Goal: Task Accomplishment & Management: Complete application form

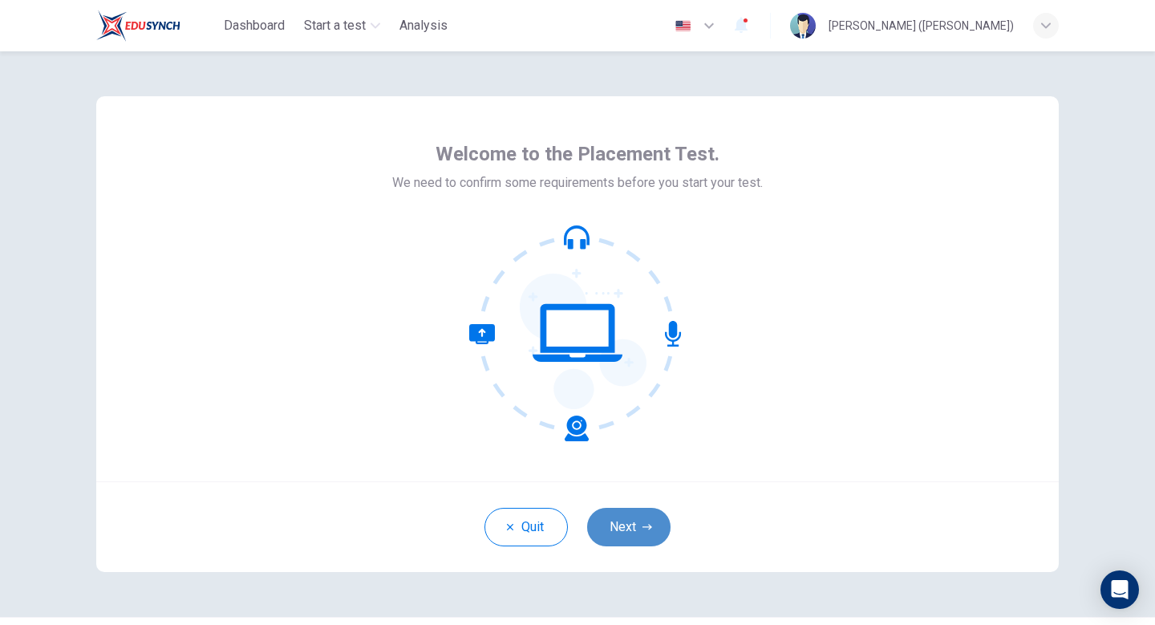
click at [643, 527] on icon "button" at bounding box center [648, 527] width 10 height 10
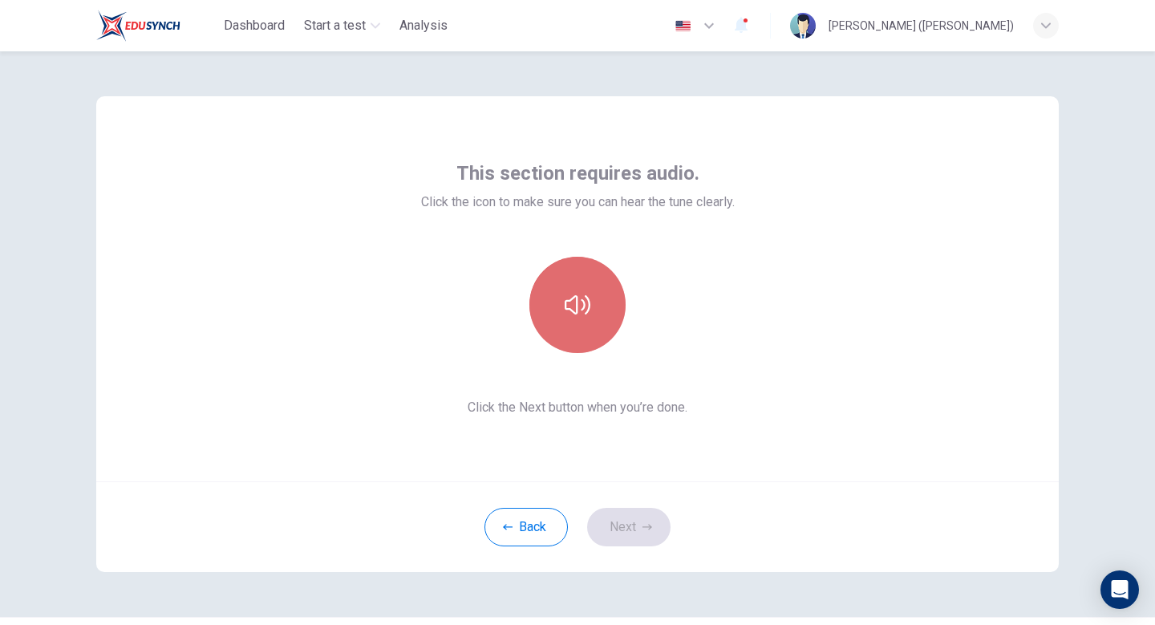
click at [599, 290] on button "button" at bounding box center [578, 305] width 96 height 96
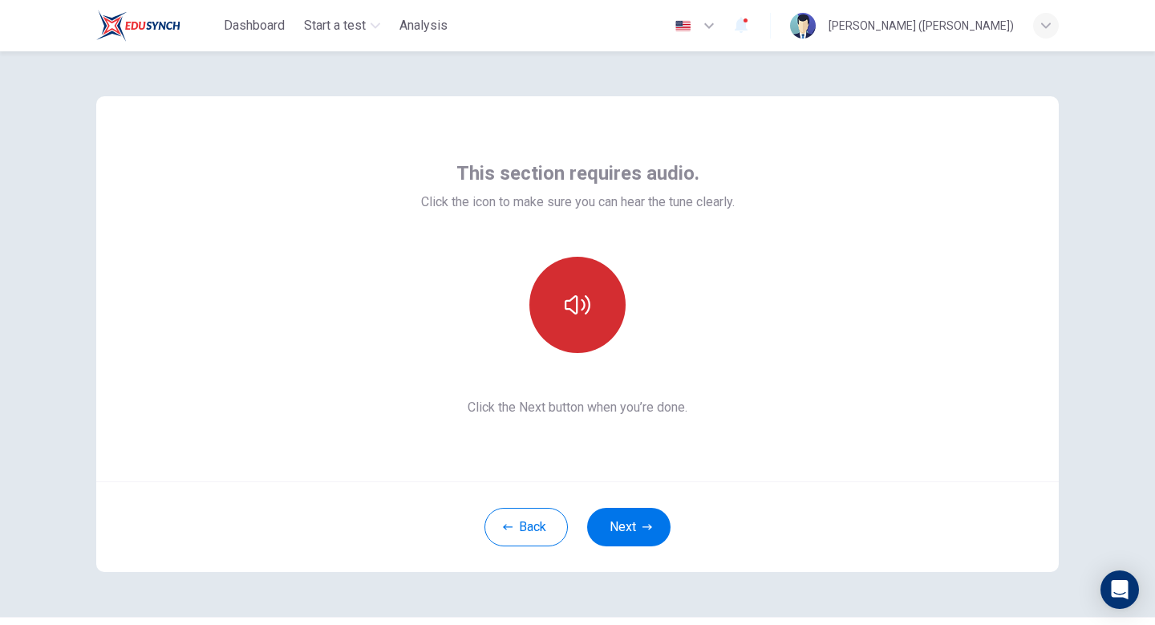
click at [596, 321] on button "button" at bounding box center [578, 305] width 96 height 96
click at [596, 322] on button "button" at bounding box center [578, 305] width 96 height 96
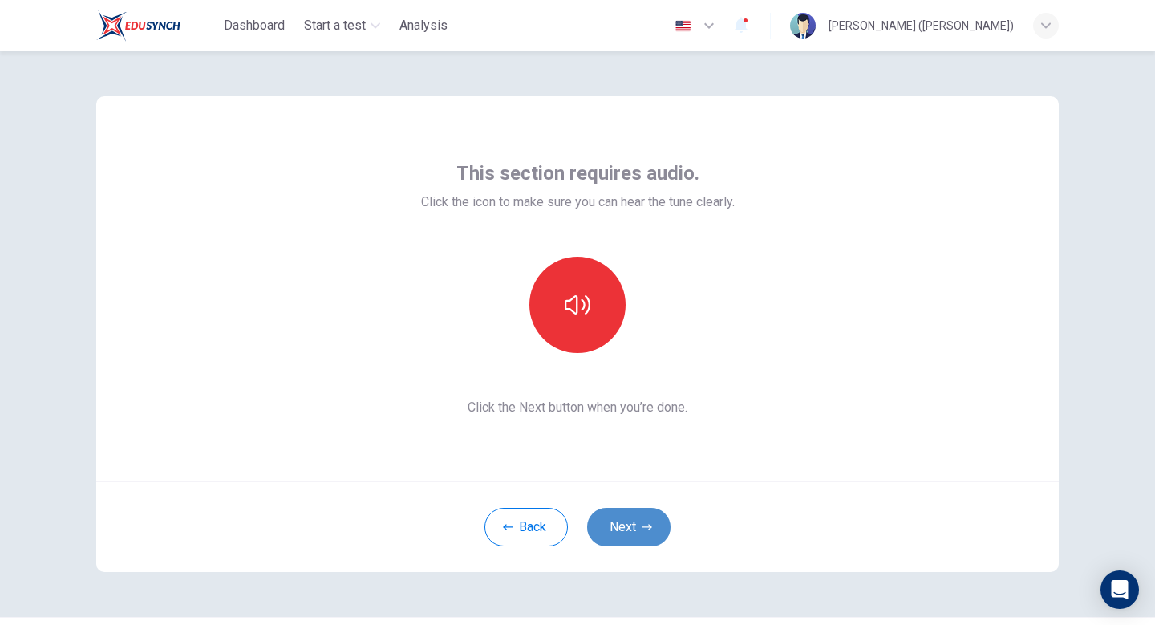
click at [631, 521] on button "Next" at bounding box center [628, 527] width 83 height 39
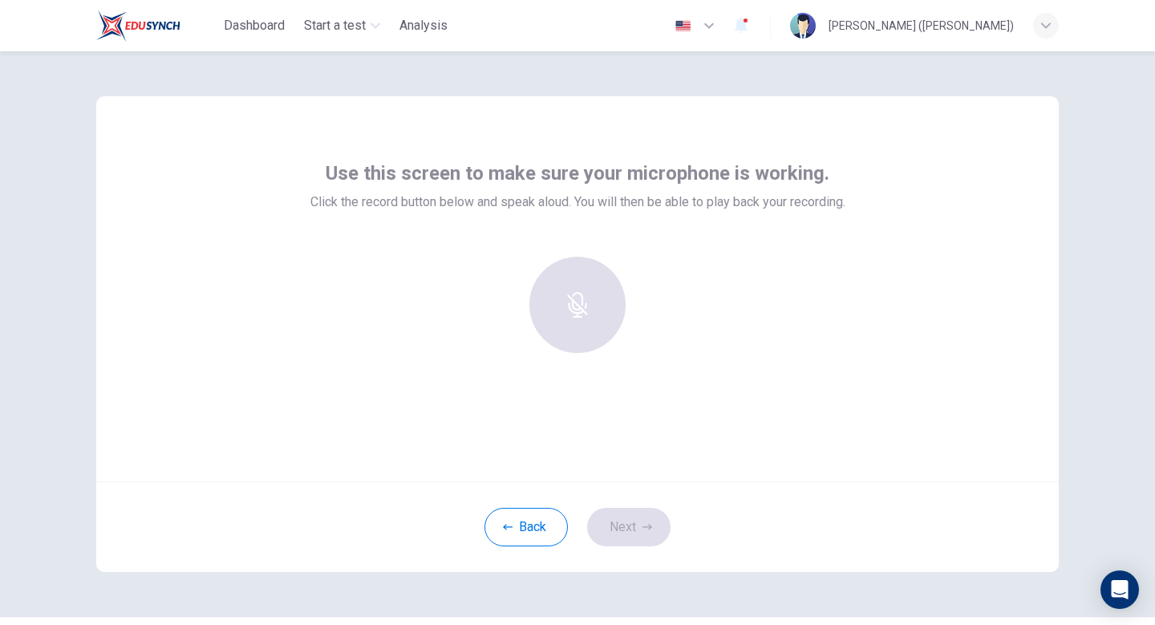
click at [570, 323] on div at bounding box center [577, 305] width 173 height 96
click at [535, 527] on button "Back" at bounding box center [526, 527] width 83 height 39
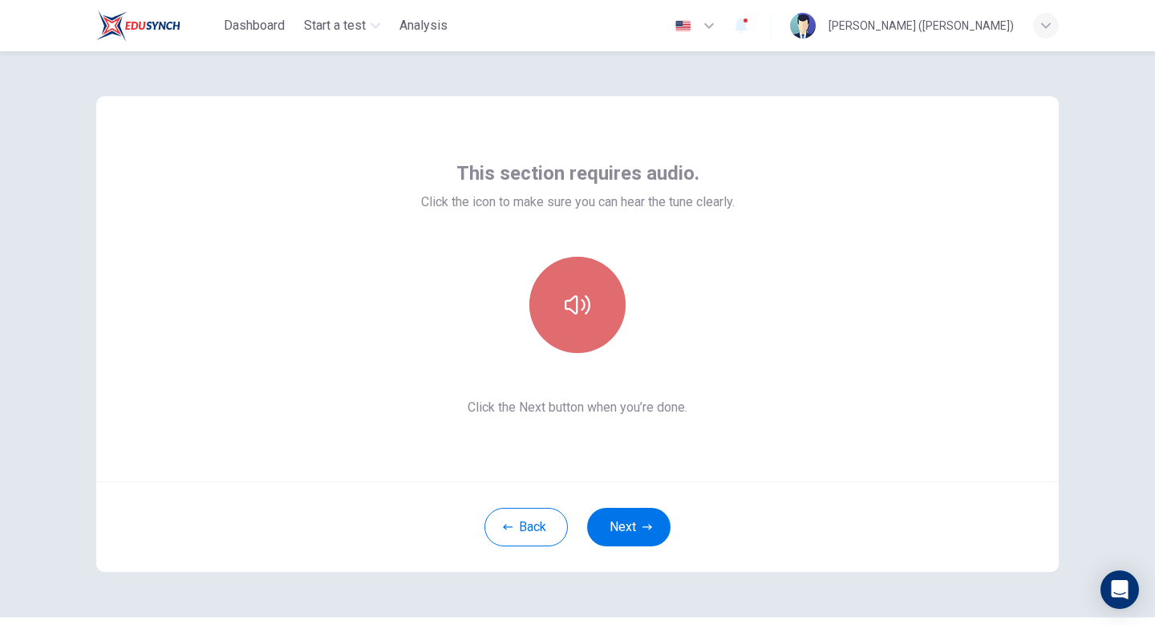
click at [567, 323] on button "button" at bounding box center [578, 305] width 96 height 96
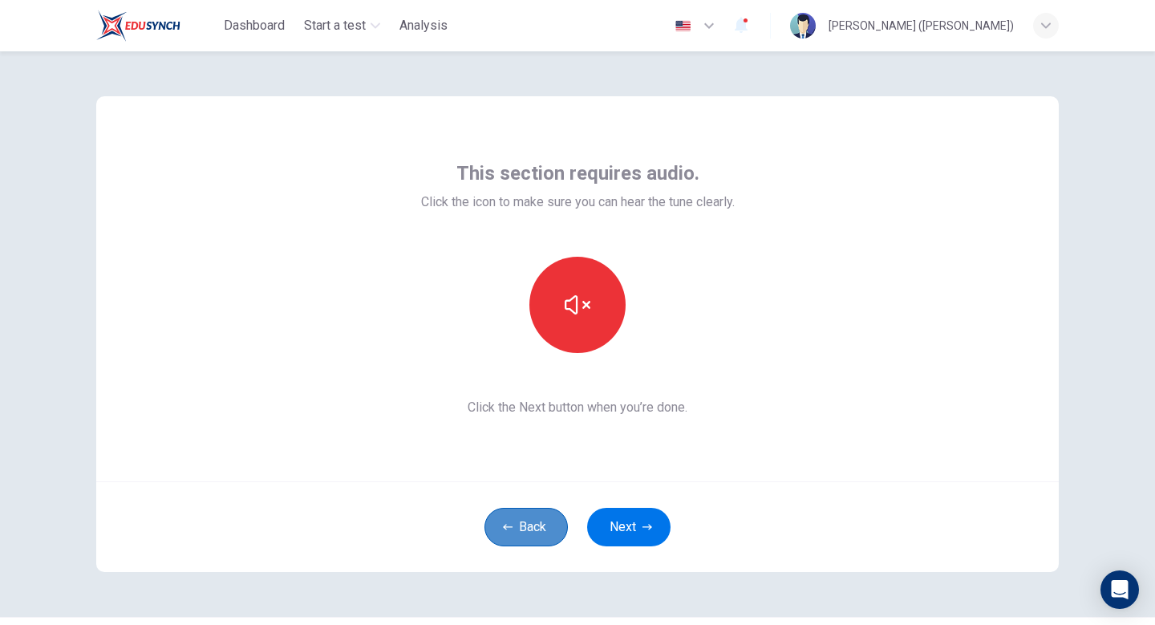
click at [530, 527] on button "Back" at bounding box center [526, 527] width 83 height 39
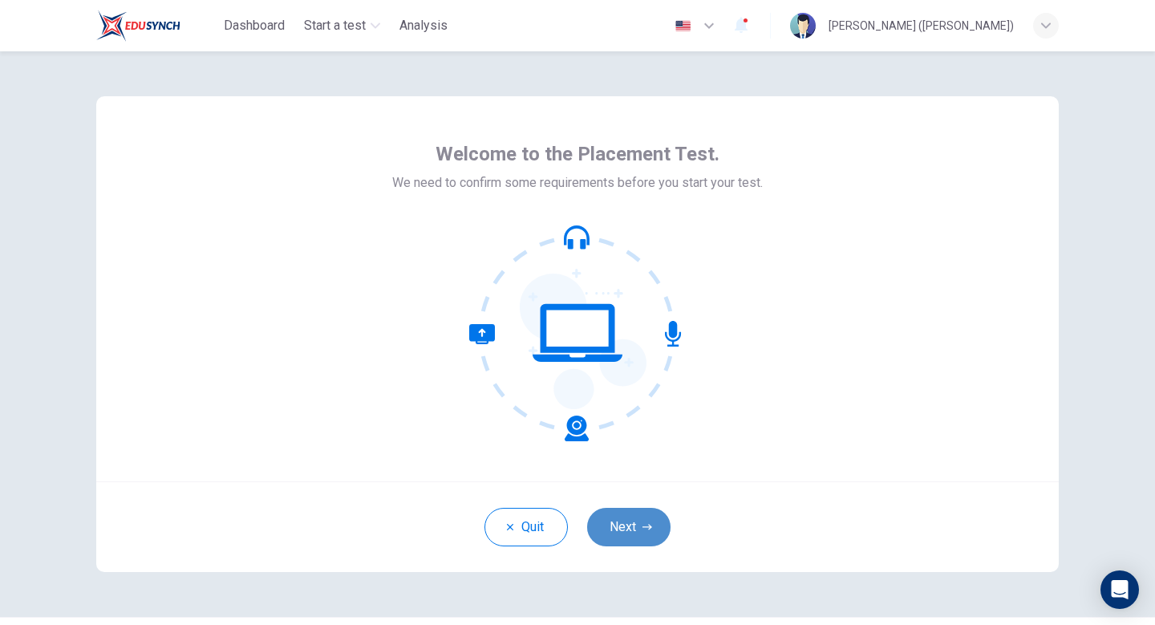
click at [619, 515] on button "Next" at bounding box center [628, 527] width 83 height 39
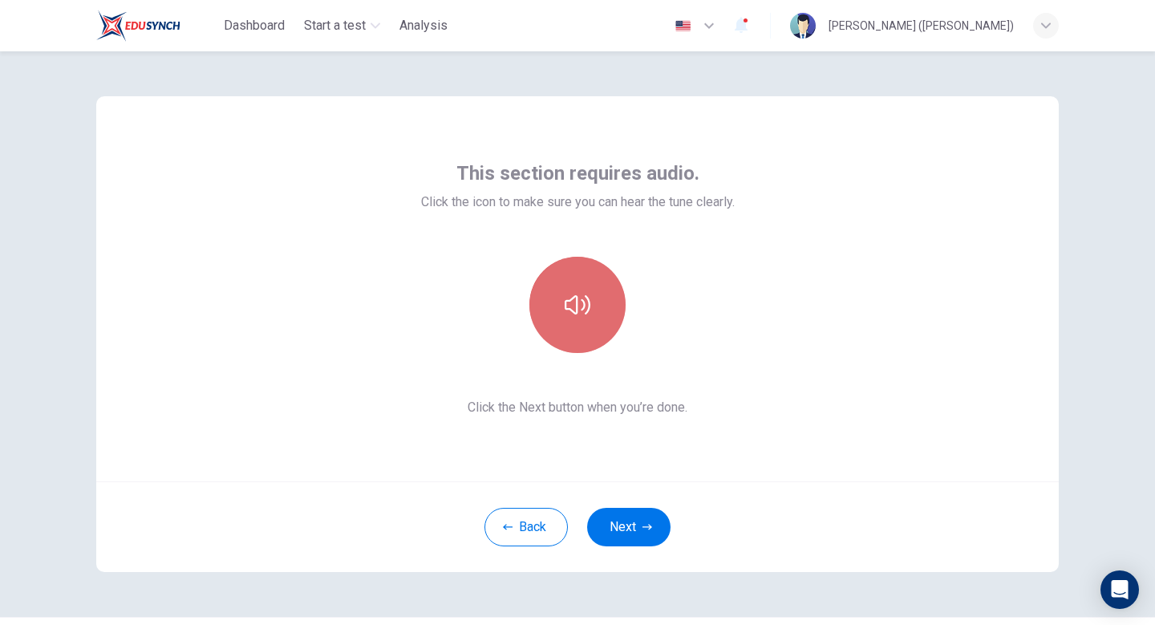
click at [565, 308] on icon "button" at bounding box center [578, 304] width 26 height 19
click at [587, 315] on icon "button" at bounding box center [578, 305] width 26 height 26
click at [588, 304] on button "button" at bounding box center [578, 305] width 96 height 96
click at [580, 320] on button "button" at bounding box center [578, 305] width 96 height 96
click at [578, 325] on button "button" at bounding box center [578, 305] width 96 height 96
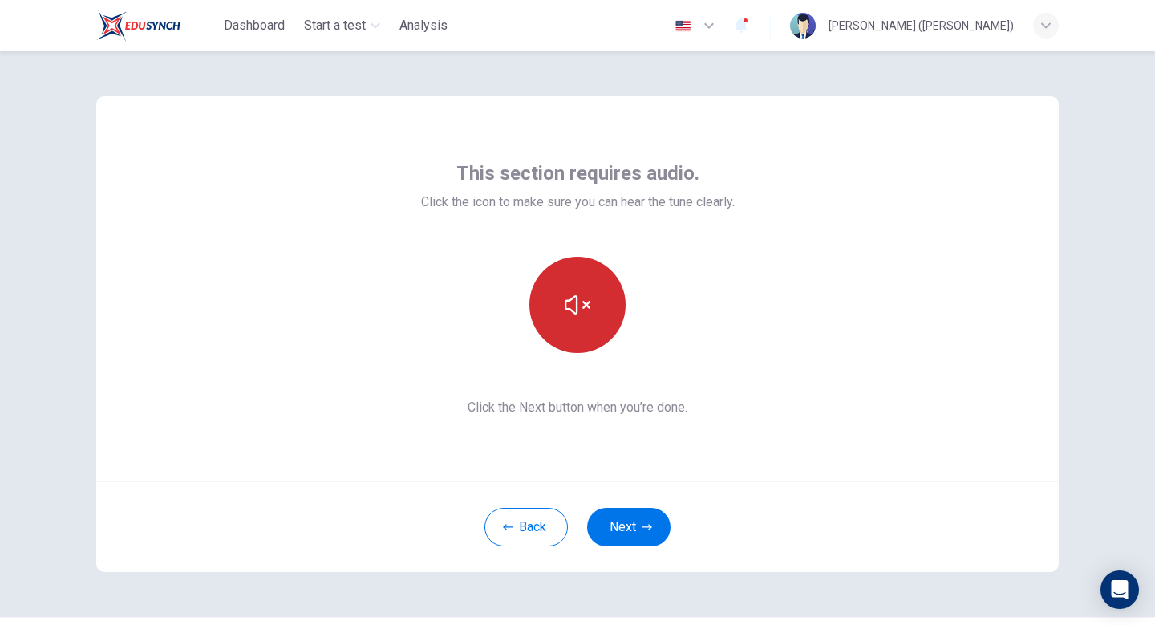
click at [578, 324] on button "button" at bounding box center [578, 305] width 96 height 96
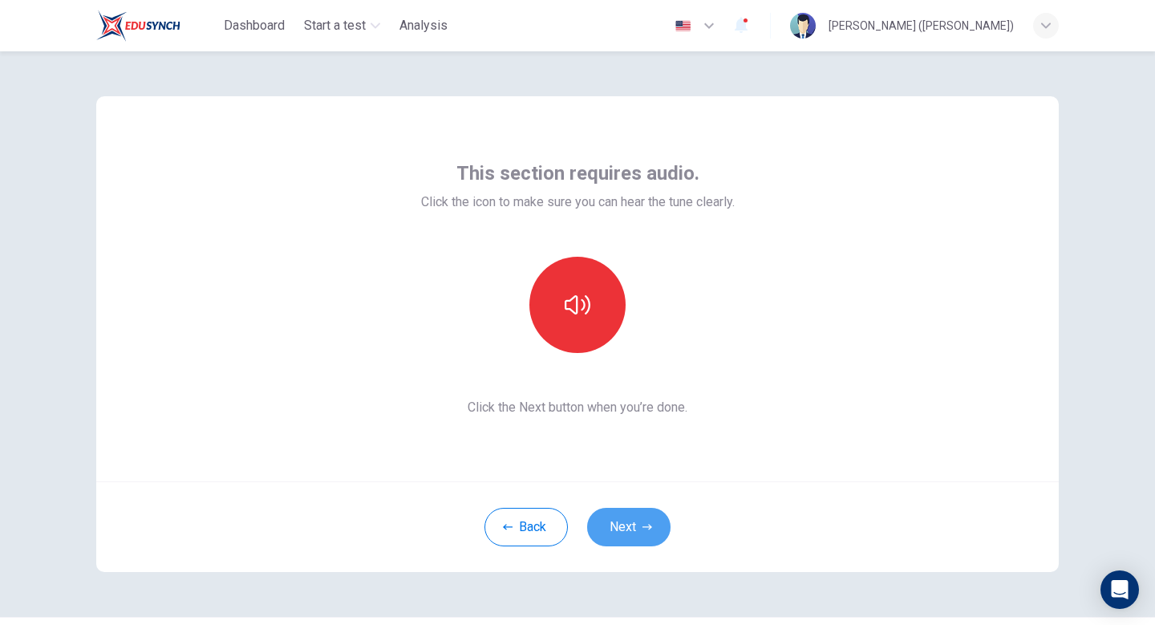
click at [648, 515] on button "Next" at bounding box center [628, 527] width 83 height 39
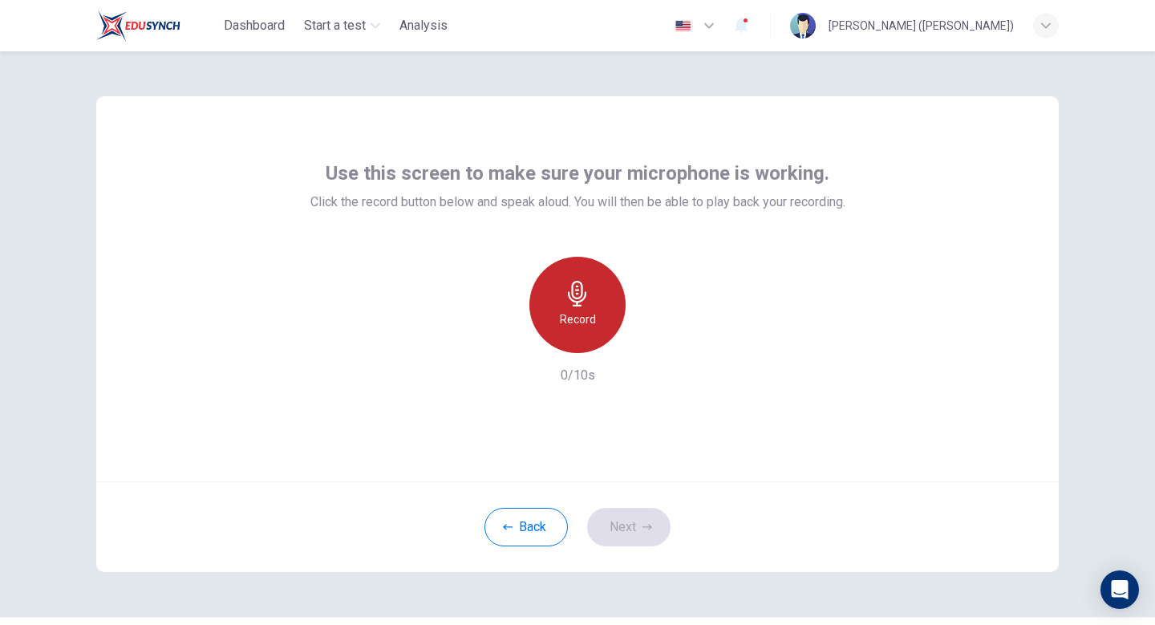
click at [587, 279] on div "Record" at bounding box center [578, 305] width 96 height 96
click at [599, 313] on div "Stop" at bounding box center [578, 305] width 96 height 96
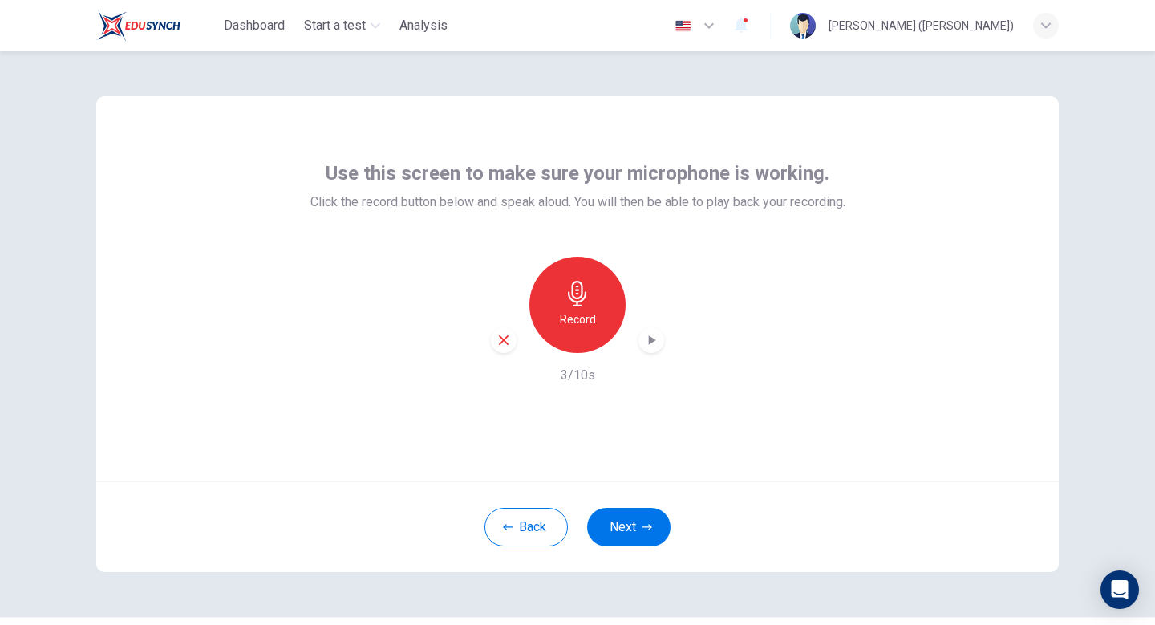
click at [650, 338] on icon "button" at bounding box center [652, 340] width 7 height 10
click at [648, 337] on icon "button" at bounding box center [651, 340] width 16 height 16
click at [637, 524] on button "Next" at bounding box center [628, 527] width 83 height 39
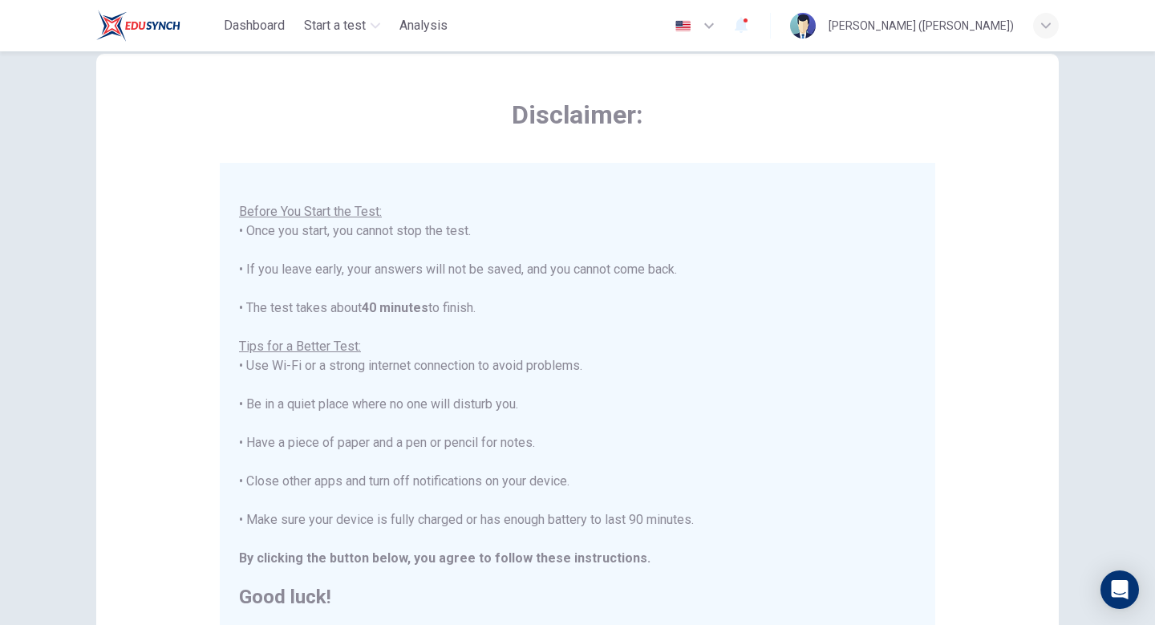
scroll to position [267, 0]
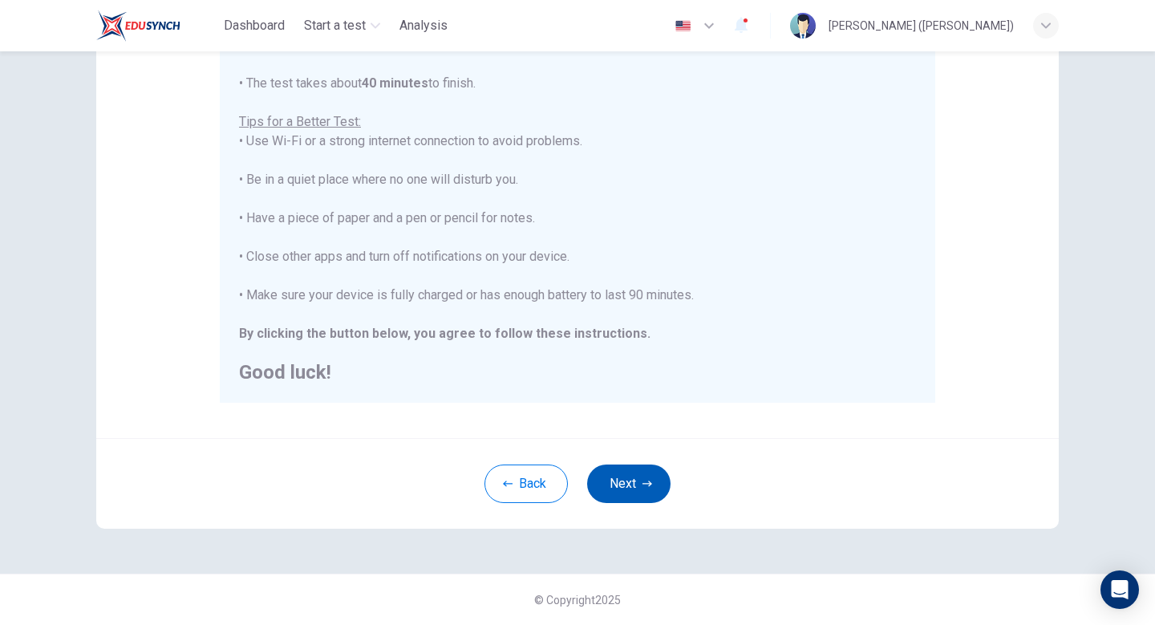
click at [633, 485] on button "Next" at bounding box center [628, 484] width 83 height 39
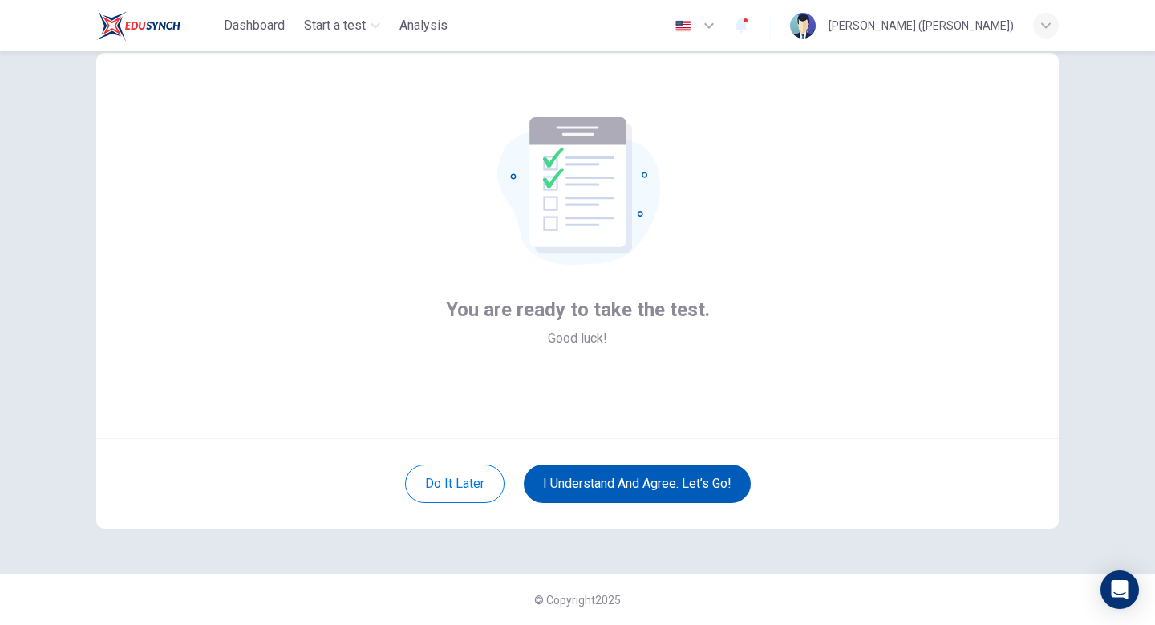
scroll to position [43, 0]
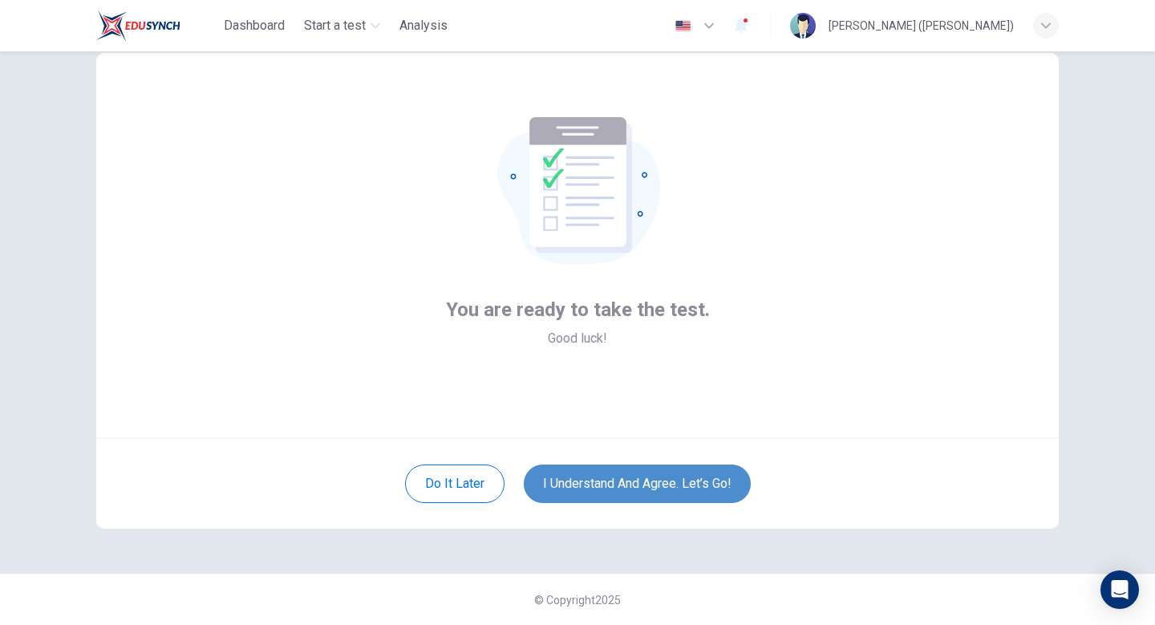
click at [689, 484] on button "I understand and agree. Let’s go!" at bounding box center [637, 484] width 227 height 39
click at [673, 484] on button "I understand and agree. Let’s go!" at bounding box center [637, 484] width 227 height 39
click at [646, 468] on button "I understand and agree. Let’s go!" at bounding box center [637, 484] width 227 height 39
click at [652, 491] on button "I understand and agree. Let’s go!" at bounding box center [637, 484] width 227 height 39
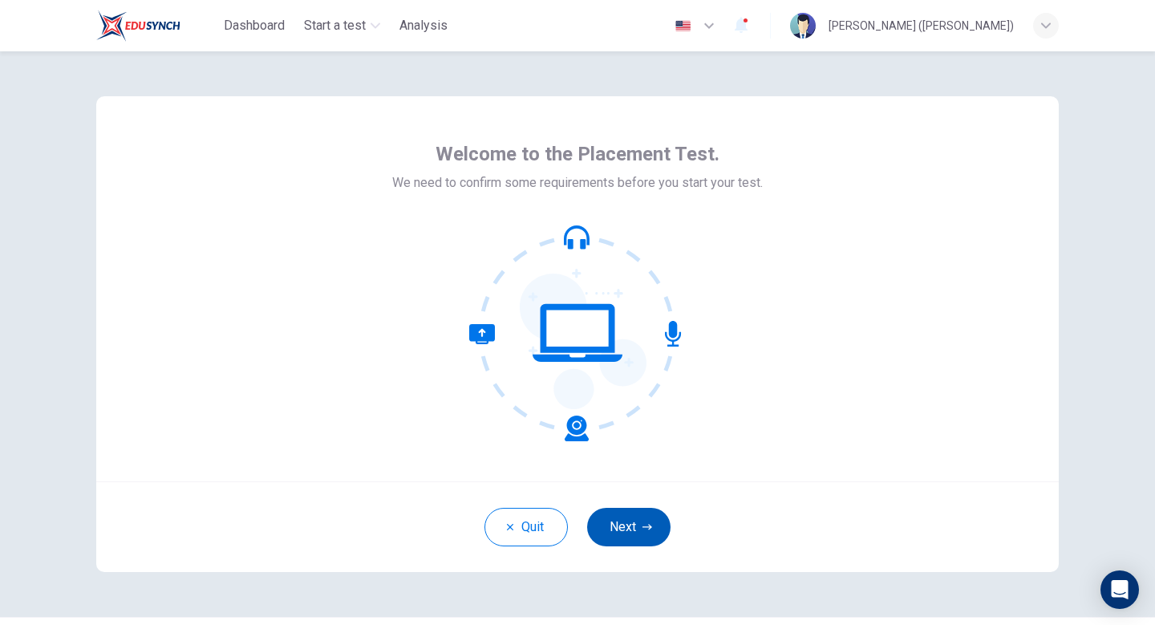
click at [614, 526] on button "Next" at bounding box center [628, 527] width 83 height 39
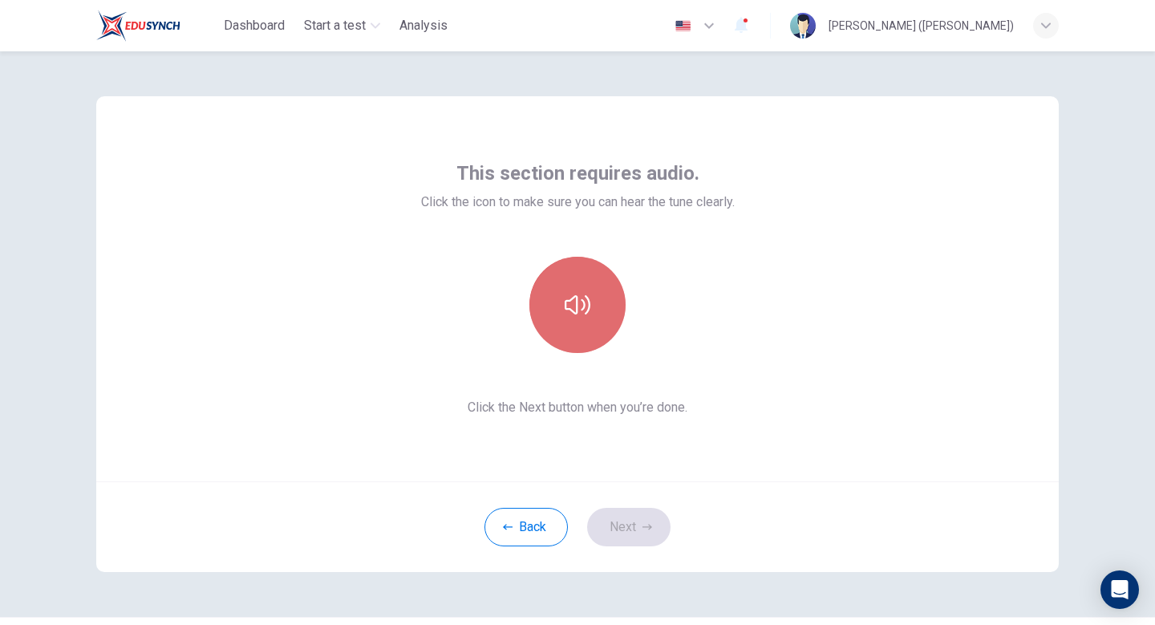
click at [587, 313] on icon "button" at bounding box center [578, 305] width 26 height 26
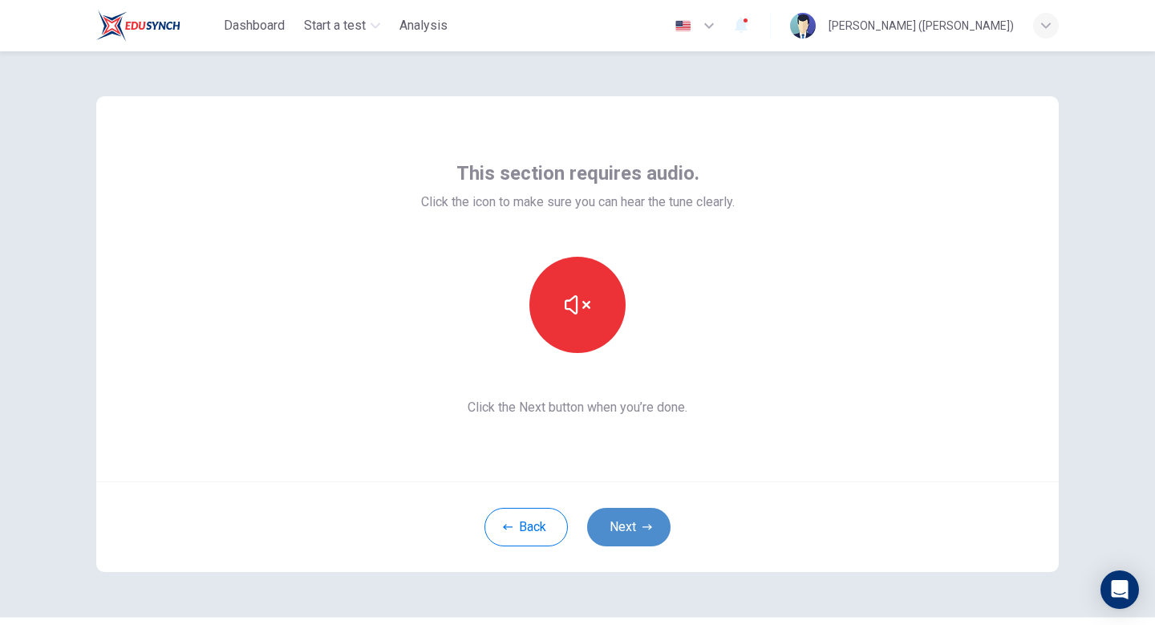
click at [643, 527] on icon "button" at bounding box center [648, 527] width 10 height 10
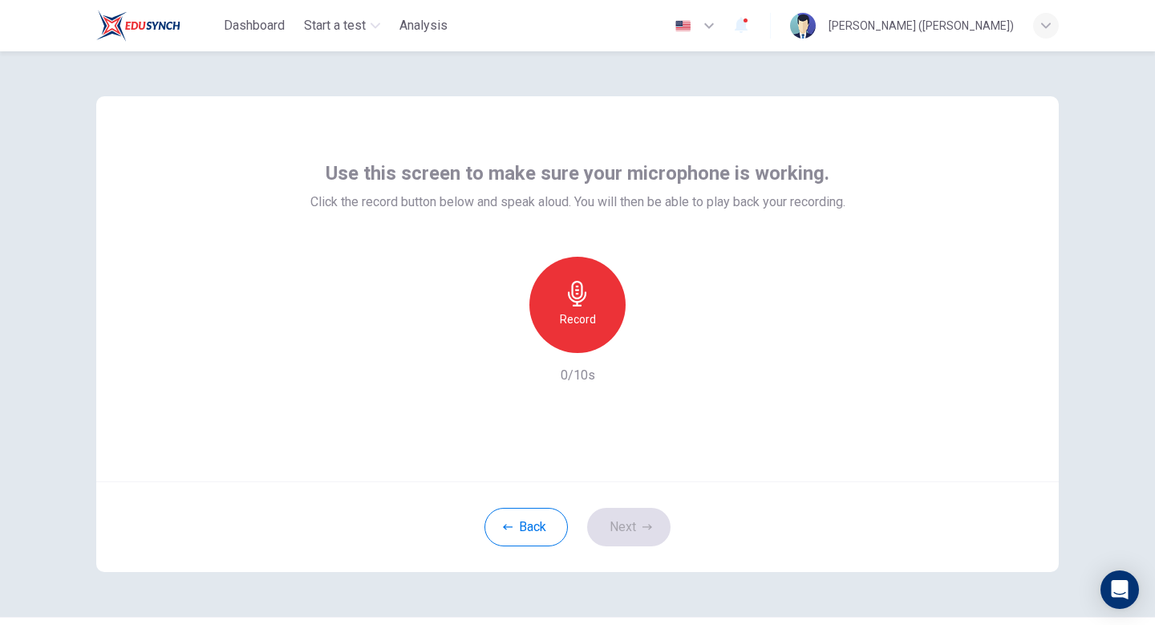
click at [595, 310] on div "Record" at bounding box center [578, 305] width 96 height 96
click at [595, 310] on div "Stop" at bounding box center [578, 305] width 96 height 96
click at [649, 342] on icon "button" at bounding box center [652, 340] width 7 height 10
click at [632, 524] on button "Next" at bounding box center [628, 527] width 83 height 39
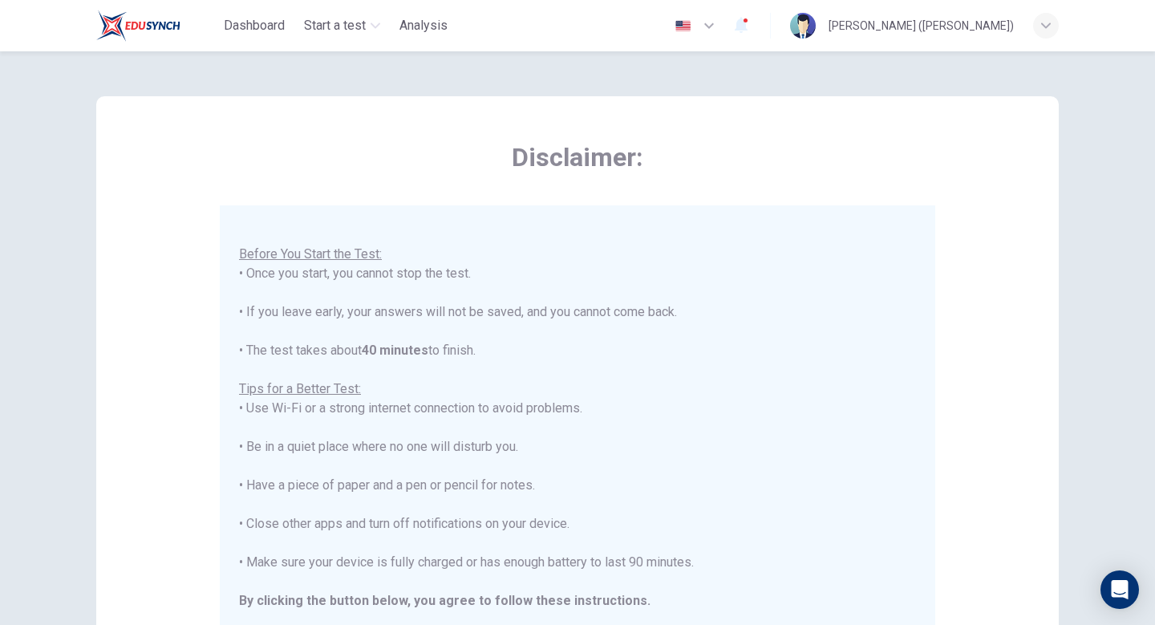
scroll to position [267, 0]
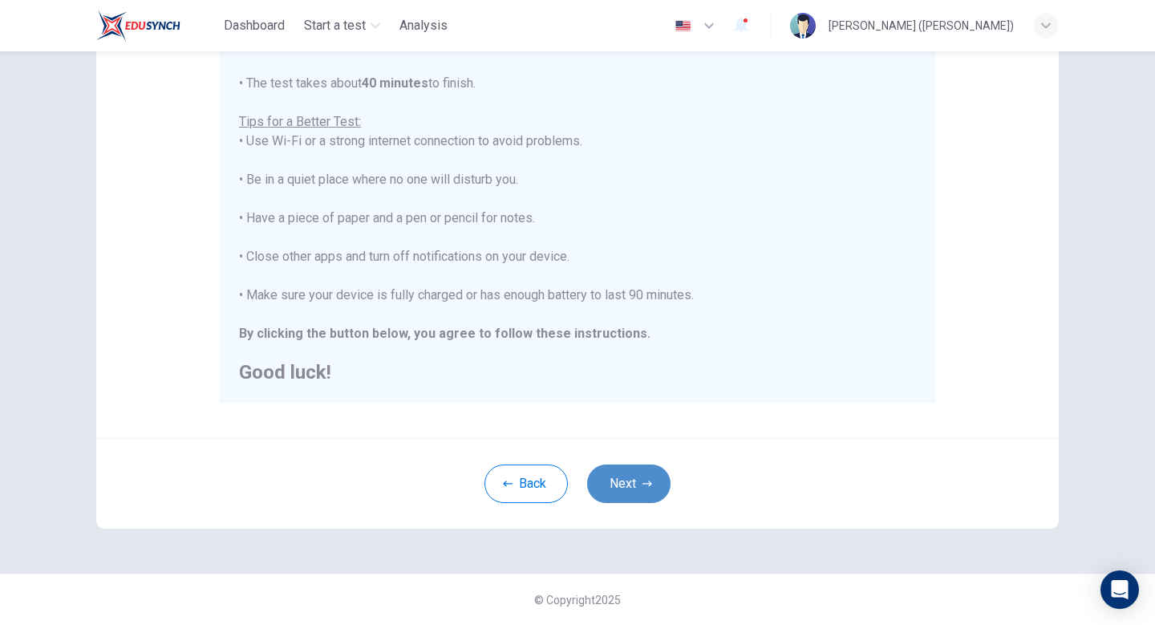
click at [651, 477] on button "Next" at bounding box center [628, 484] width 83 height 39
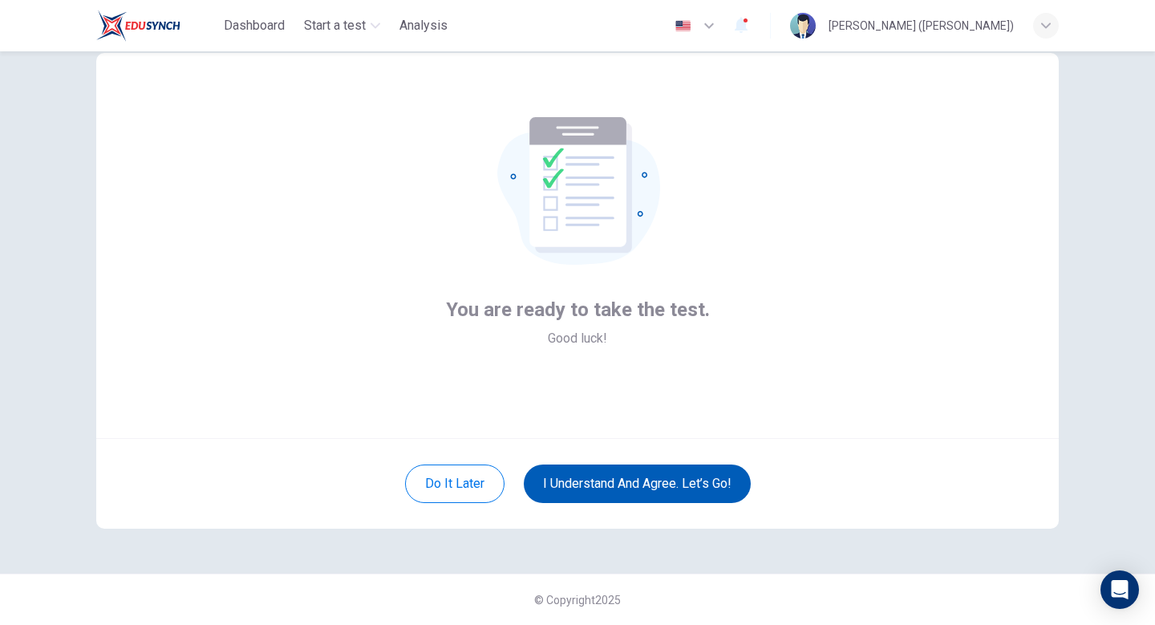
click at [679, 493] on button "I understand and agree. Let’s go!" at bounding box center [637, 484] width 227 height 39
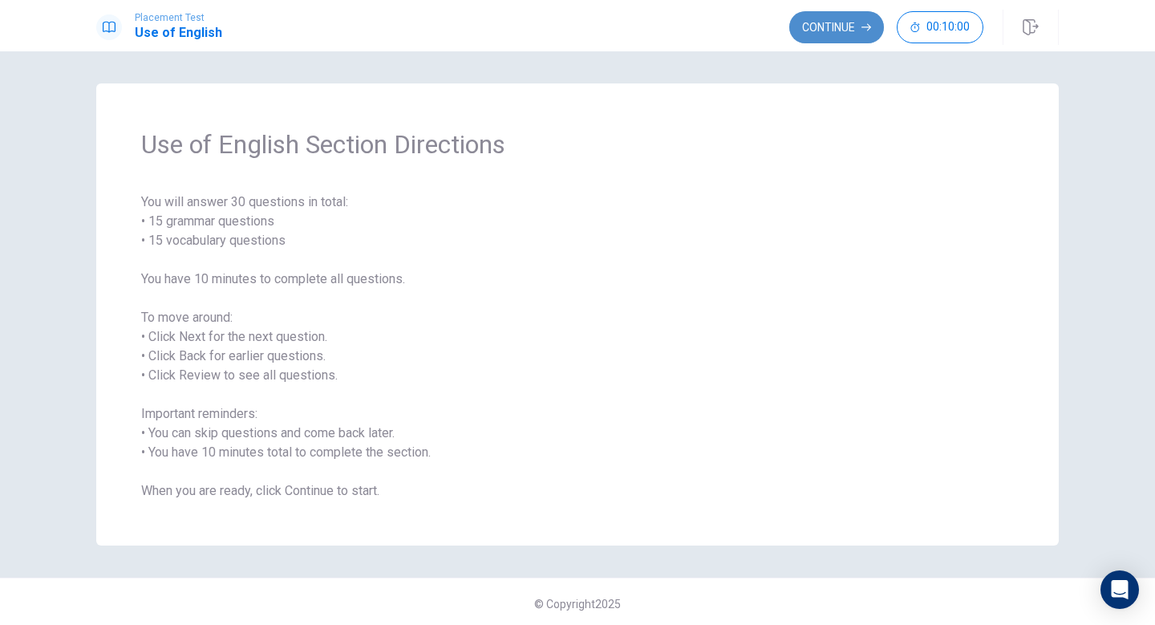
click at [806, 28] on button "Continue" at bounding box center [836, 27] width 95 height 32
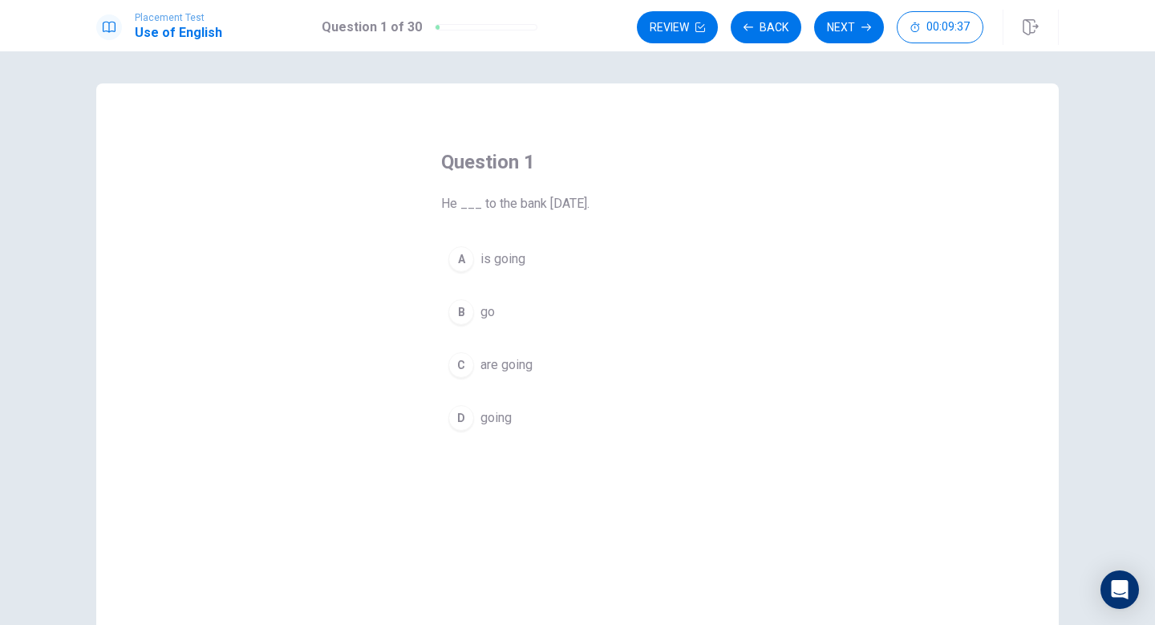
click at [465, 310] on div "B" at bounding box center [461, 312] width 26 height 26
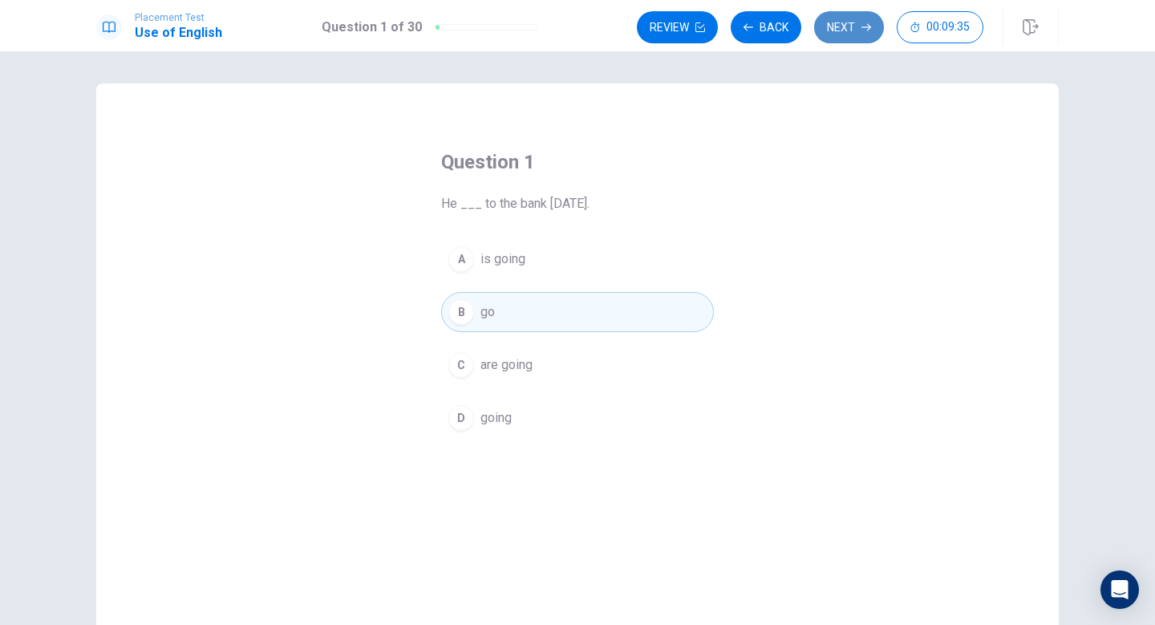
click at [844, 24] on button "Next" at bounding box center [849, 27] width 70 height 32
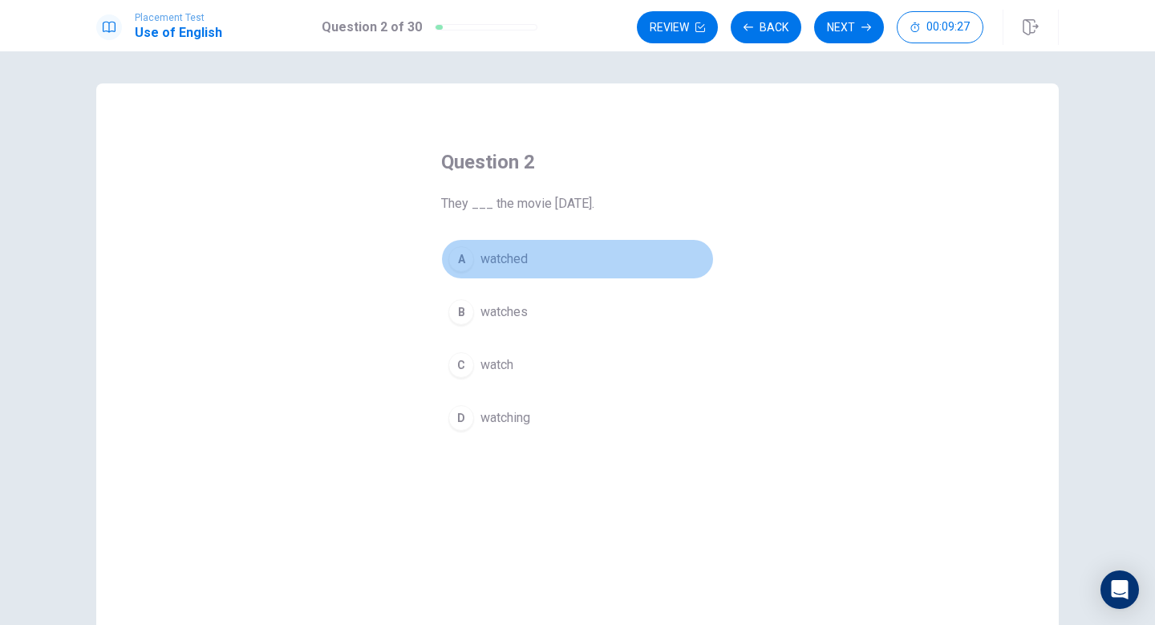
click at [464, 250] on div "A" at bounding box center [461, 259] width 26 height 26
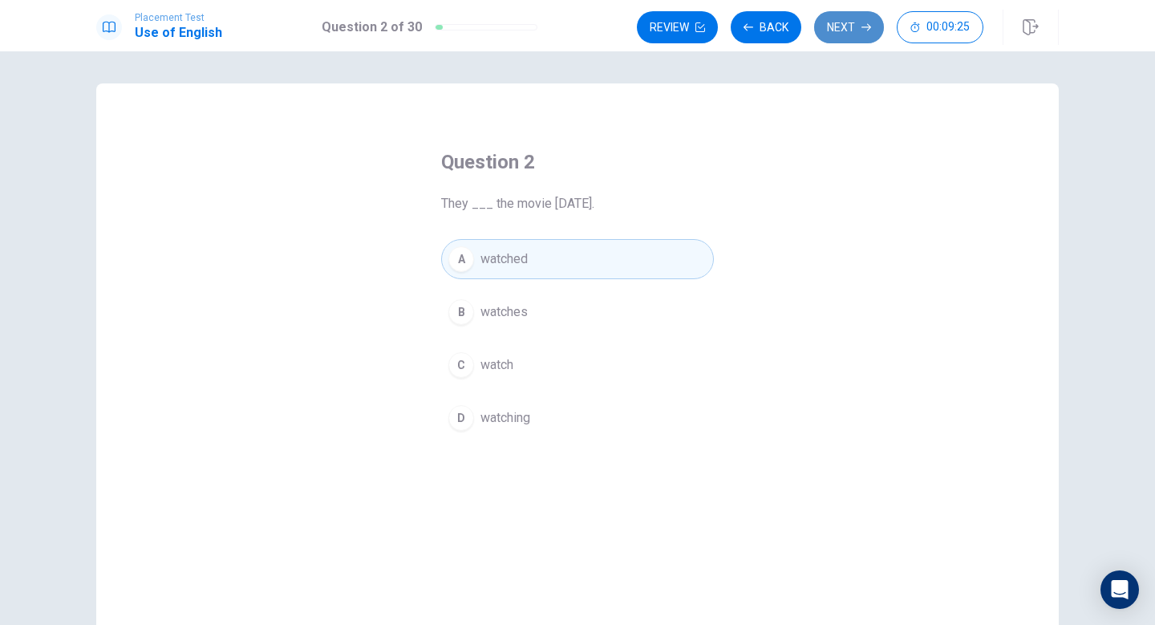
click at [857, 21] on button "Next" at bounding box center [849, 27] width 70 height 32
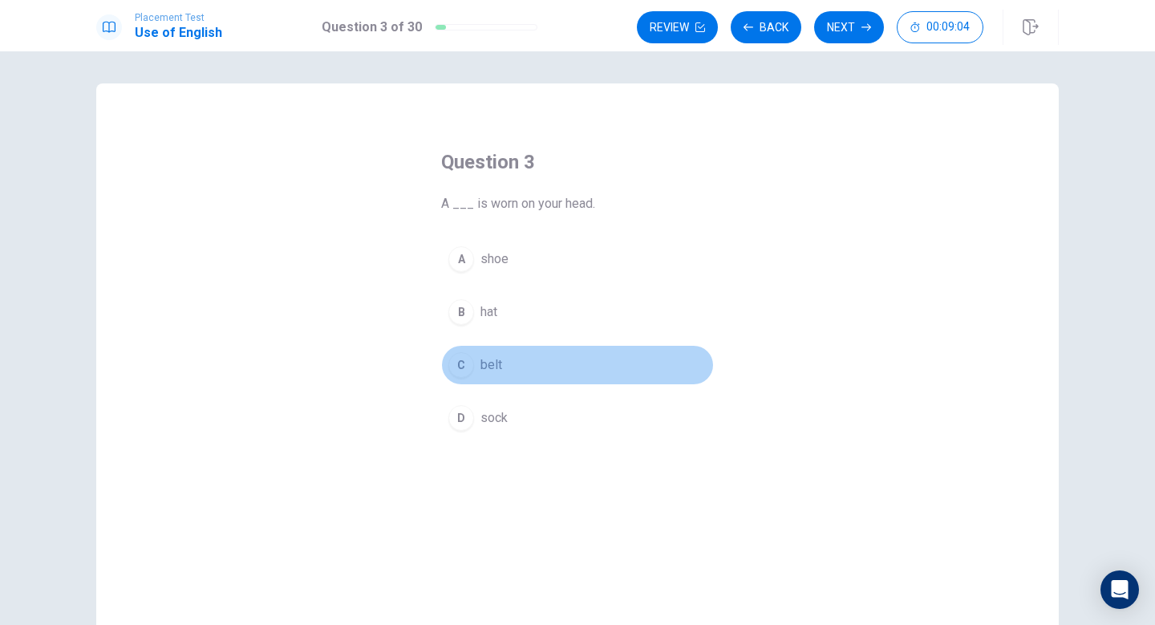
click at [465, 381] on button "C belt" at bounding box center [577, 365] width 273 height 40
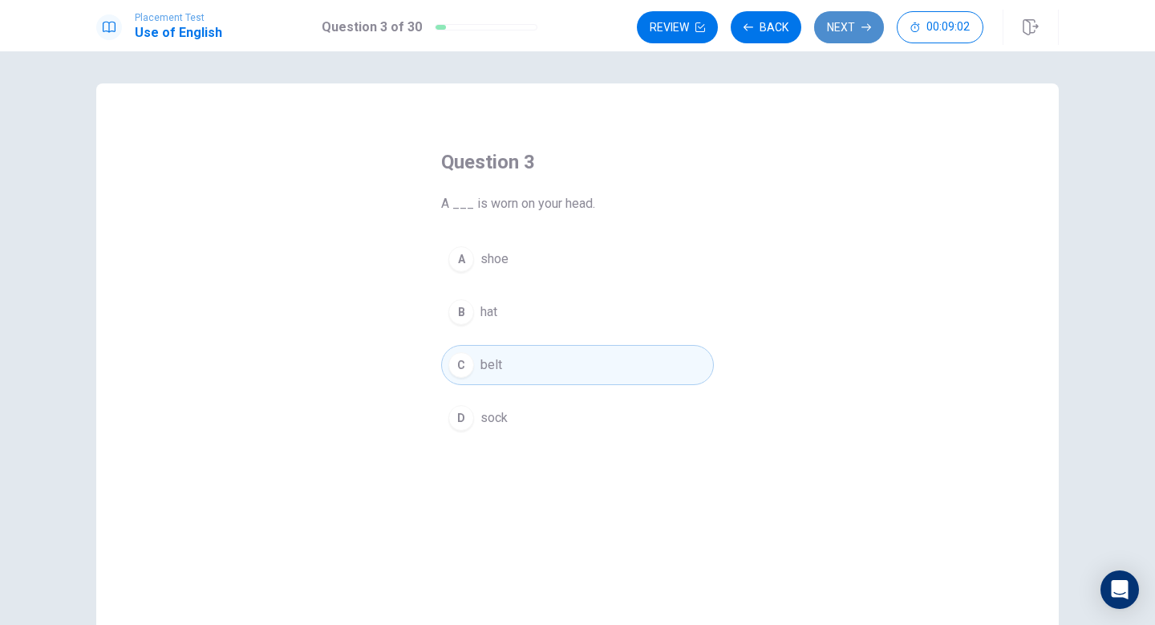
click at [846, 26] on button "Next" at bounding box center [849, 27] width 70 height 32
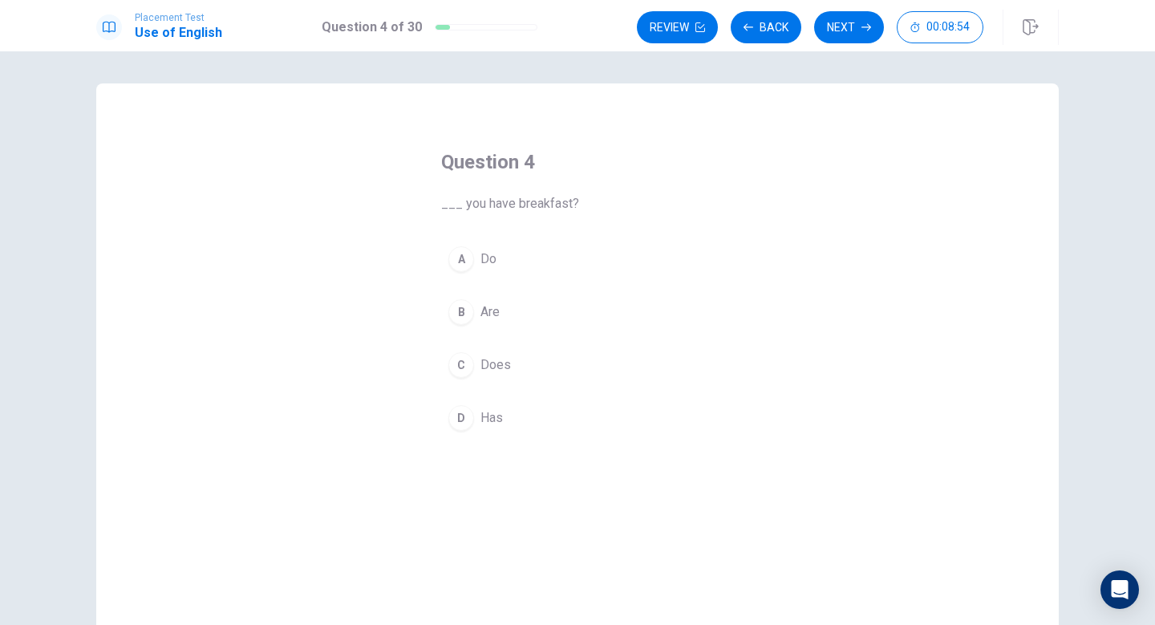
click at [460, 255] on div "A" at bounding box center [461, 259] width 26 height 26
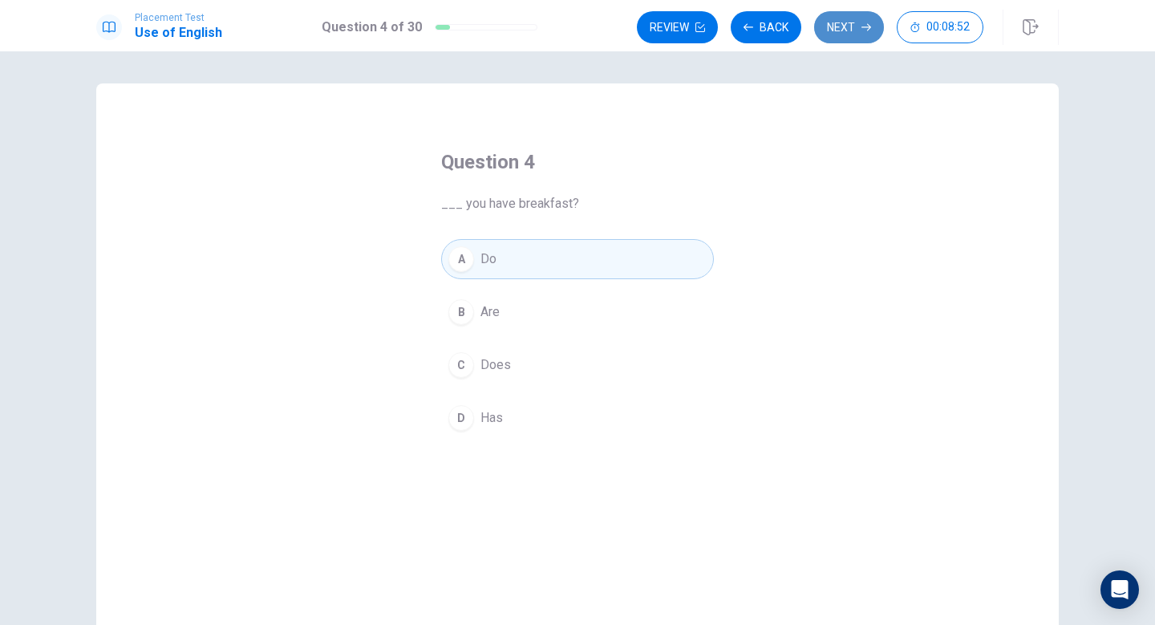
click at [857, 30] on button "Next" at bounding box center [849, 27] width 70 height 32
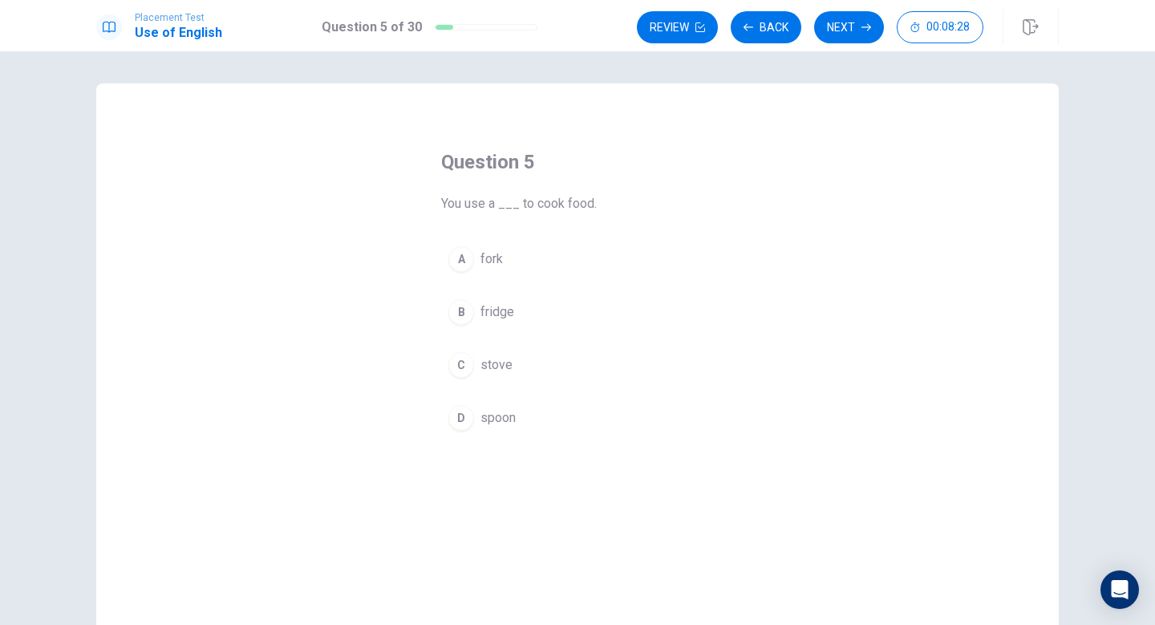
click at [466, 255] on div "A" at bounding box center [461, 259] width 26 height 26
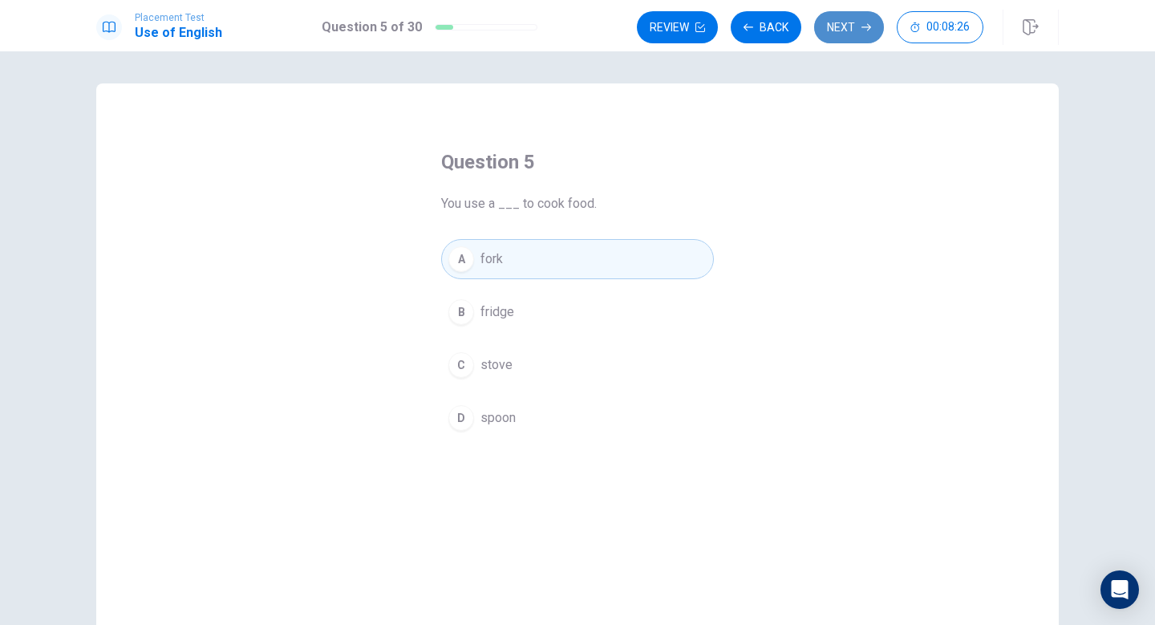
click at [847, 20] on button "Next" at bounding box center [849, 27] width 70 height 32
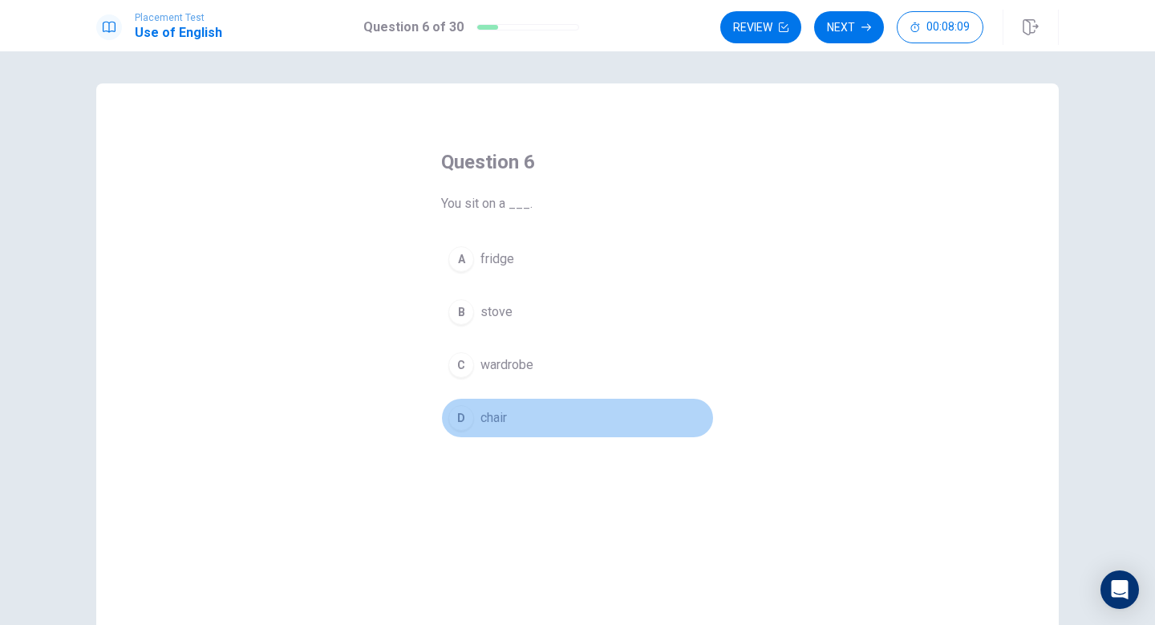
click at [461, 421] on div "D" at bounding box center [461, 418] width 26 height 26
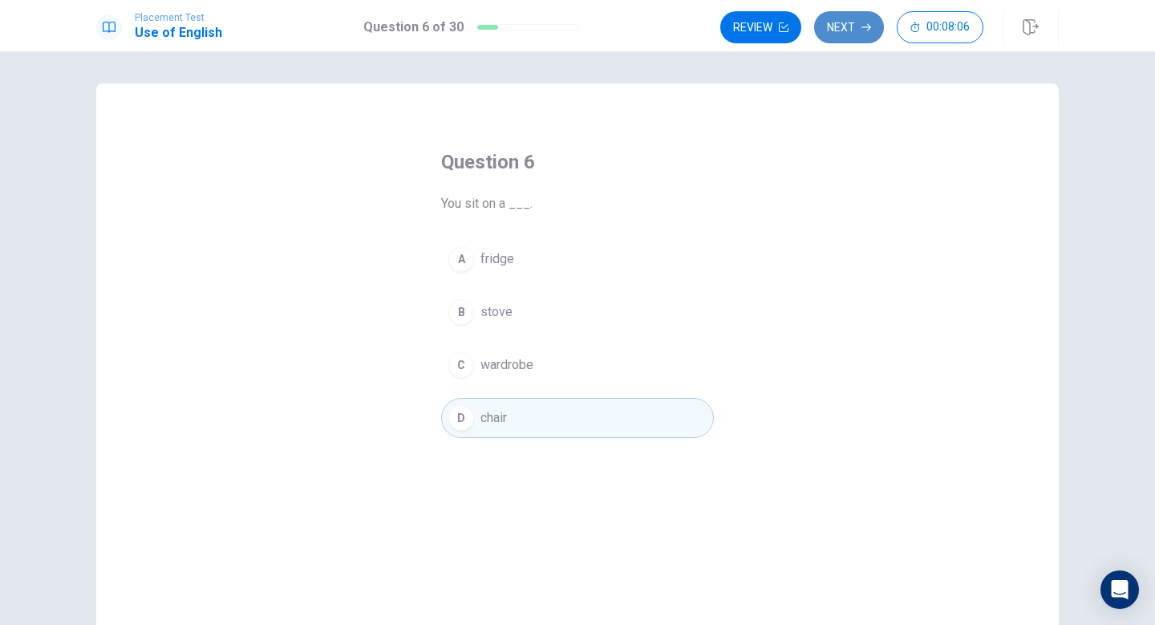
click at [869, 18] on button "Next" at bounding box center [849, 27] width 70 height 32
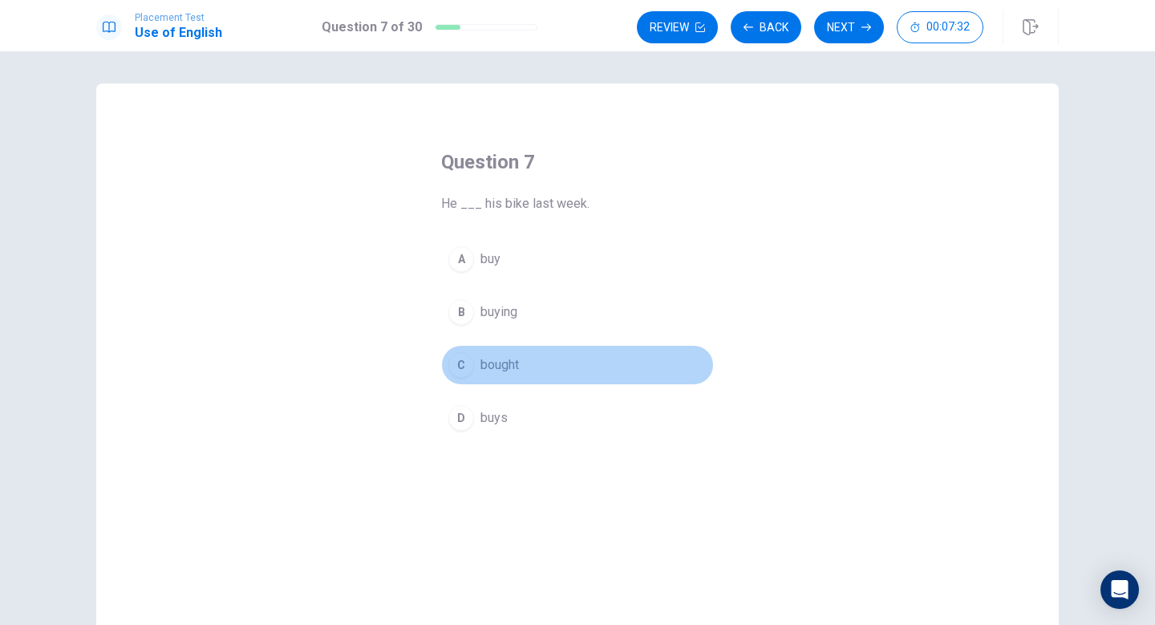
click at [457, 372] on div "C" at bounding box center [461, 365] width 26 height 26
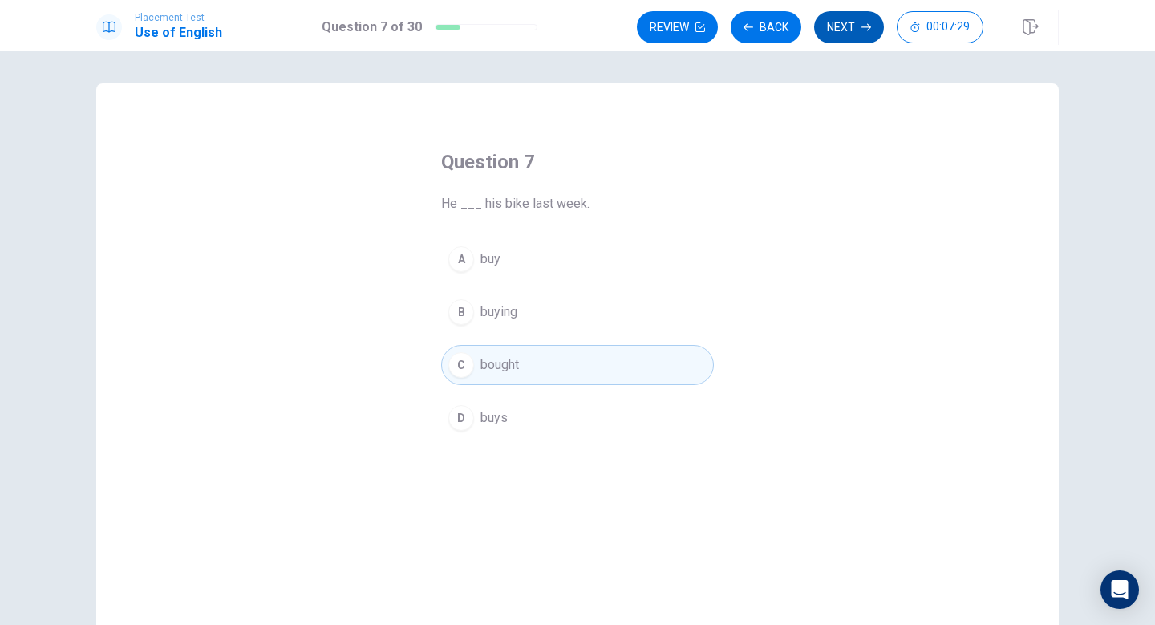
click at [860, 24] on button "Next" at bounding box center [849, 27] width 70 height 32
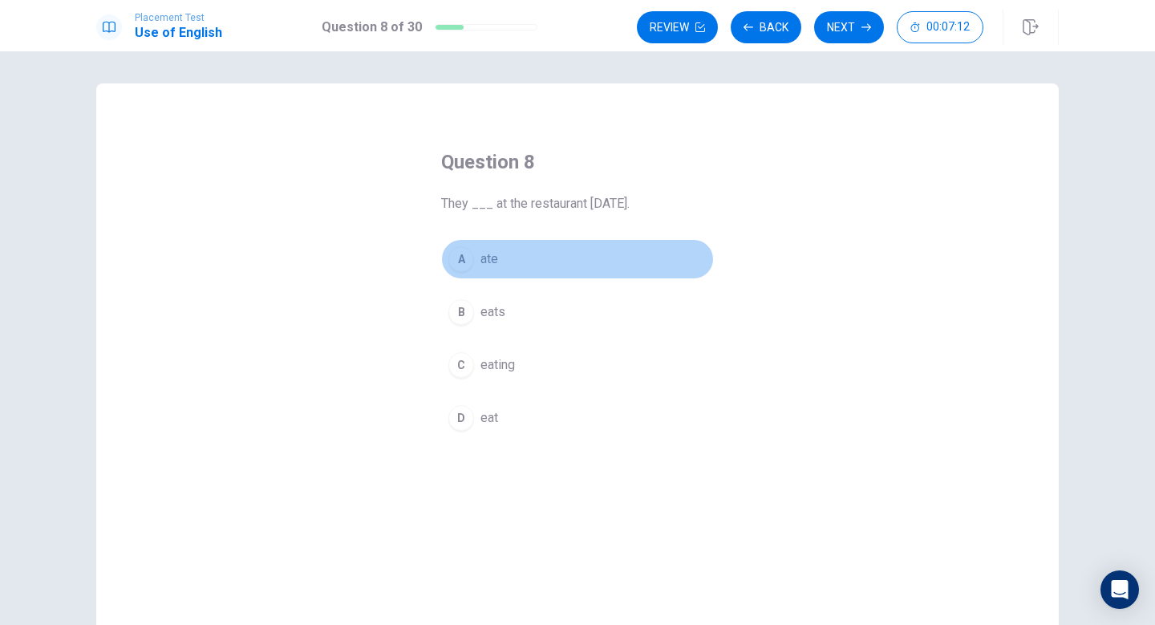
click at [448, 264] on div "A" at bounding box center [461, 259] width 26 height 26
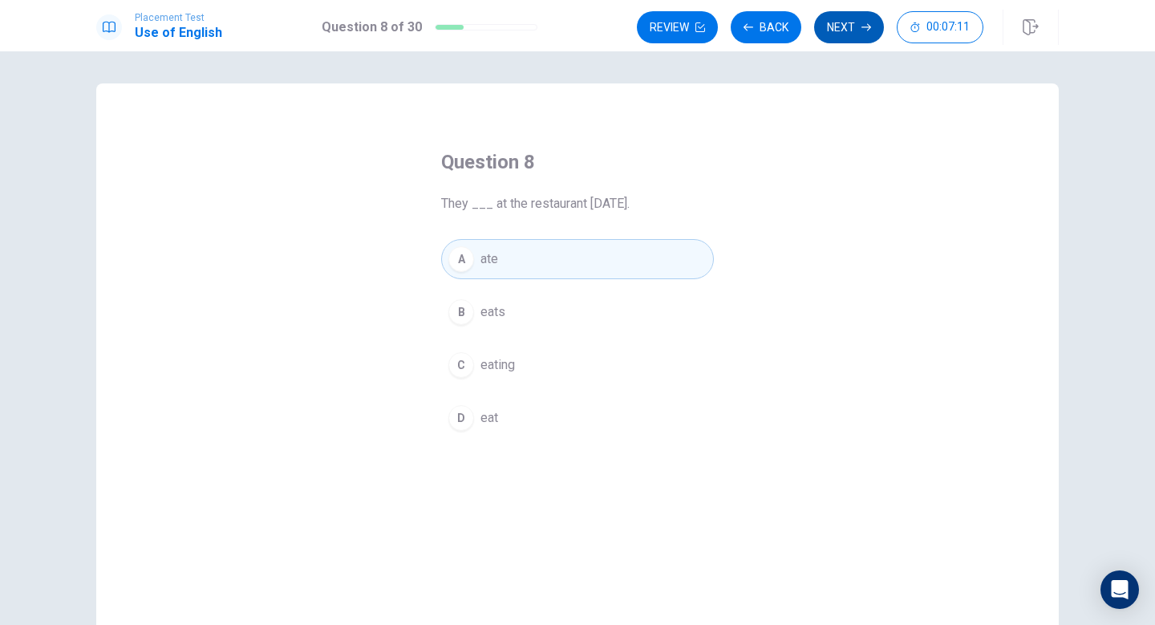
click at [845, 36] on button "Next" at bounding box center [849, 27] width 70 height 32
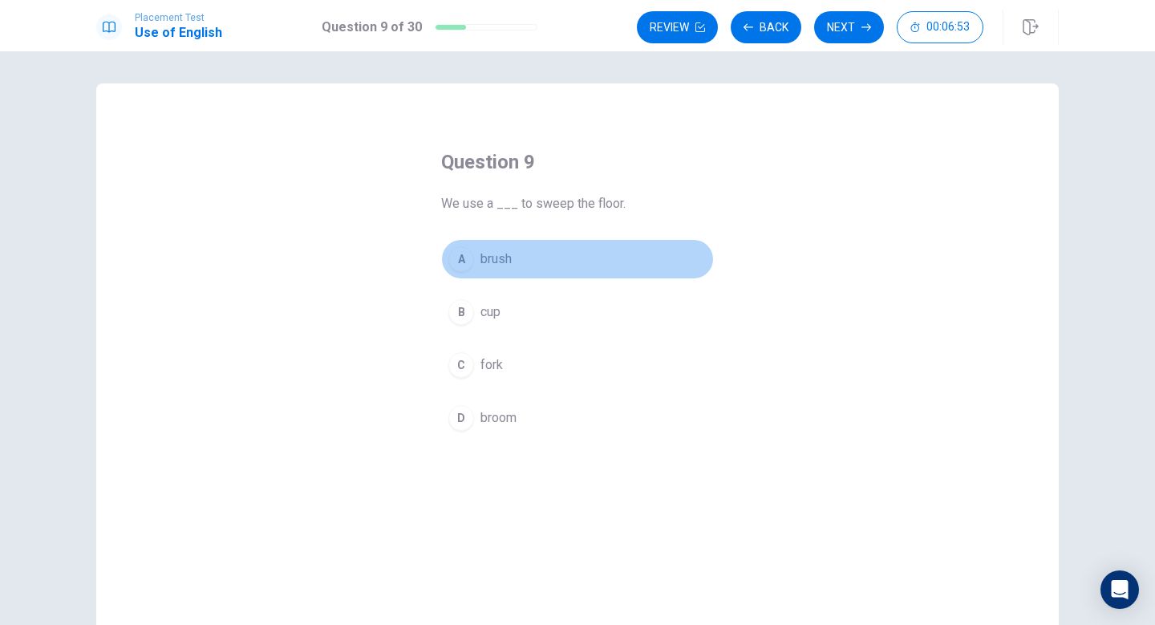
click at [464, 254] on div "A" at bounding box center [461, 259] width 26 height 26
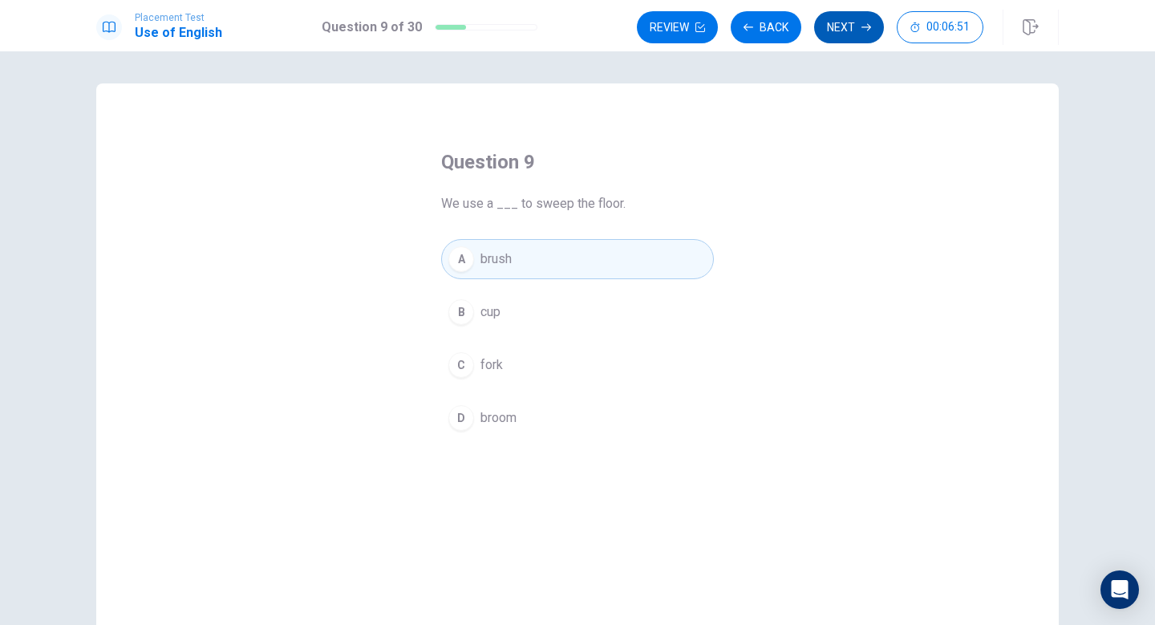
click at [862, 22] on icon "button" at bounding box center [867, 27] width 10 height 10
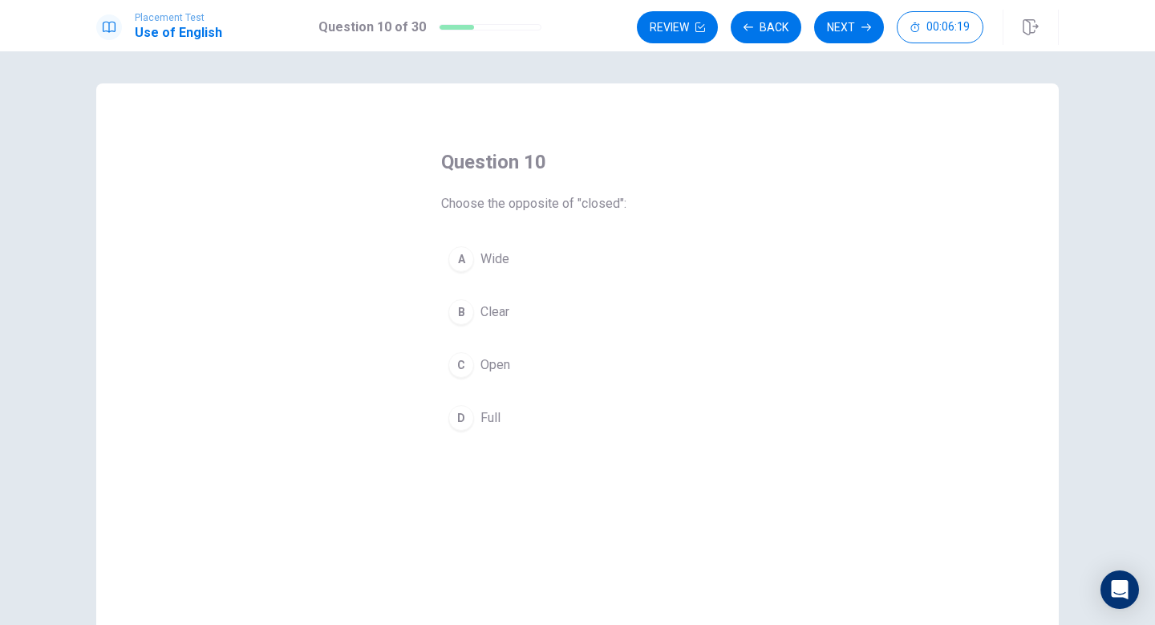
click at [451, 310] on div "B" at bounding box center [461, 312] width 26 height 26
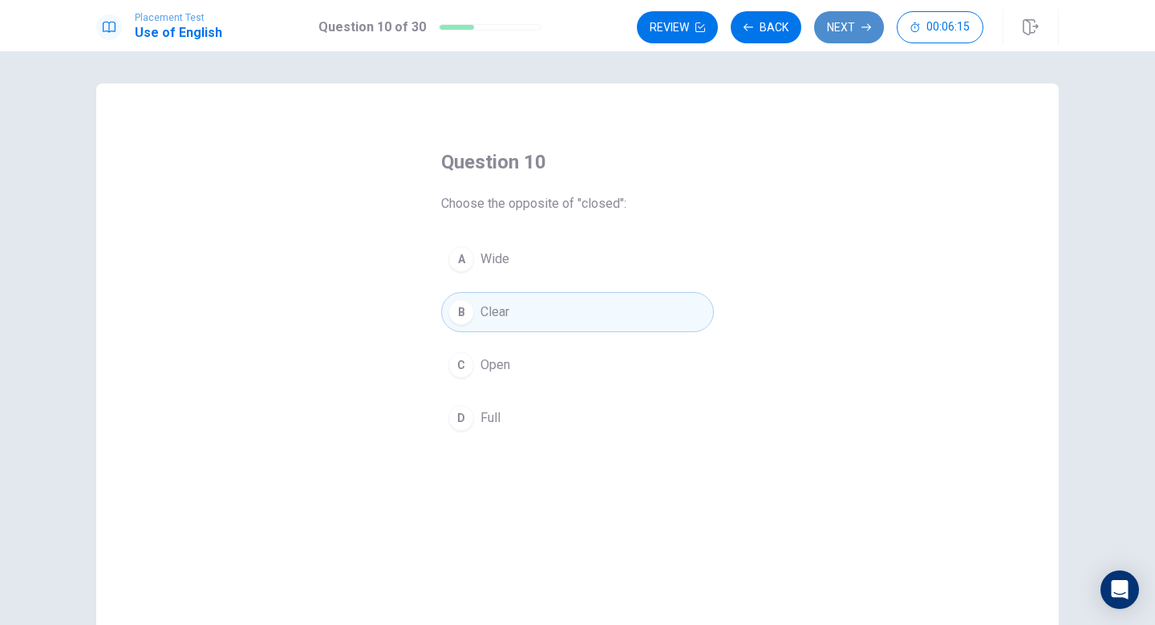
click at [842, 16] on button "Next" at bounding box center [849, 27] width 70 height 32
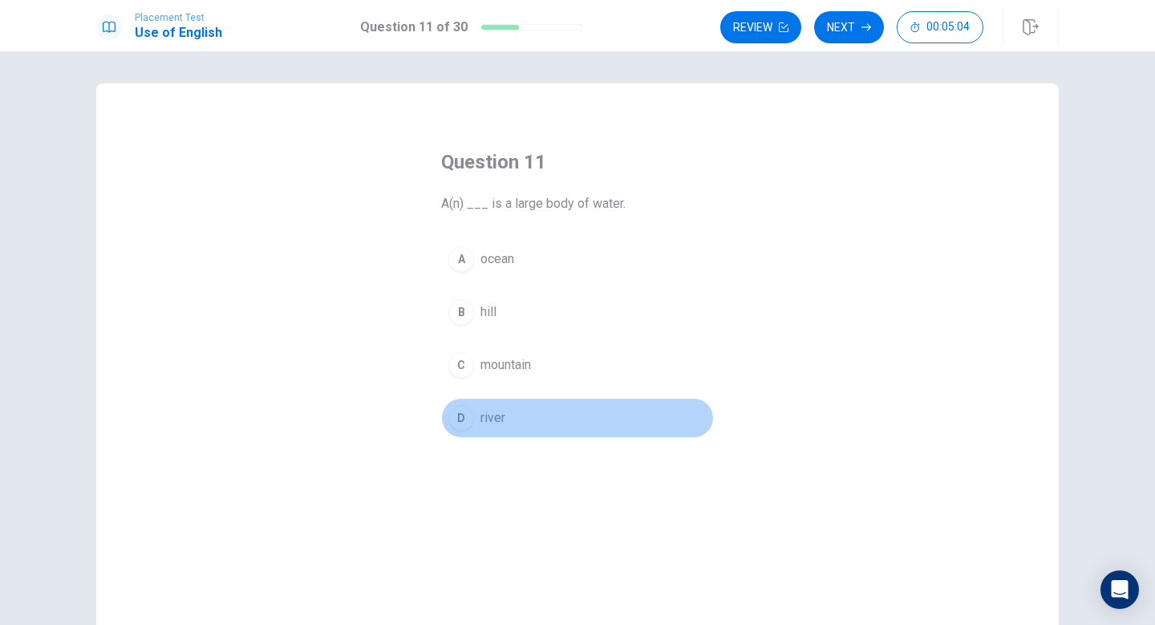
click at [465, 419] on div "D" at bounding box center [461, 418] width 26 height 26
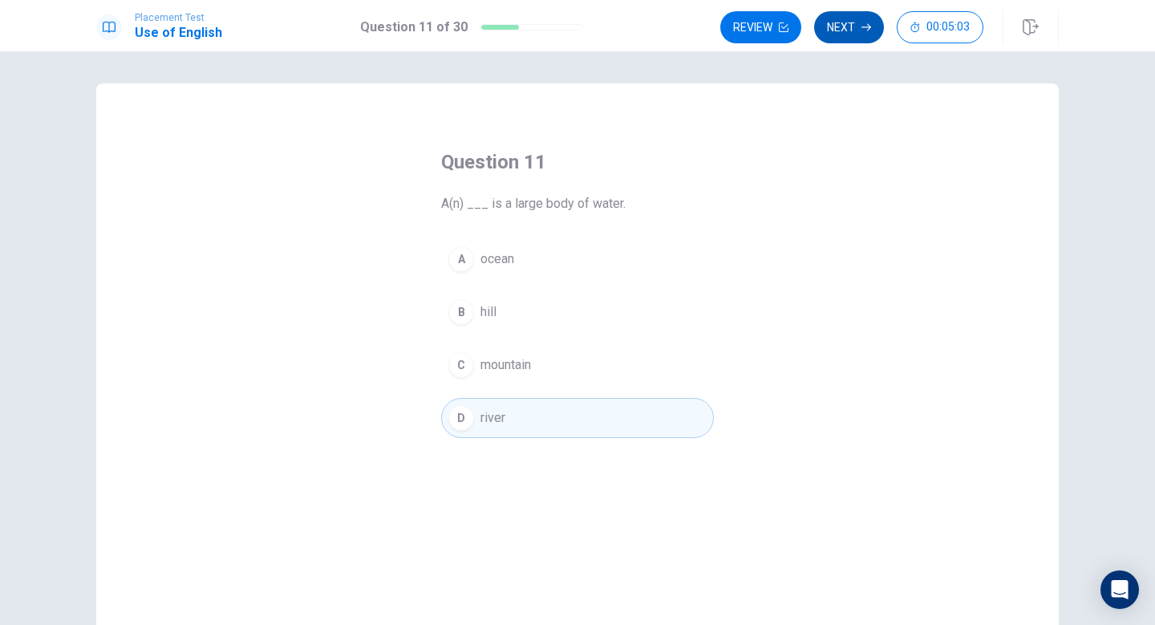
click at [854, 15] on button "Next" at bounding box center [849, 27] width 70 height 32
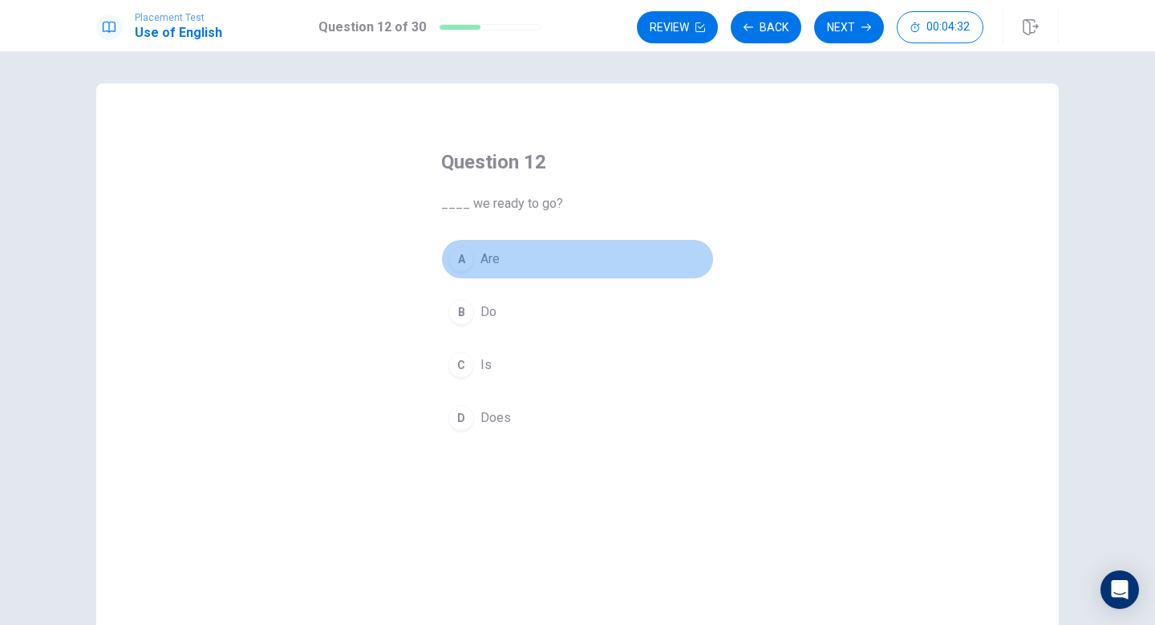
click at [466, 262] on div "A" at bounding box center [461, 259] width 26 height 26
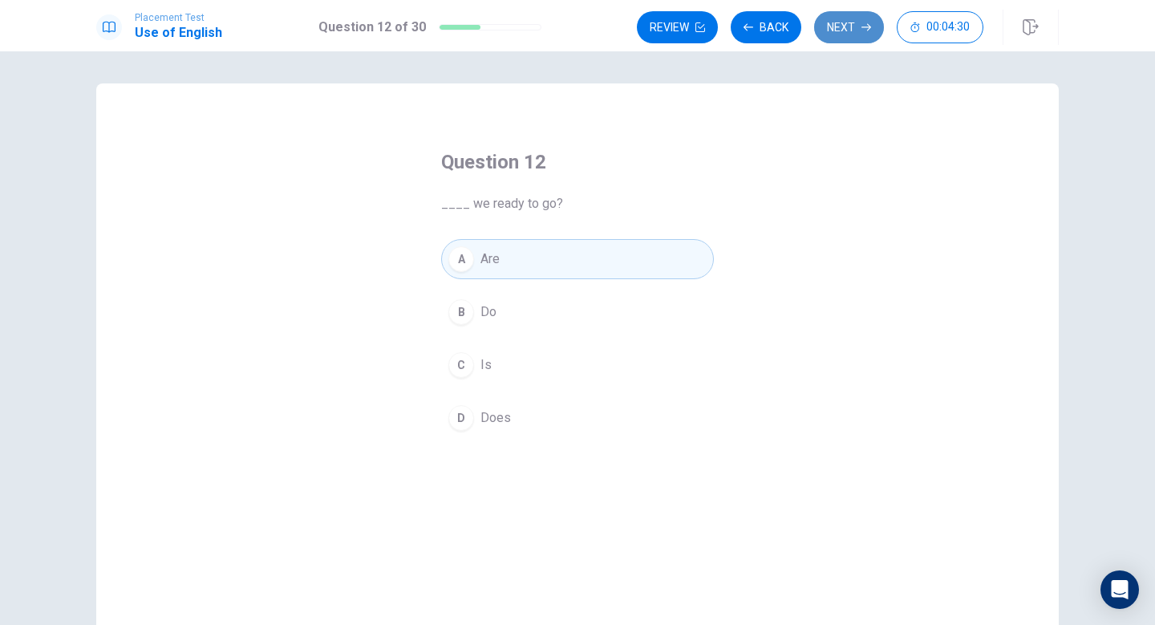
click at [858, 33] on button "Next" at bounding box center [849, 27] width 70 height 32
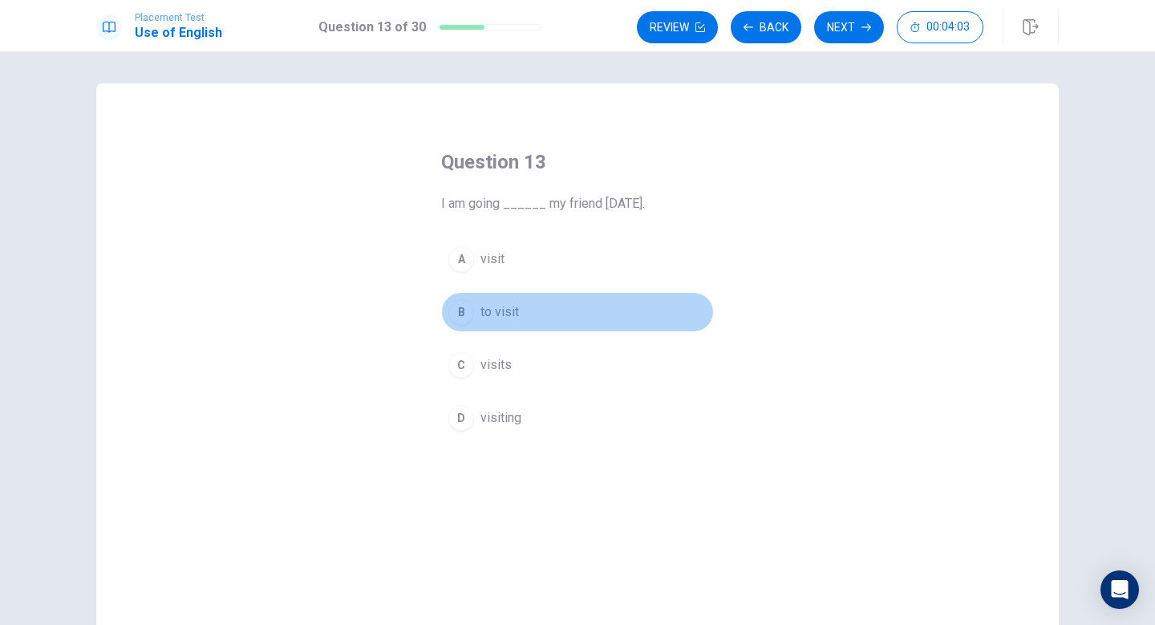
click at [453, 308] on div "B" at bounding box center [461, 312] width 26 height 26
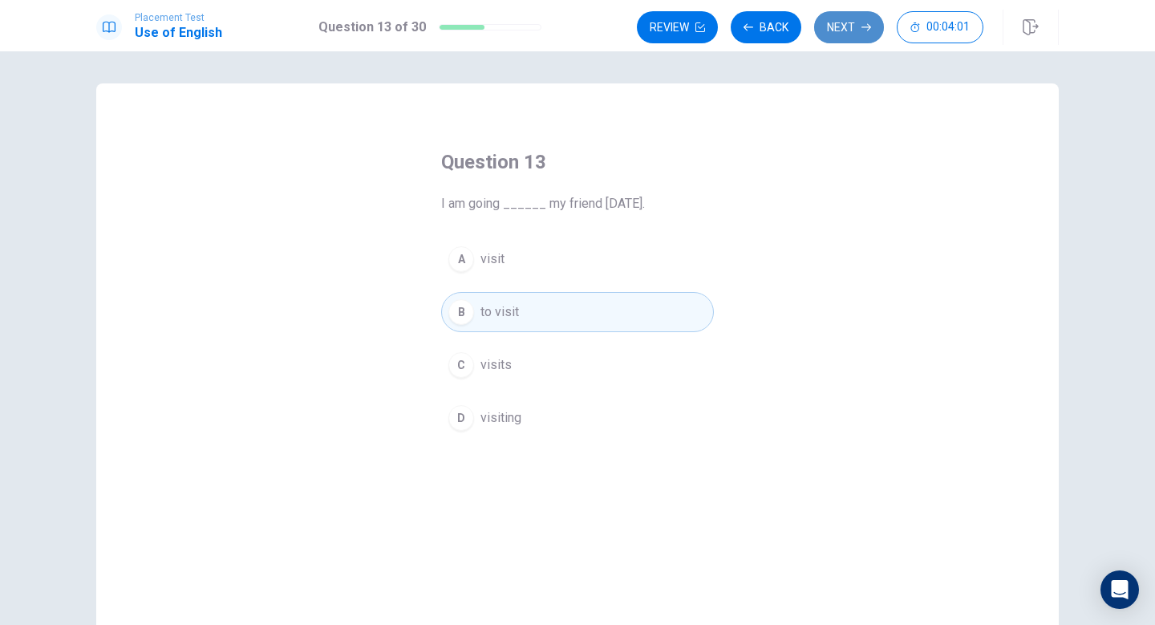
click at [846, 14] on button "Next" at bounding box center [849, 27] width 70 height 32
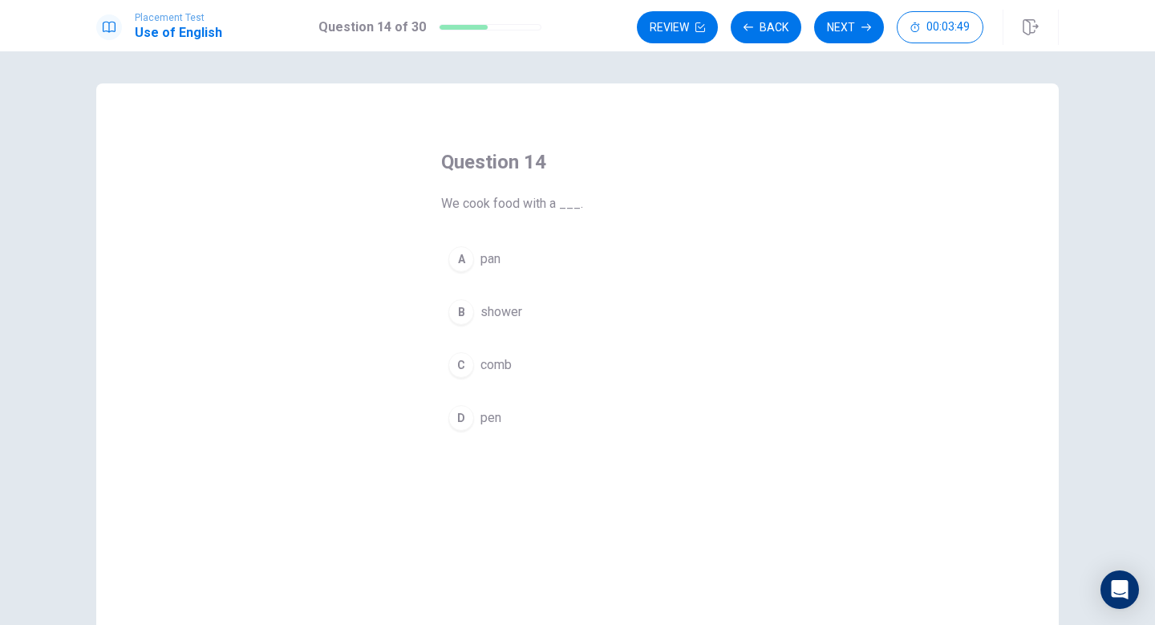
click at [454, 362] on div "C" at bounding box center [461, 365] width 26 height 26
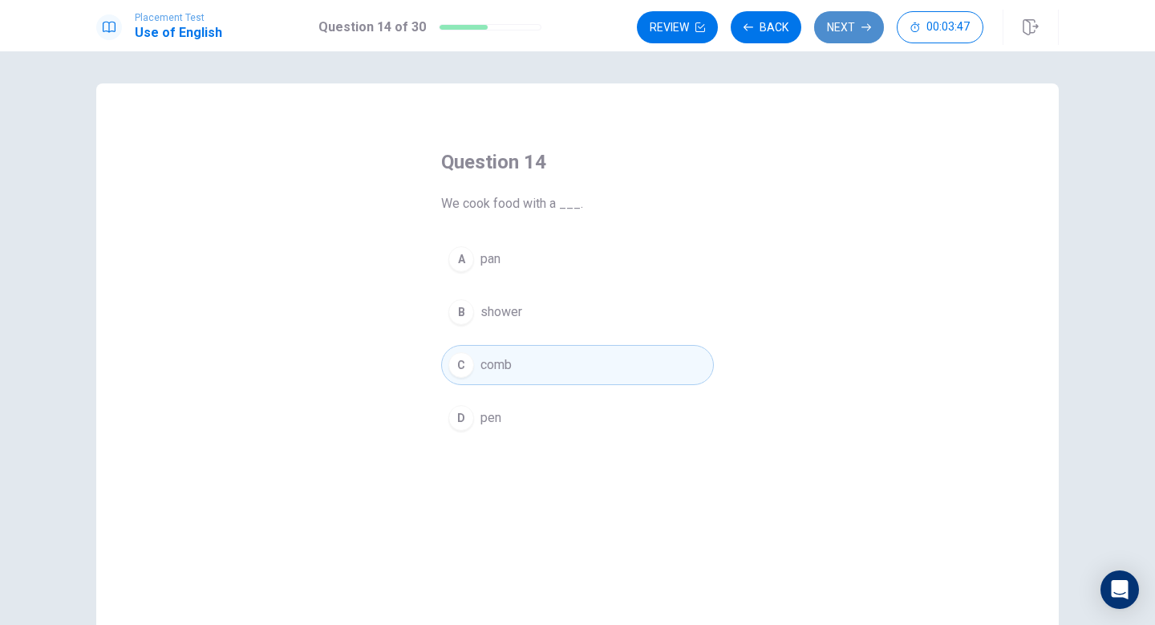
click at [832, 32] on button "Next" at bounding box center [849, 27] width 70 height 32
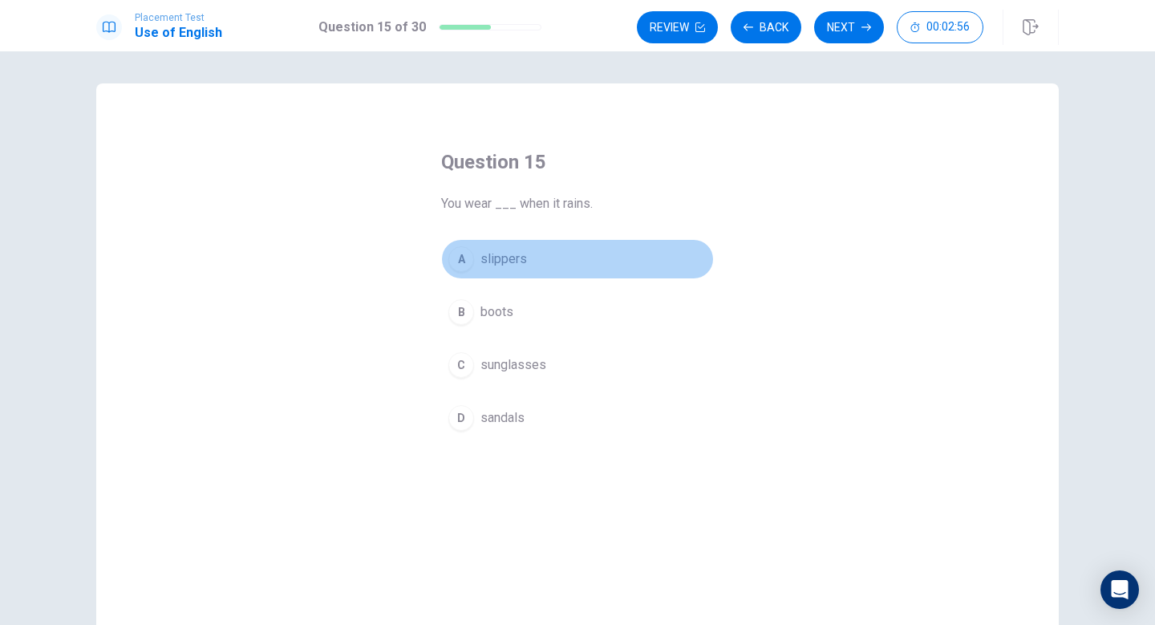
click at [470, 250] on button "A slippers" at bounding box center [577, 259] width 273 height 40
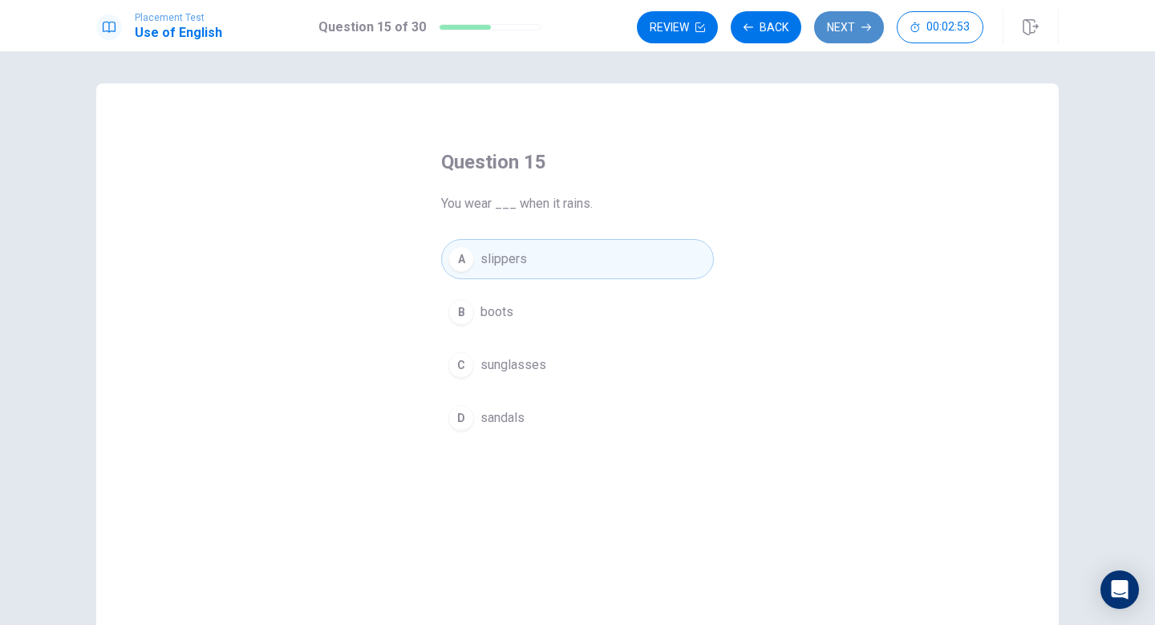
click at [862, 29] on icon "button" at bounding box center [867, 27] width 10 height 10
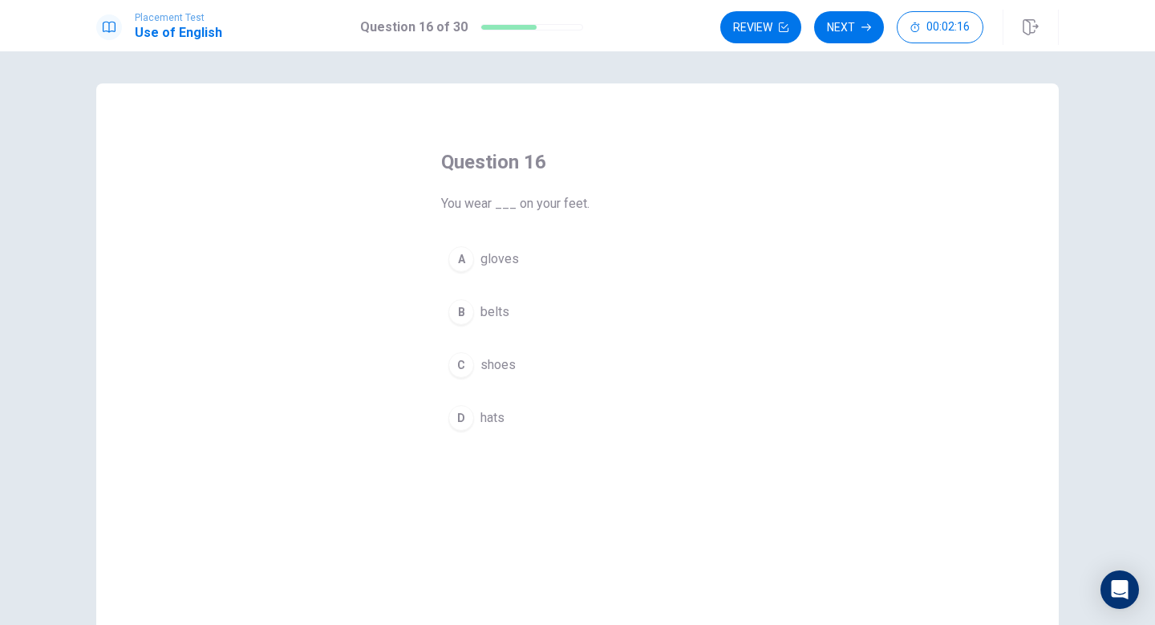
click at [459, 387] on div "A gloves B belts C shoes D hats" at bounding box center [577, 338] width 273 height 199
click at [465, 394] on div "A gloves B belts C shoes D hats" at bounding box center [577, 338] width 273 height 199
click at [448, 426] on button "D hats" at bounding box center [577, 418] width 273 height 40
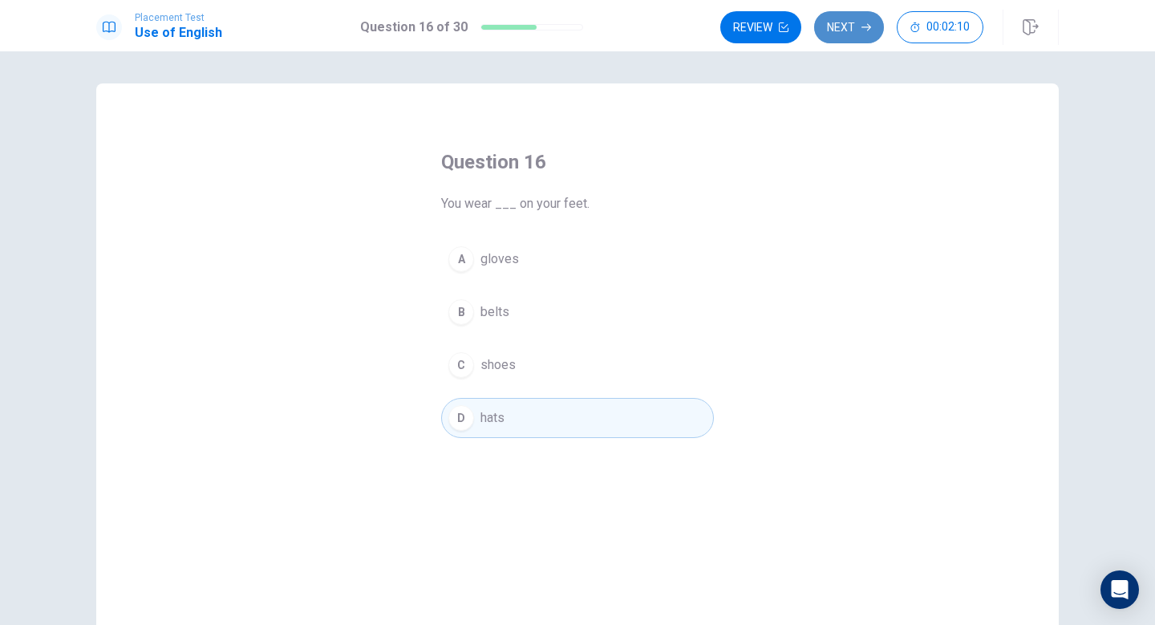
click at [838, 30] on button "Next" at bounding box center [849, 27] width 70 height 32
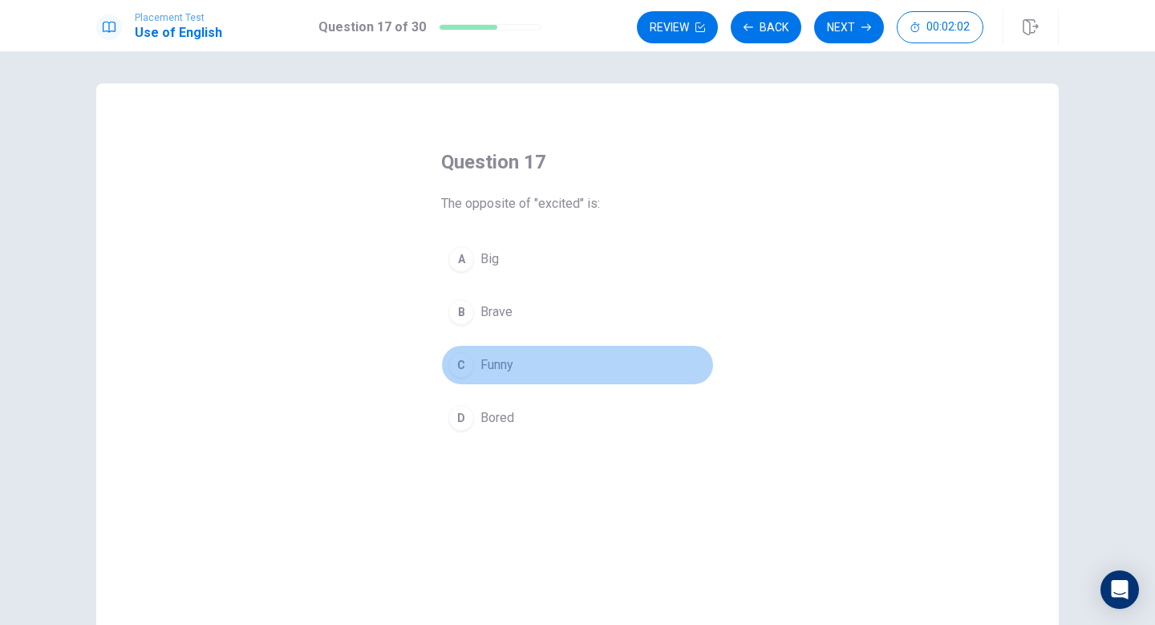
click at [461, 368] on div "C" at bounding box center [461, 365] width 26 height 26
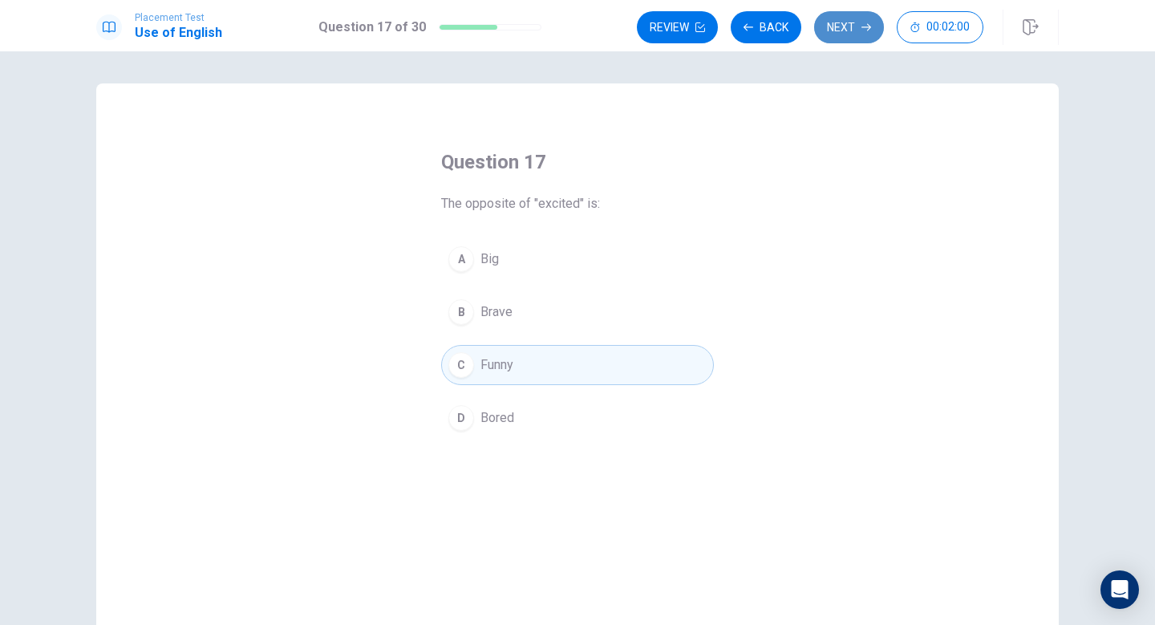
click at [850, 35] on button "Next" at bounding box center [849, 27] width 70 height 32
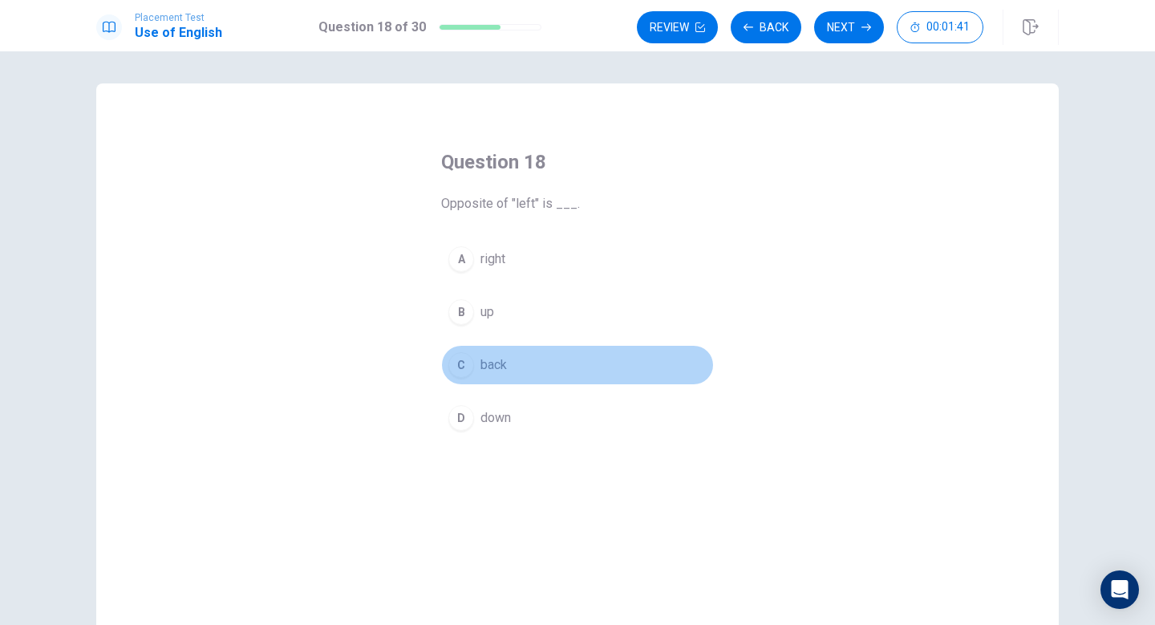
click at [508, 362] on button "C back" at bounding box center [577, 365] width 273 height 40
click at [509, 362] on button "C back" at bounding box center [577, 365] width 273 height 40
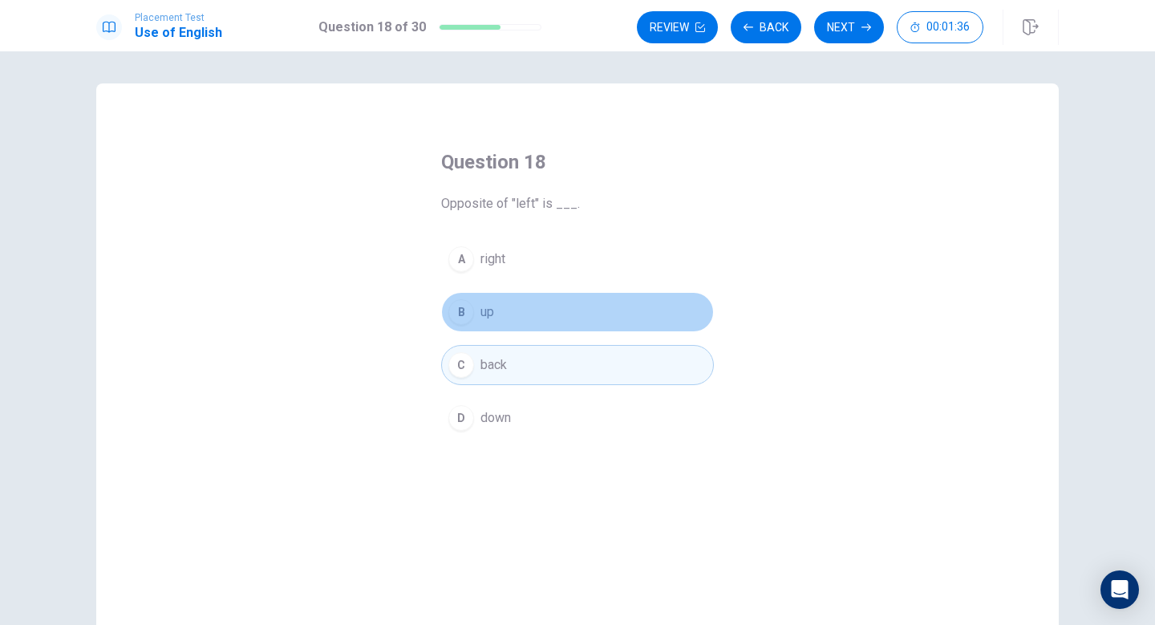
click at [497, 305] on button "B up" at bounding box center [577, 312] width 273 height 40
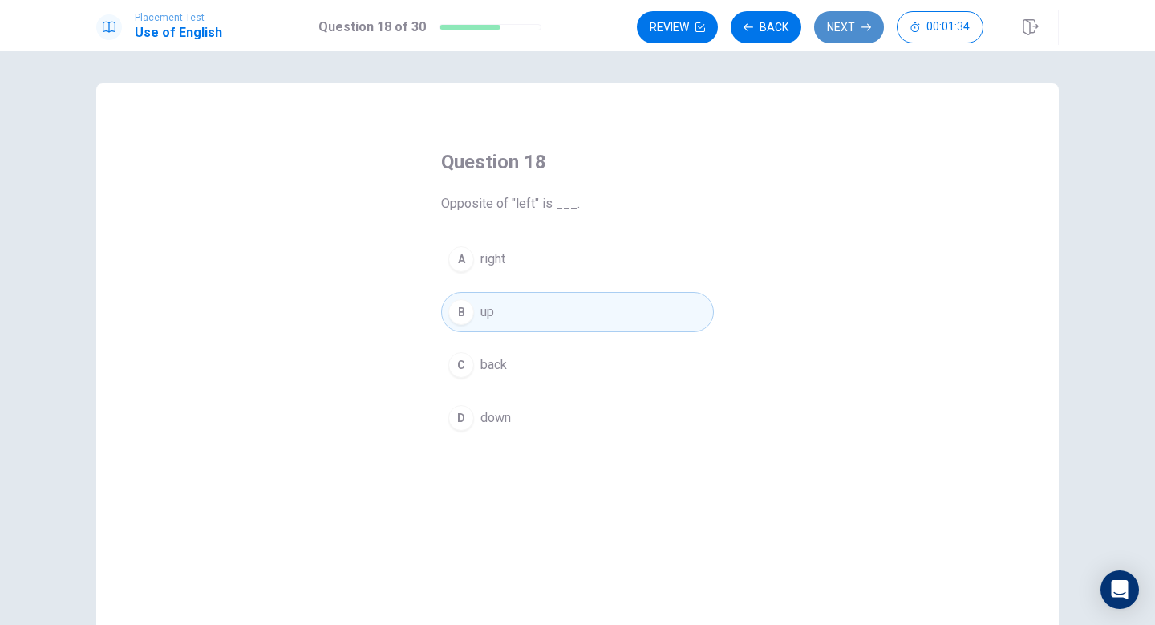
click at [865, 11] on button "Next" at bounding box center [849, 27] width 70 height 32
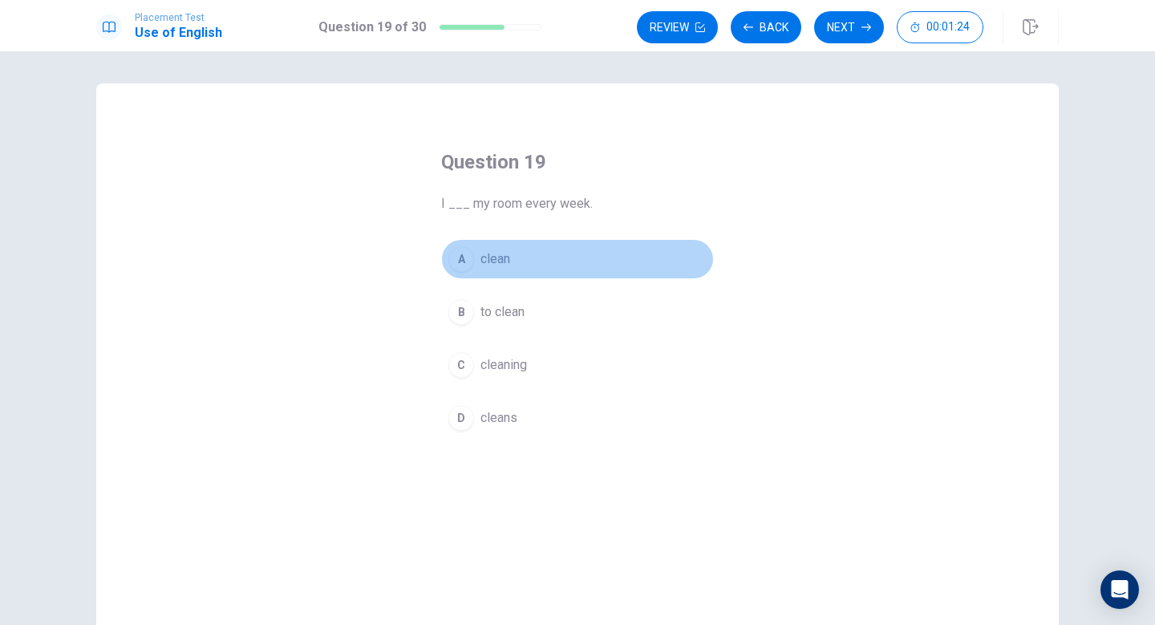
click at [509, 251] on button "A clean" at bounding box center [577, 259] width 273 height 40
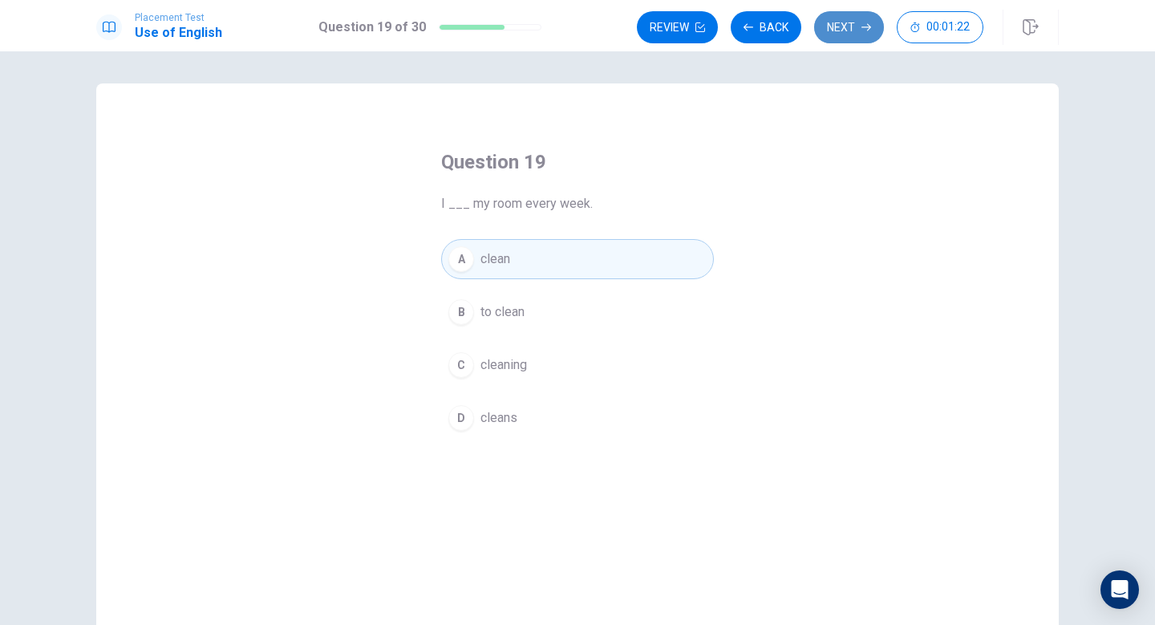
click at [845, 30] on button "Next" at bounding box center [849, 27] width 70 height 32
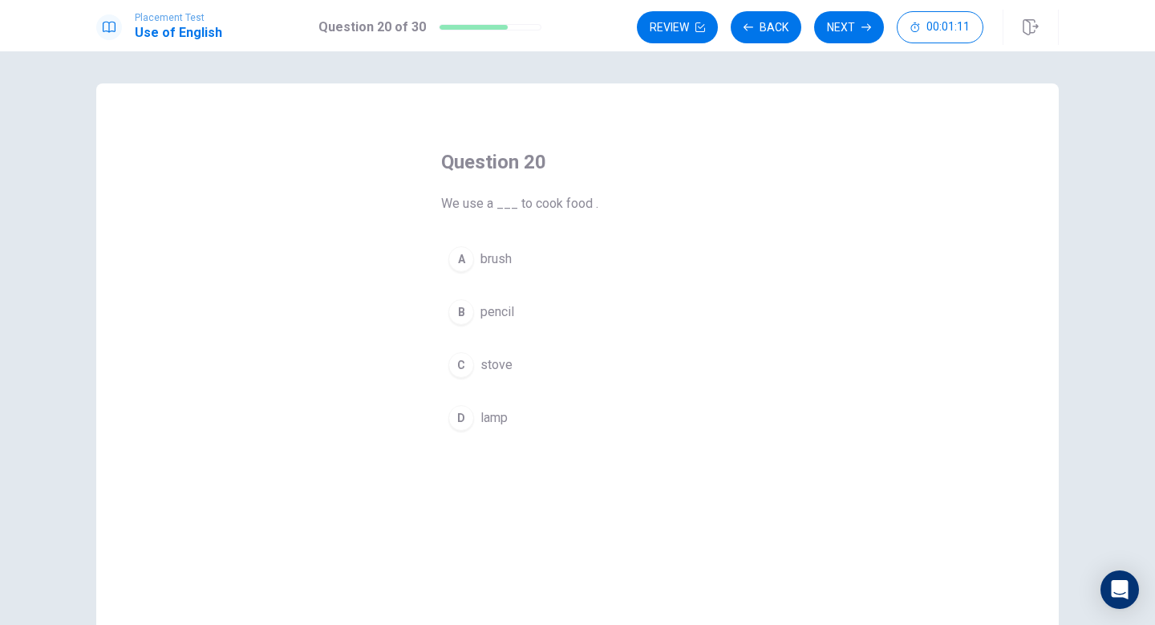
click at [461, 251] on div "A" at bounding box center [461, 259] width 26 height 26
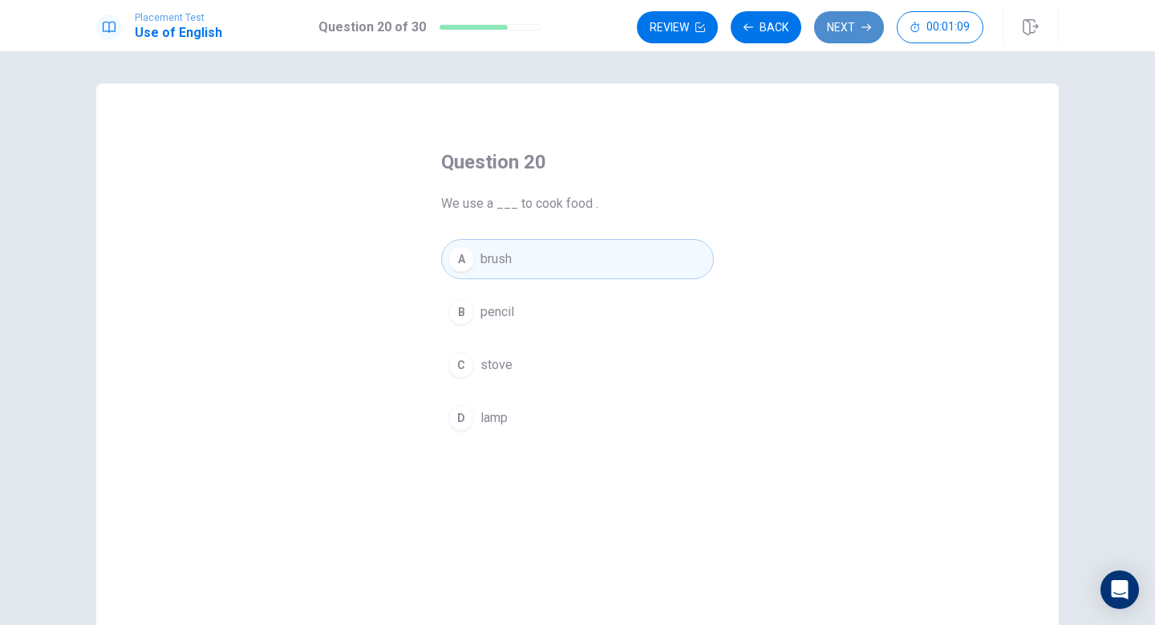
click at [858, 22] on button "Next" at bounding box center [849, 27] width 70 height 32
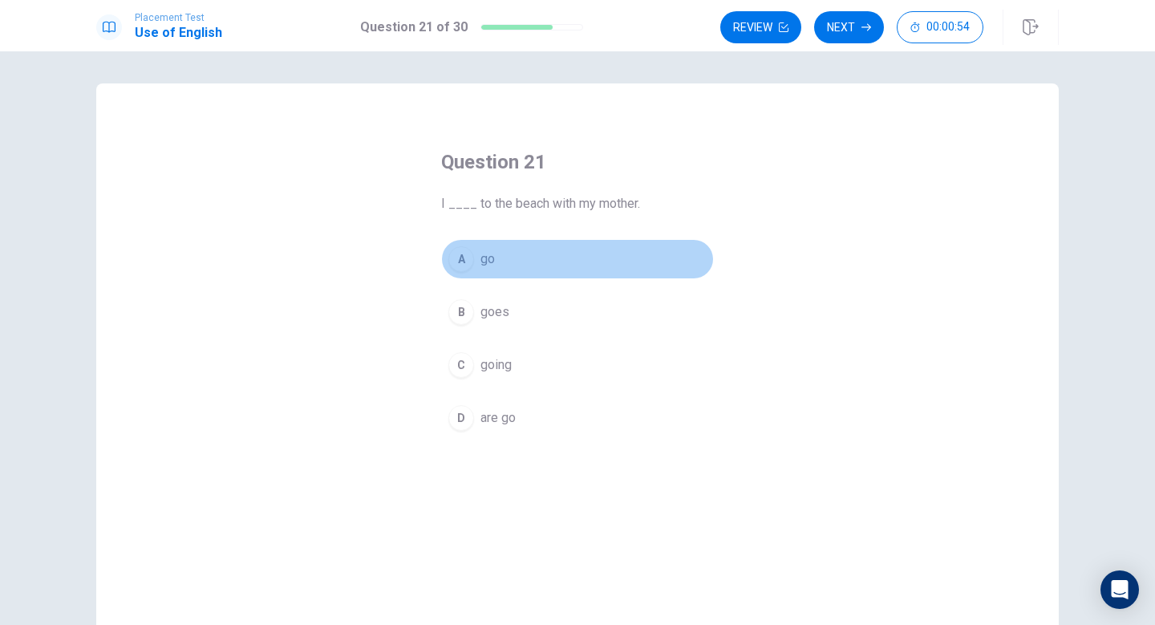
click at [466, 257] on div "A" at bounding box center [461, 259] width 26 height 26
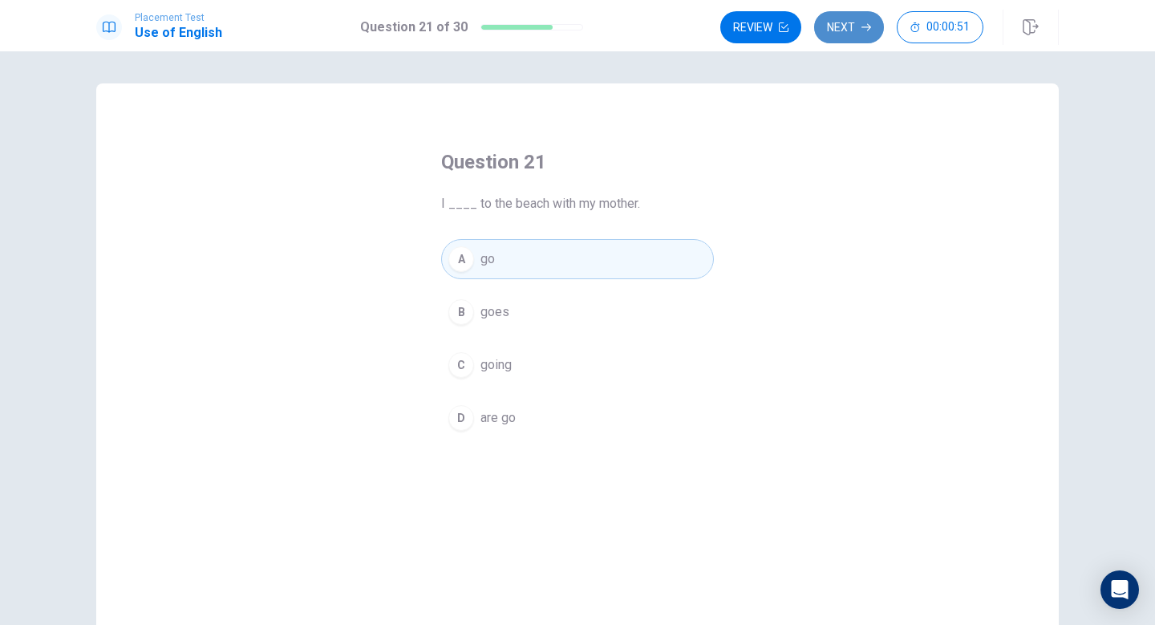
click at [850, 23] on button "Next" at bounding box center [849, 27] width 70 height 32
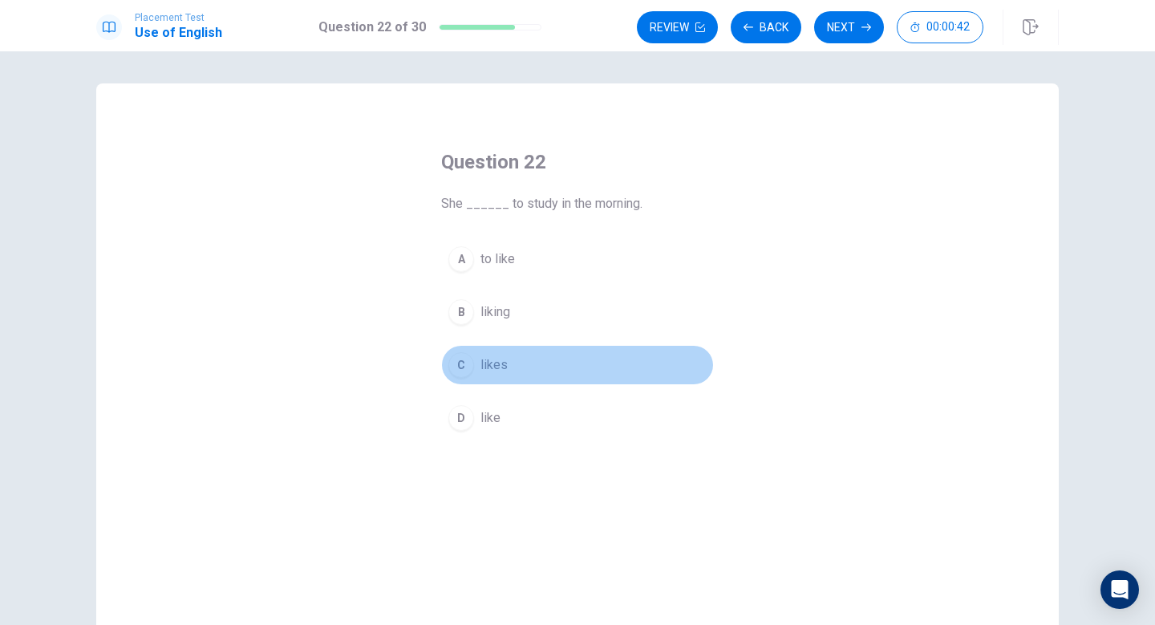
click at [471, 357] on button "C likes" at bounding box center [577, 365] width 273 height 40
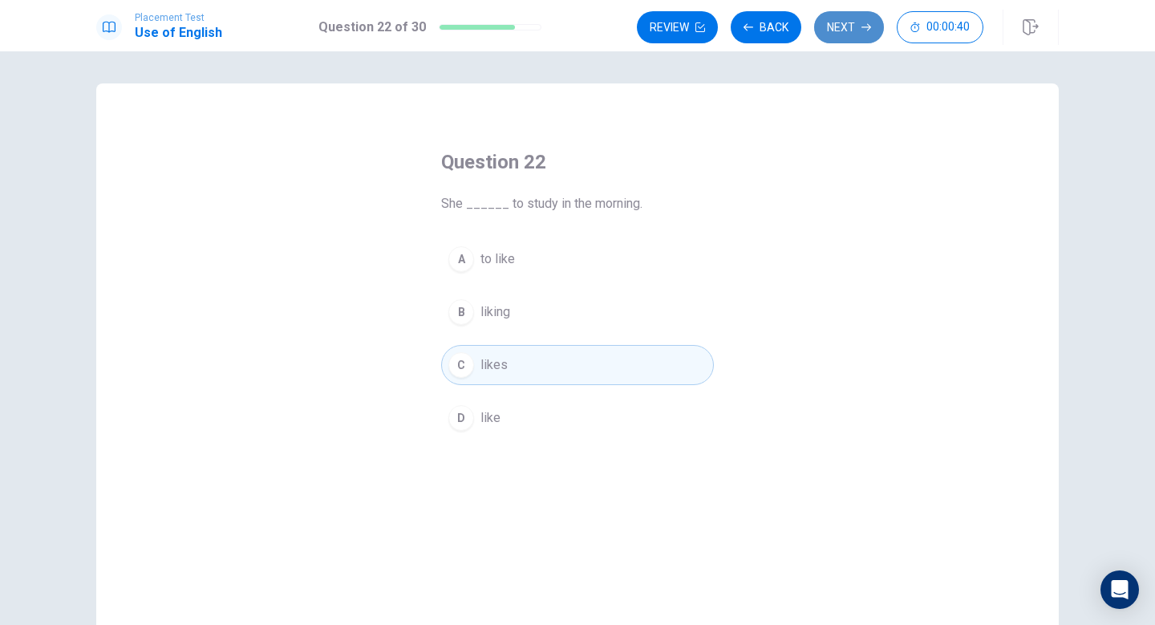
click at [848, 18] on button "Next" at bounding box center [849, 27] width 70 height 32
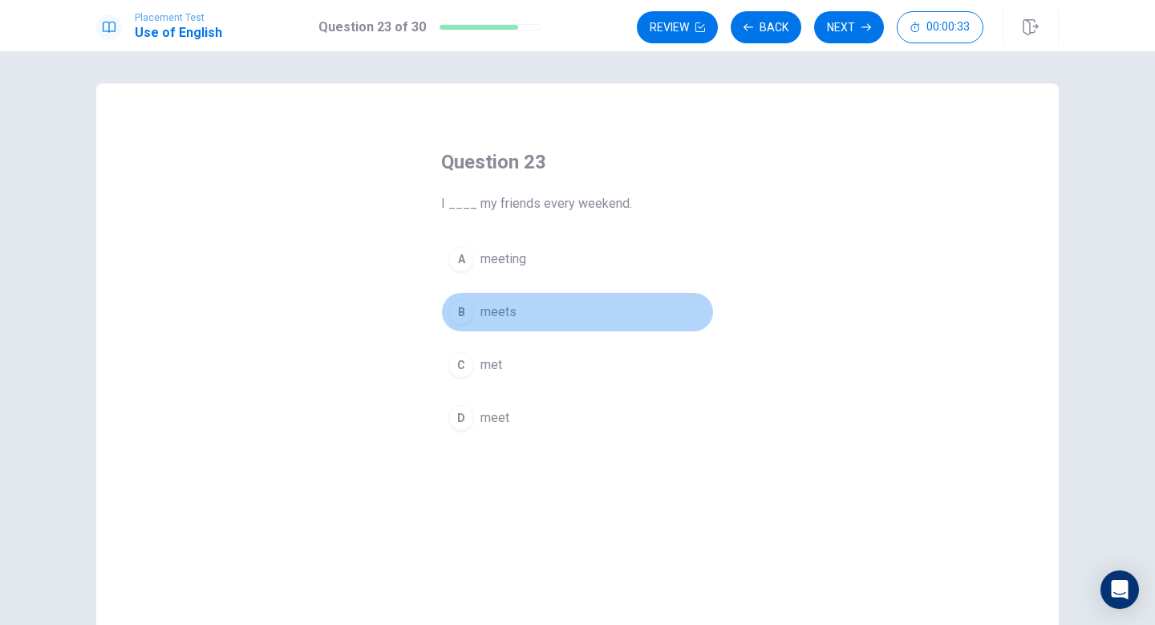
click at [517, 310] on button "B meets" at bounding box center [577, 312] width 273 height 40
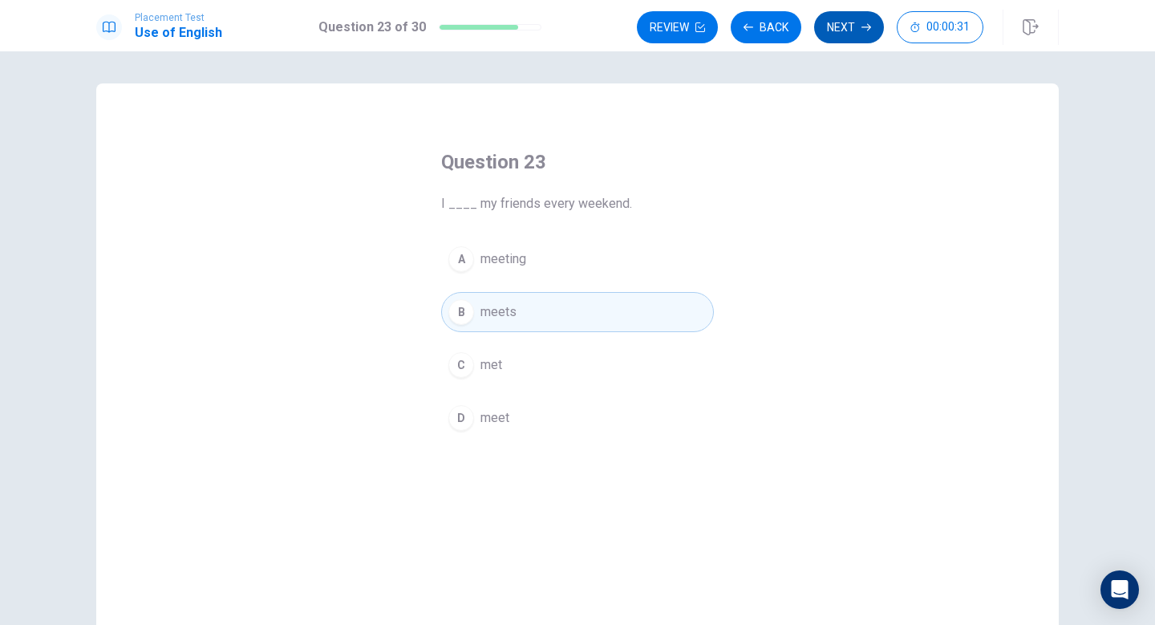
click at [842, 32] on button "Next" at bounding box center [849, 27] width 70 height 32
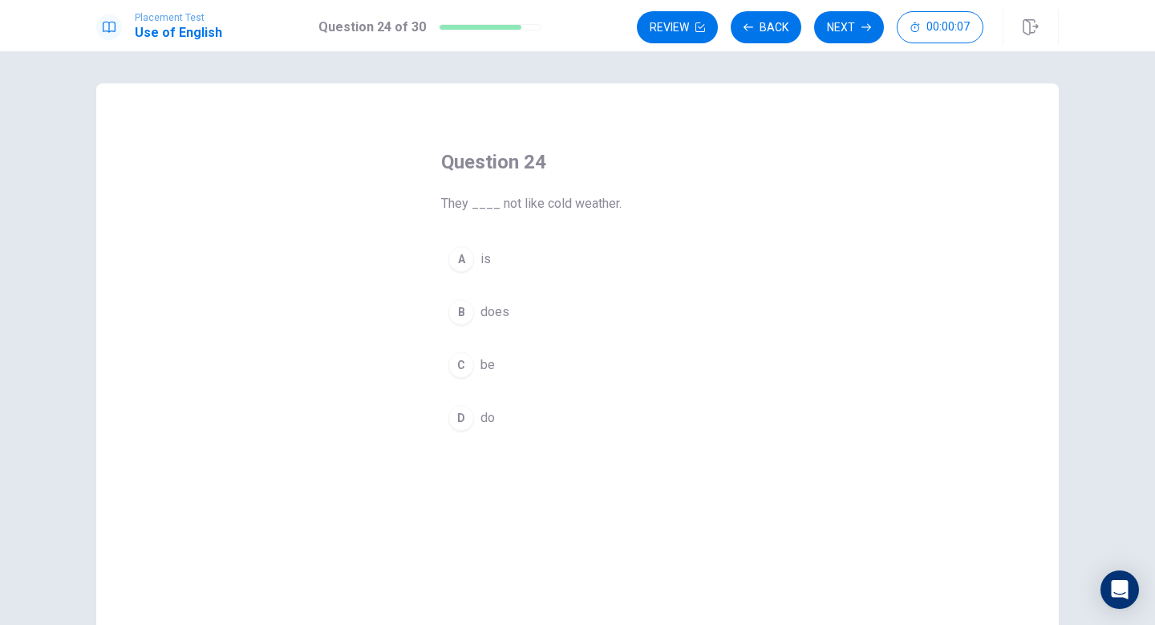
click at [505, 387] on div "A is B does C be D do" at bounding box center [577, 338] width 273 height 199
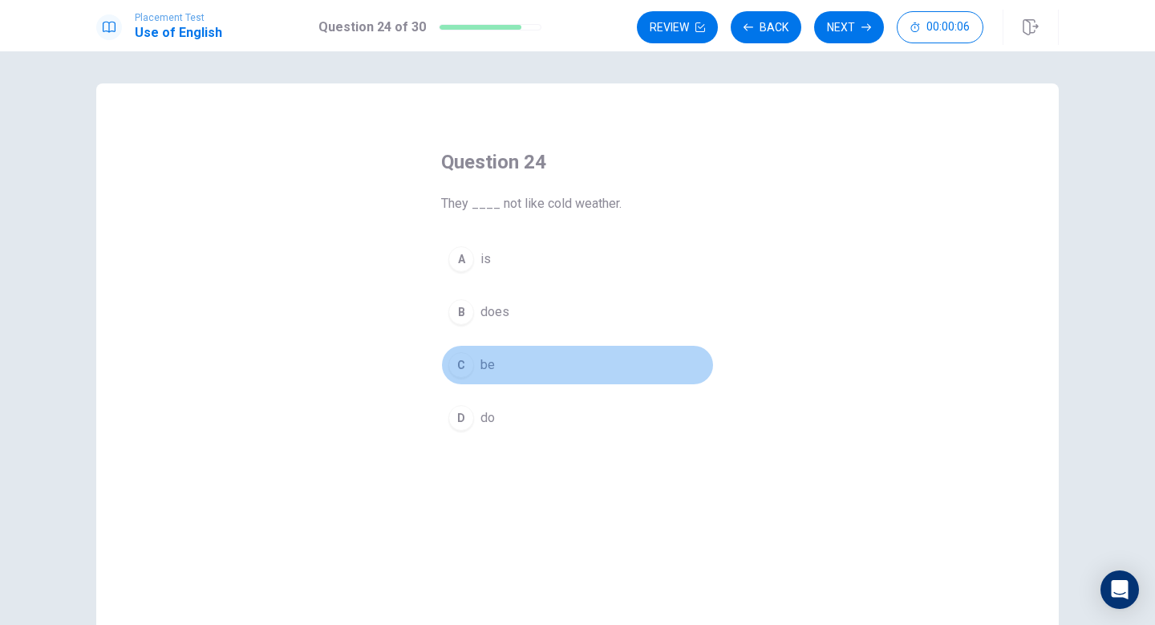
click at [555, 363] on button "C be" at bounding box center [577, 365] width 273 height 40
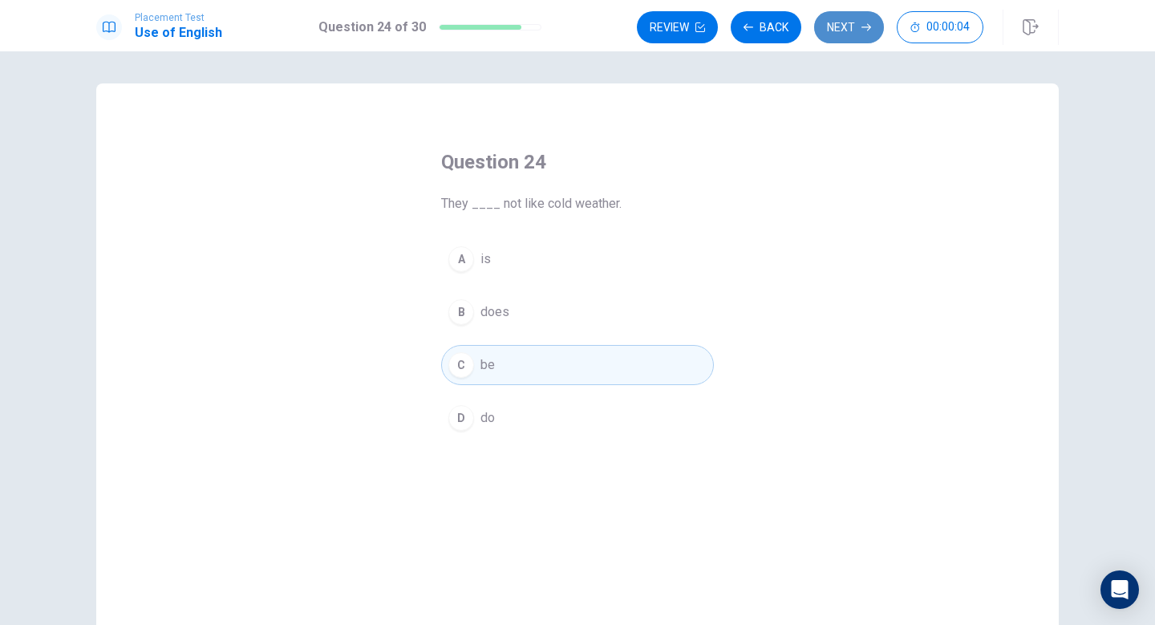
click at [837, 21] on button "Next" at bounding box center [849, 27] width 70 height 32
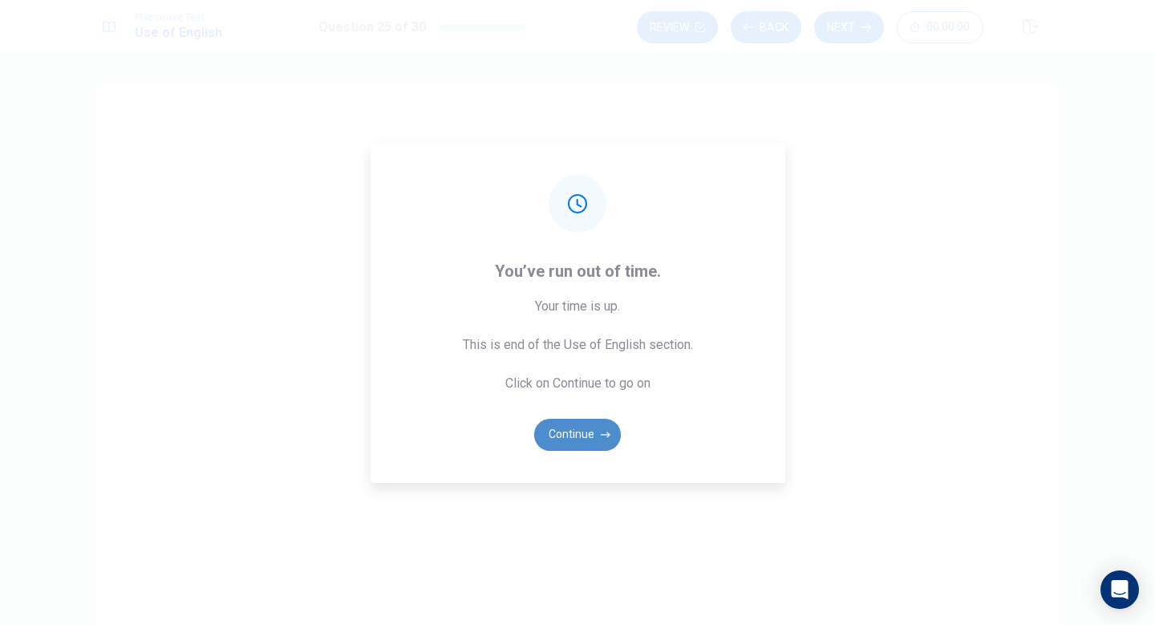
click at [603, 448] on button "Continue" at bounding box center [577, 435] width 87 height 32
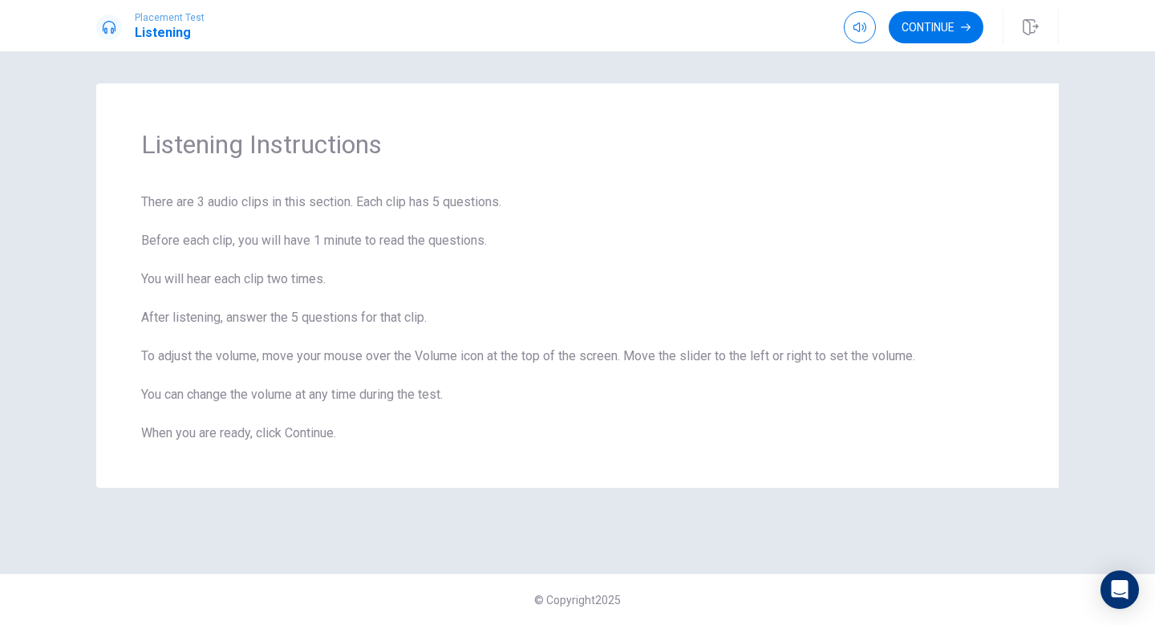
click at [936, 10] on div "Continue" at bounding box center [951, 27] width 215 height 35
click at [967, 18] on button "Continue" at bounding box center [936, 27] width 95 height 32
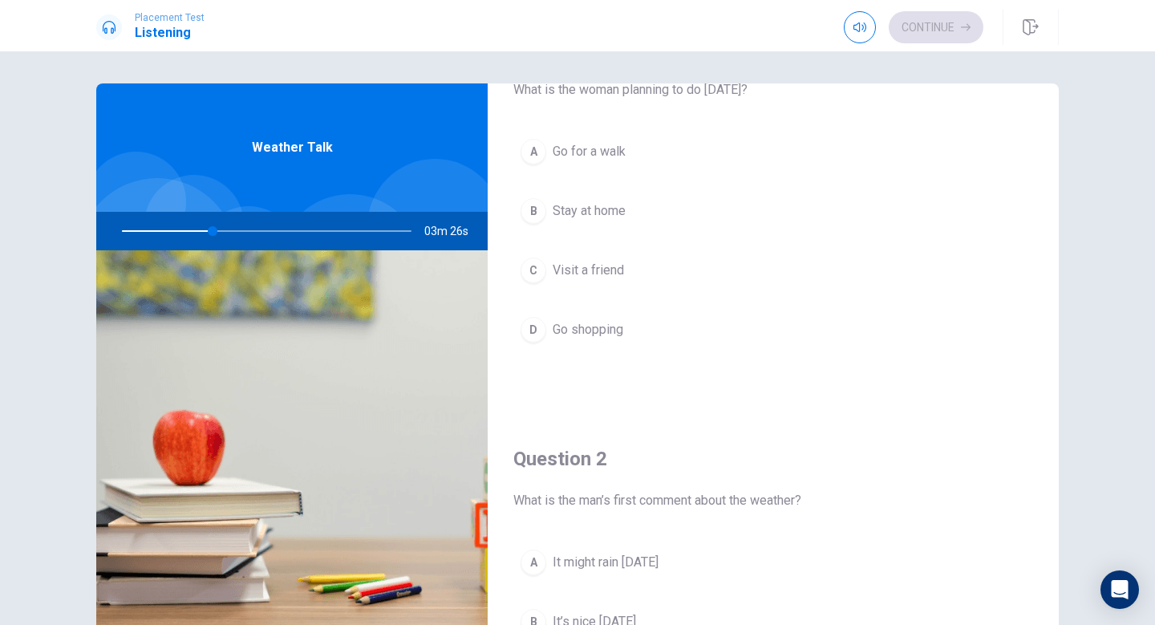
scroll to position [92, 0]
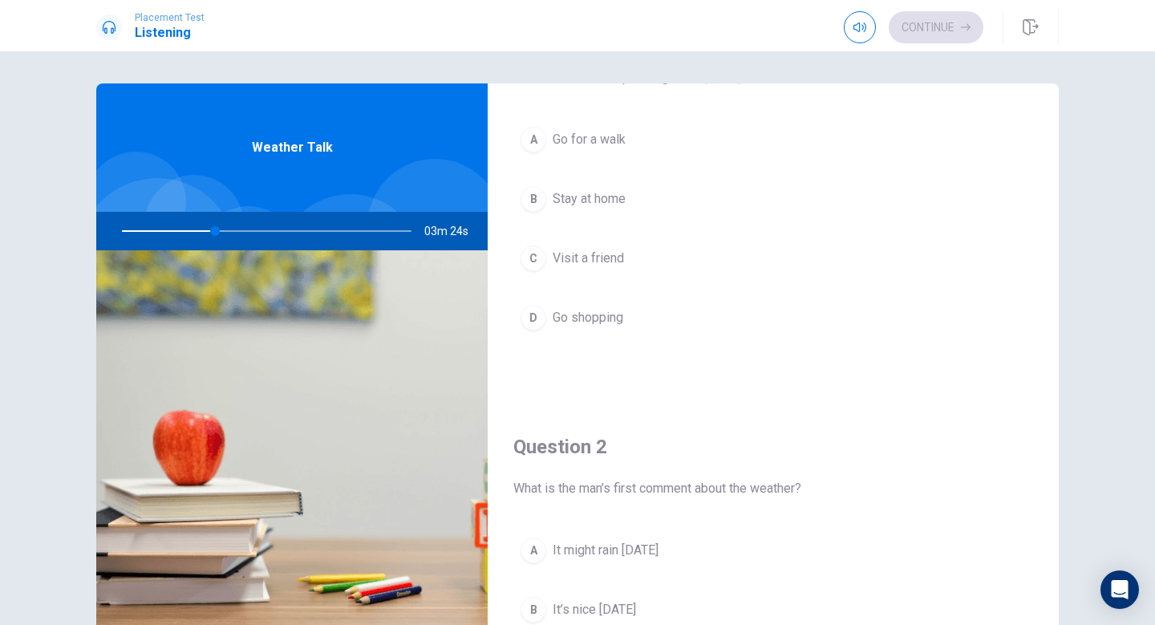
click at [534, 130] on div "A" at bounding box center [534, 140] width 26 height 26
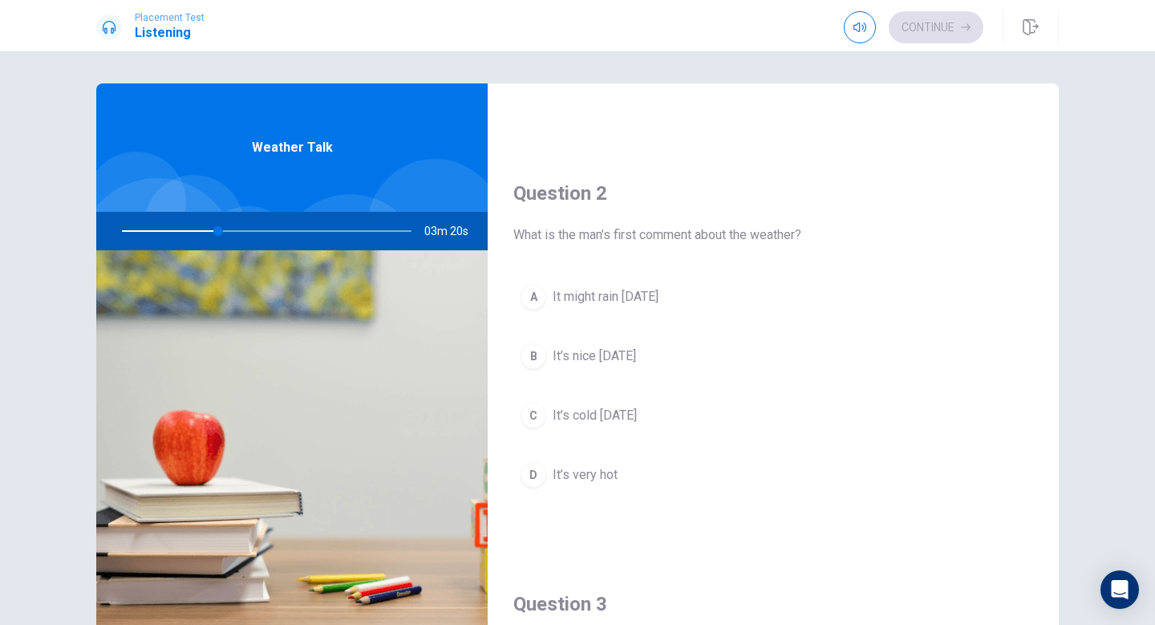
scroll to position [351, 0]
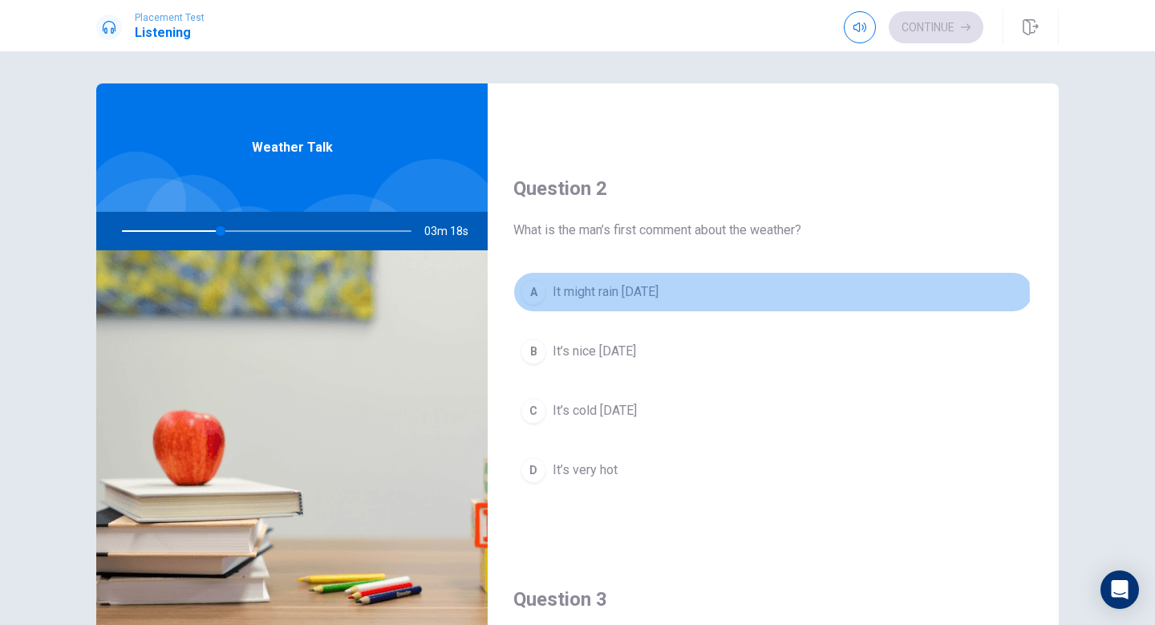
click at [536, 300] on div "A" at bounding box center [534, 292] width 26 height 26
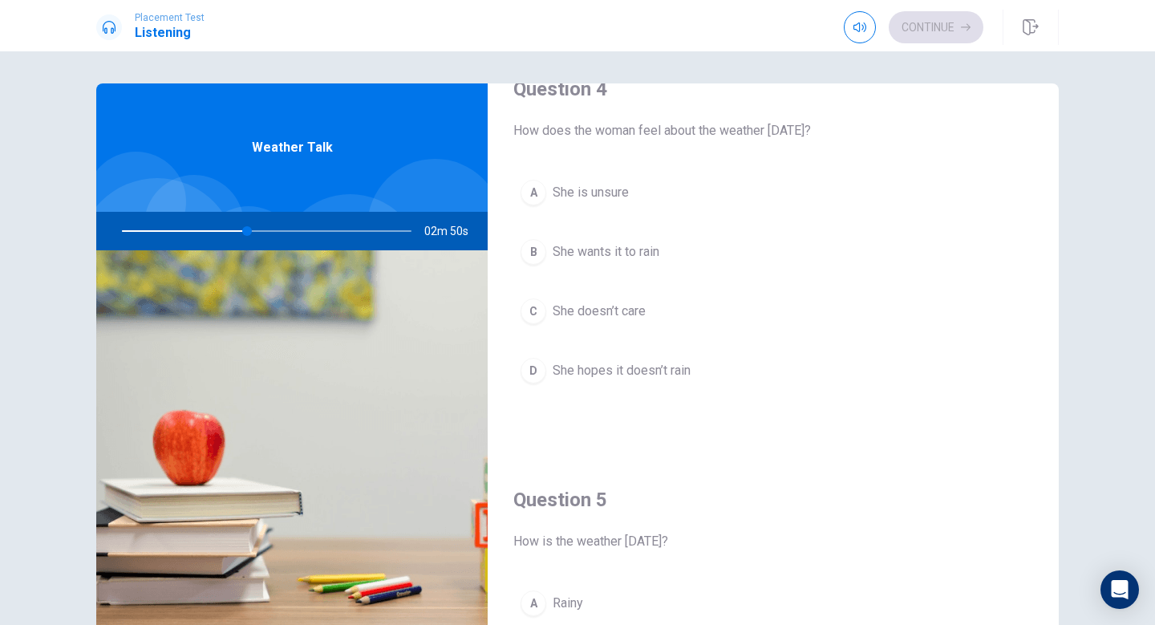
scroll to position [1266, 0]
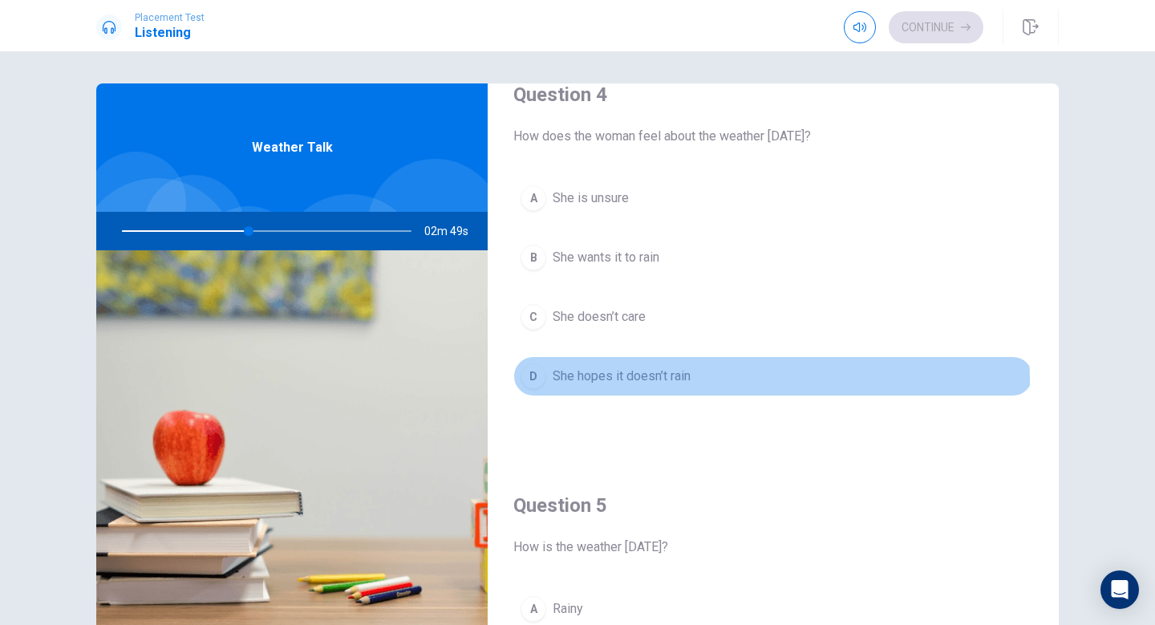
click at [533, 383] on div "D" at bounding box center [534, 376] width 26 height 26
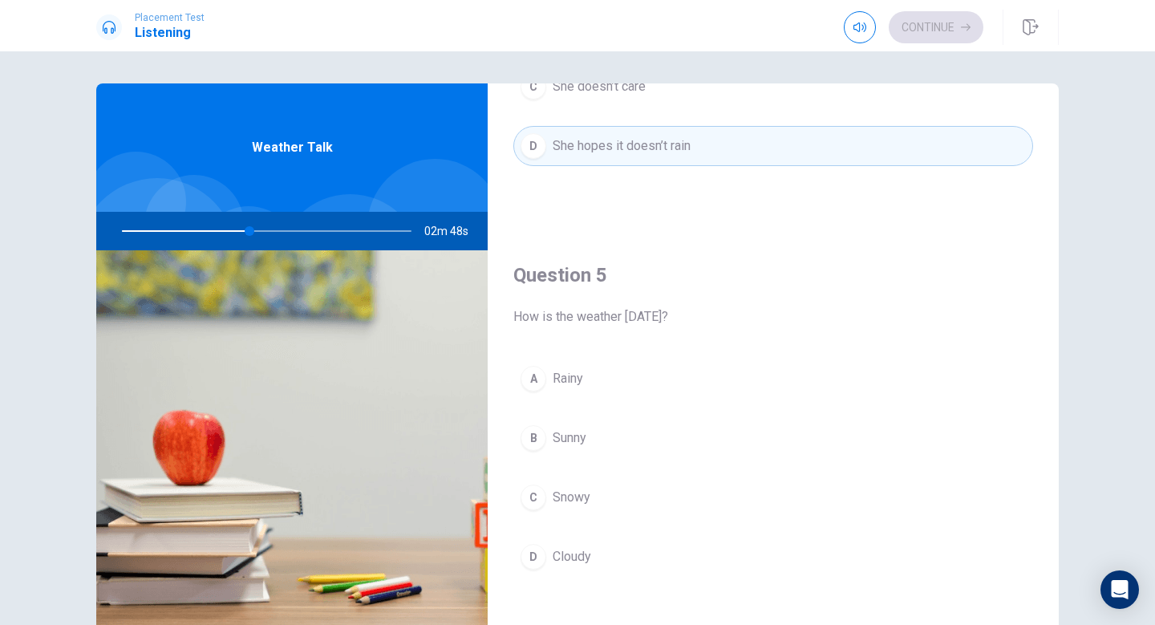
scroll to position [30, 0]
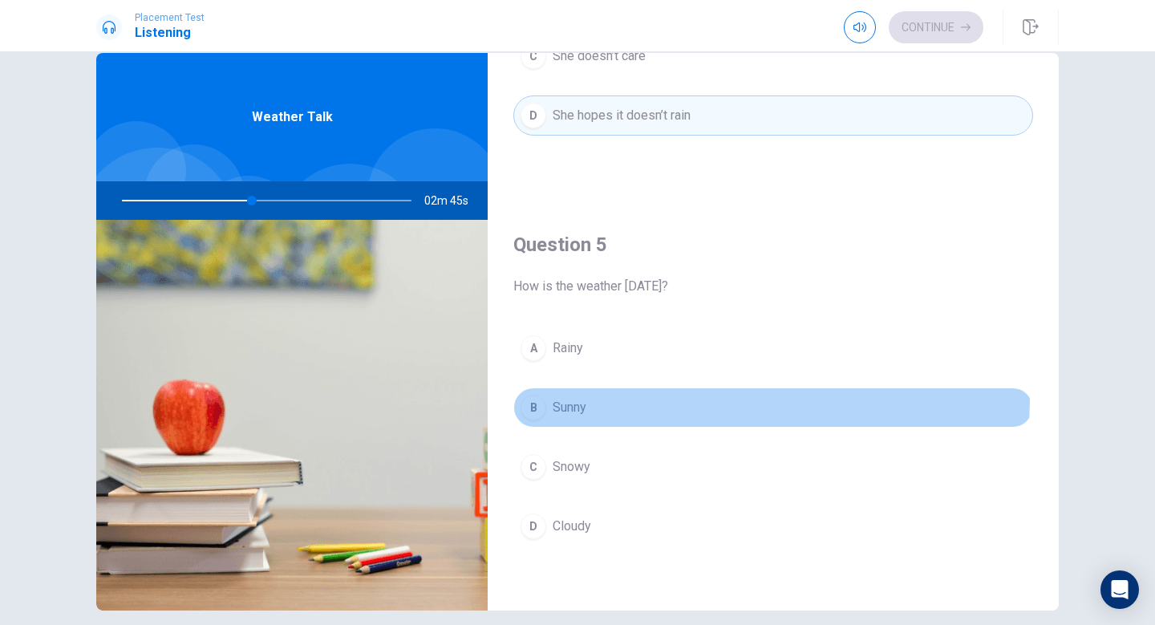
click at [538, 394] on button "B Sunny" at bounding box center [773, 408] width 520 height 40
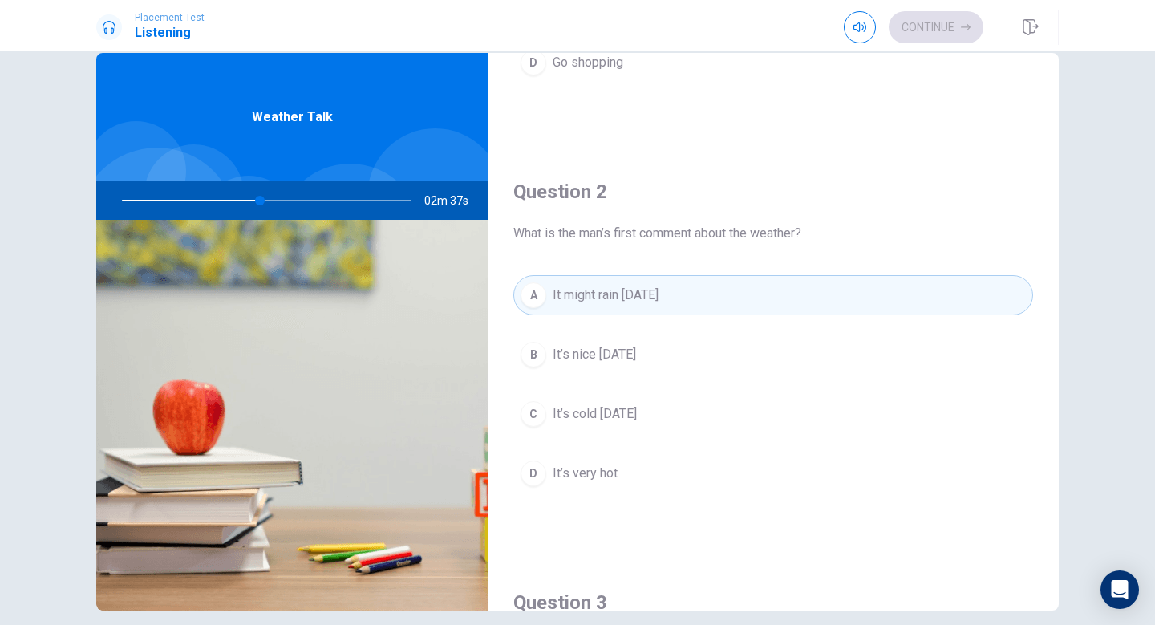
scroll to position [331, 0]
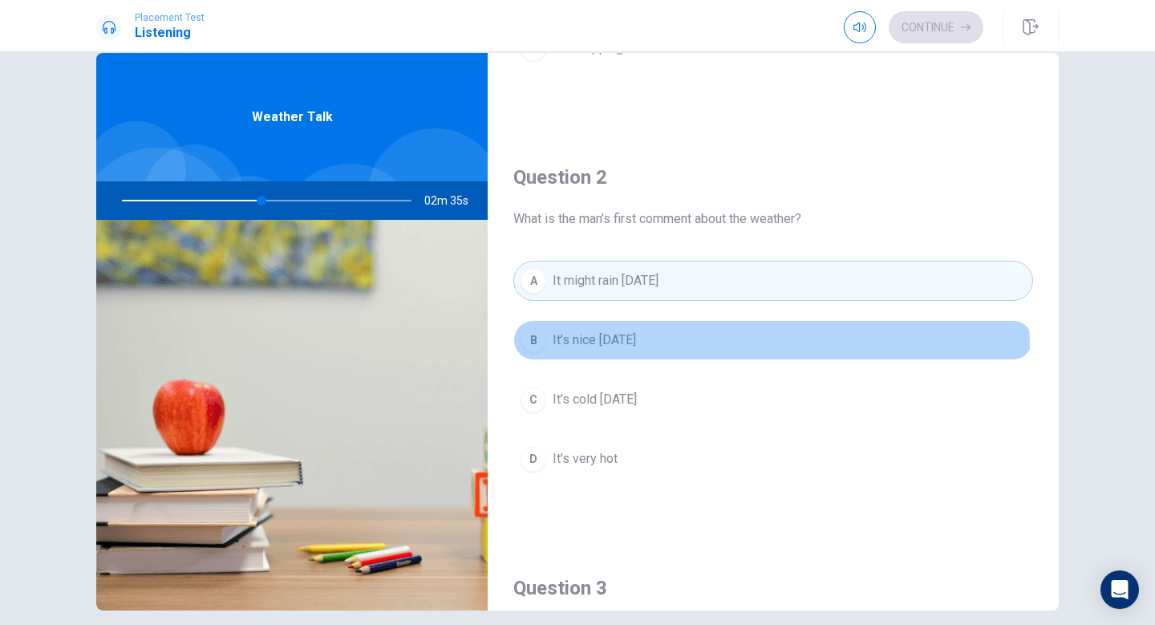
click at [644, 349] on button "B It’s nice [DATE]" at bounding box center [773, 340] width 520 height 40
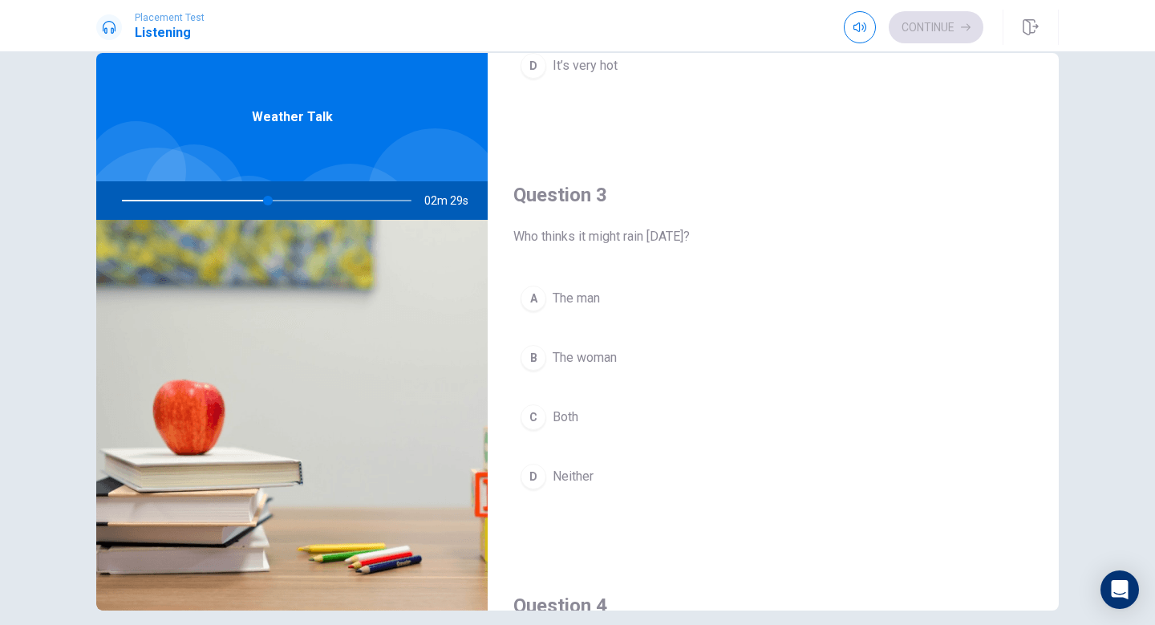
scroll to position [725, 0]
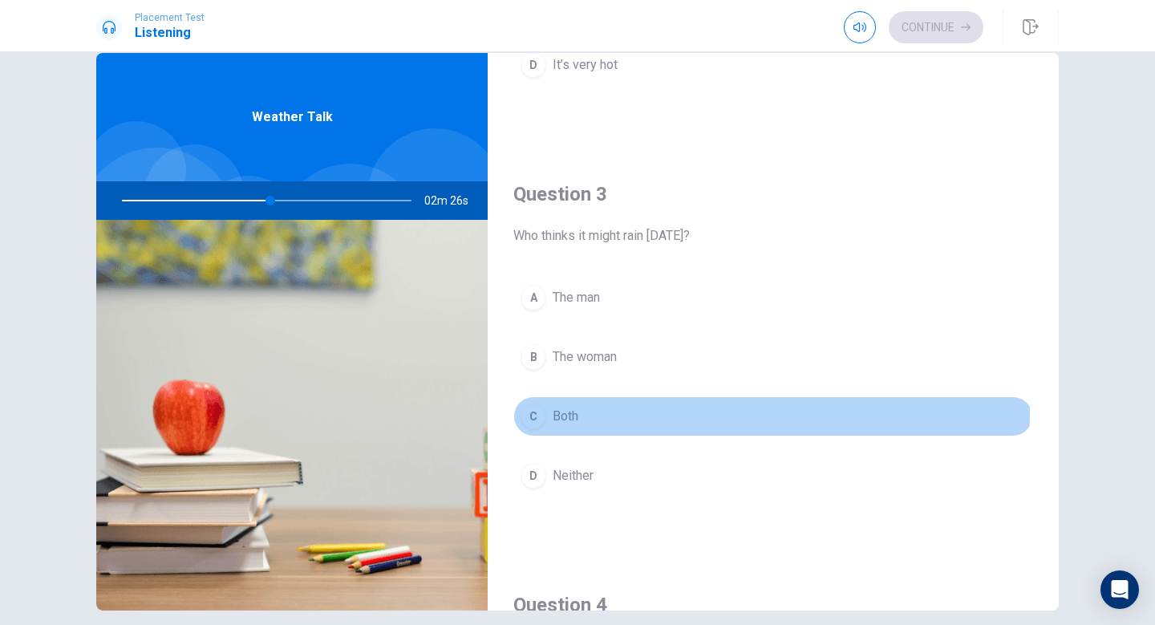
click at [611, 410] on button "C Both" at bounding box center [773, 416] width 520 height 40
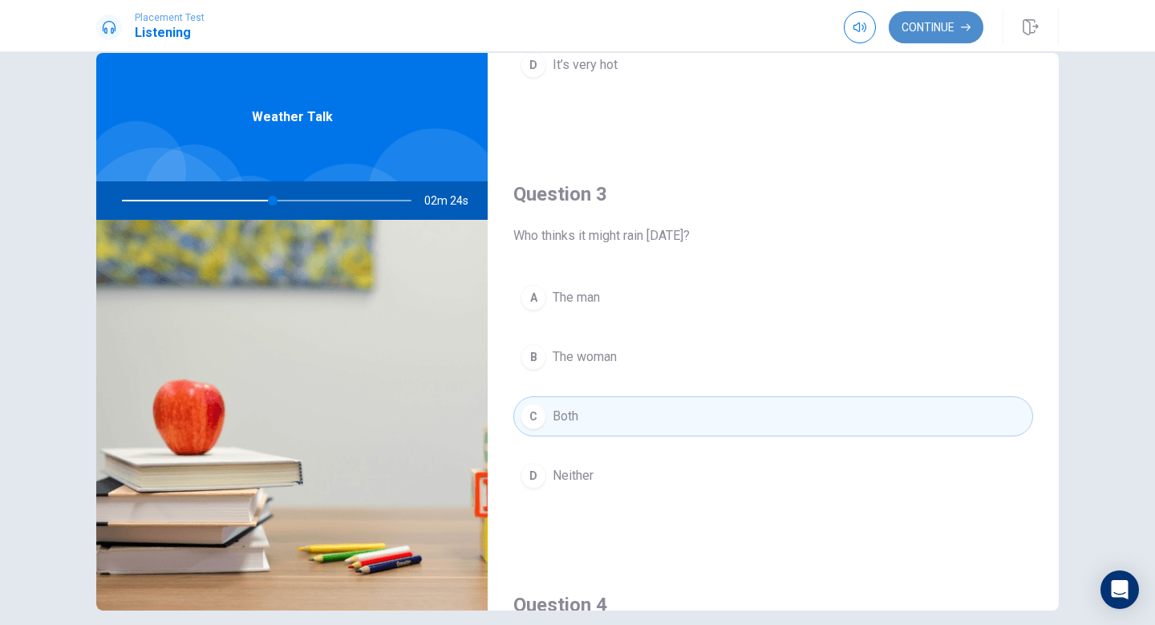
click at [936, 18] on button "Continue" at bounding box center [936, 27] width 95 height 32
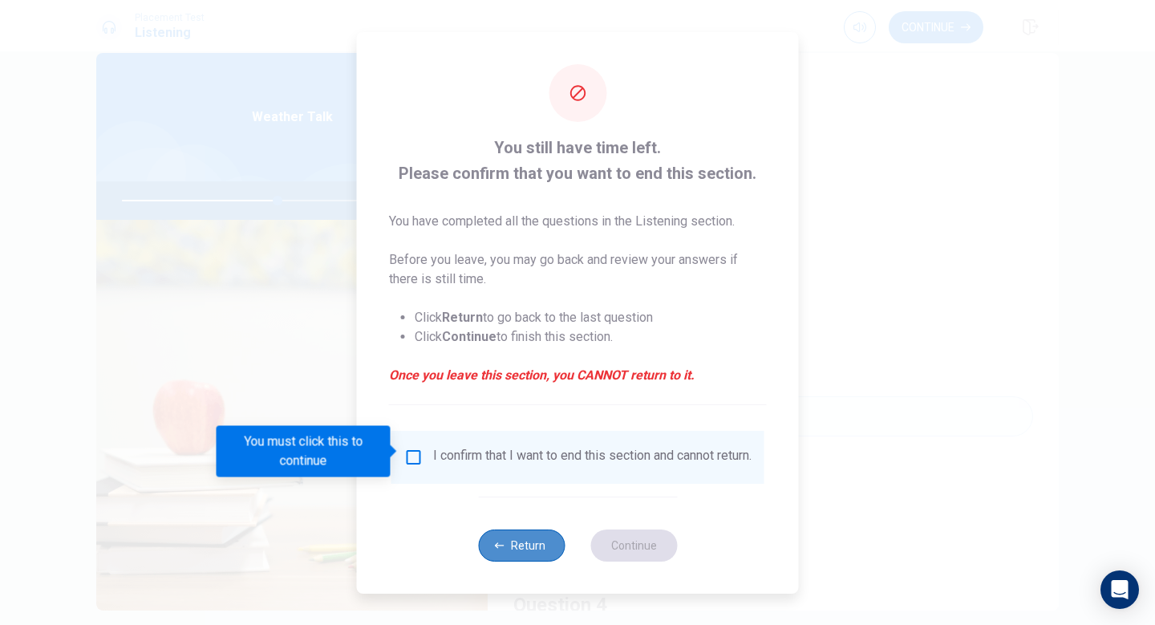
click at [522, 559] on button "Return" at bounding box center [521, 546] width 87 height 32
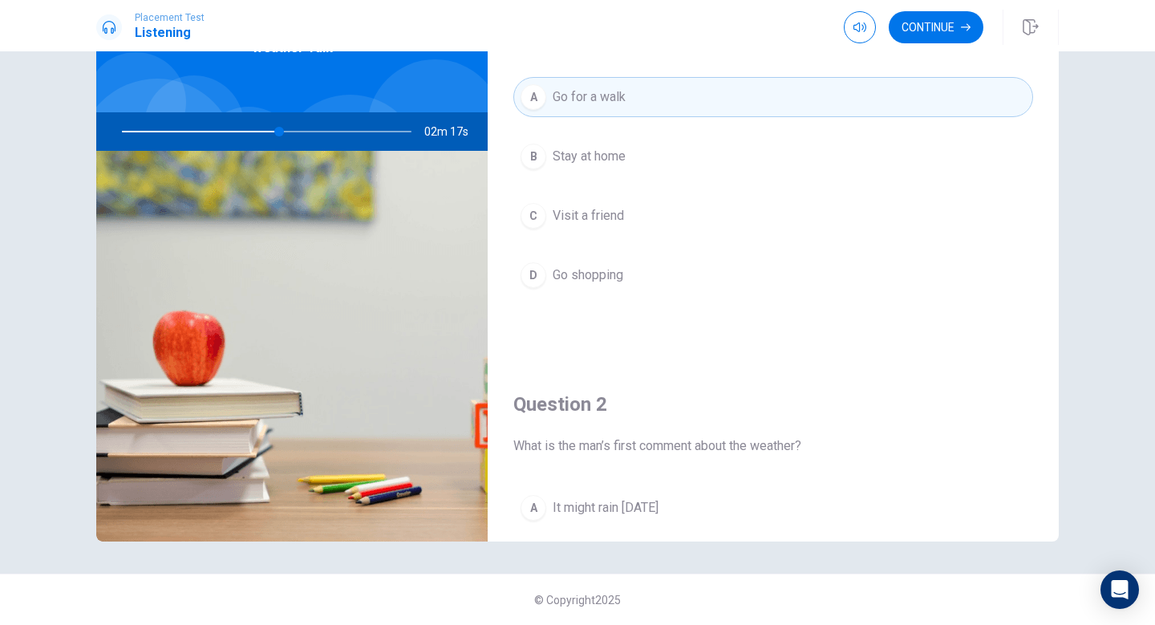
scroll to position [0, 0]
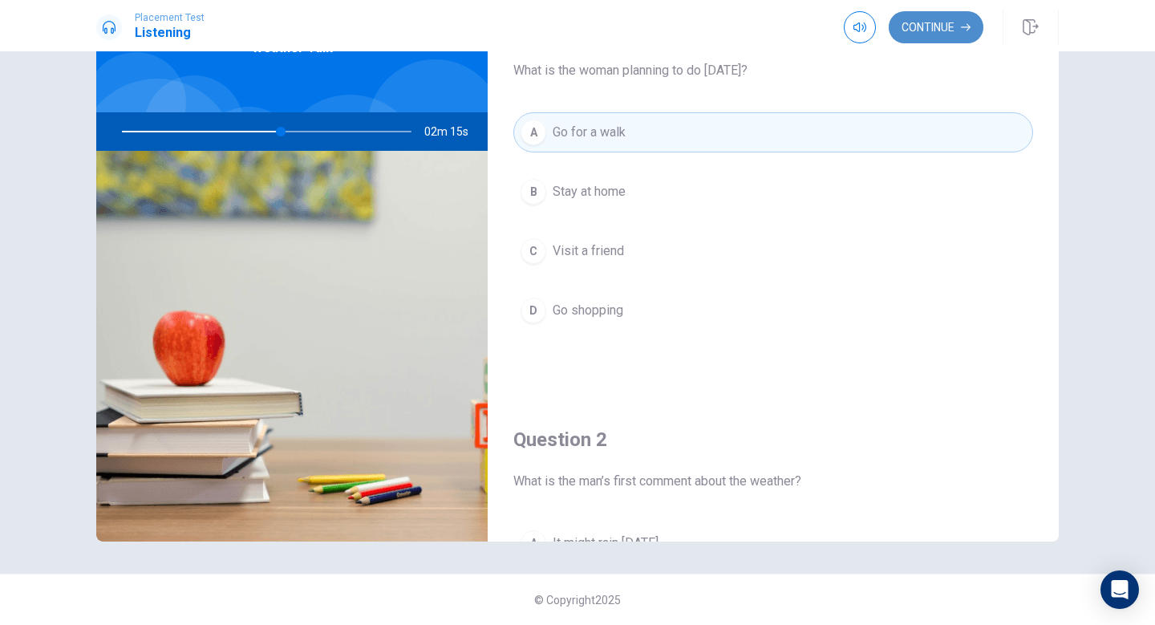
click at [972, 39] on button "Continue" at bounding box center [936, 27] width 95 height 32
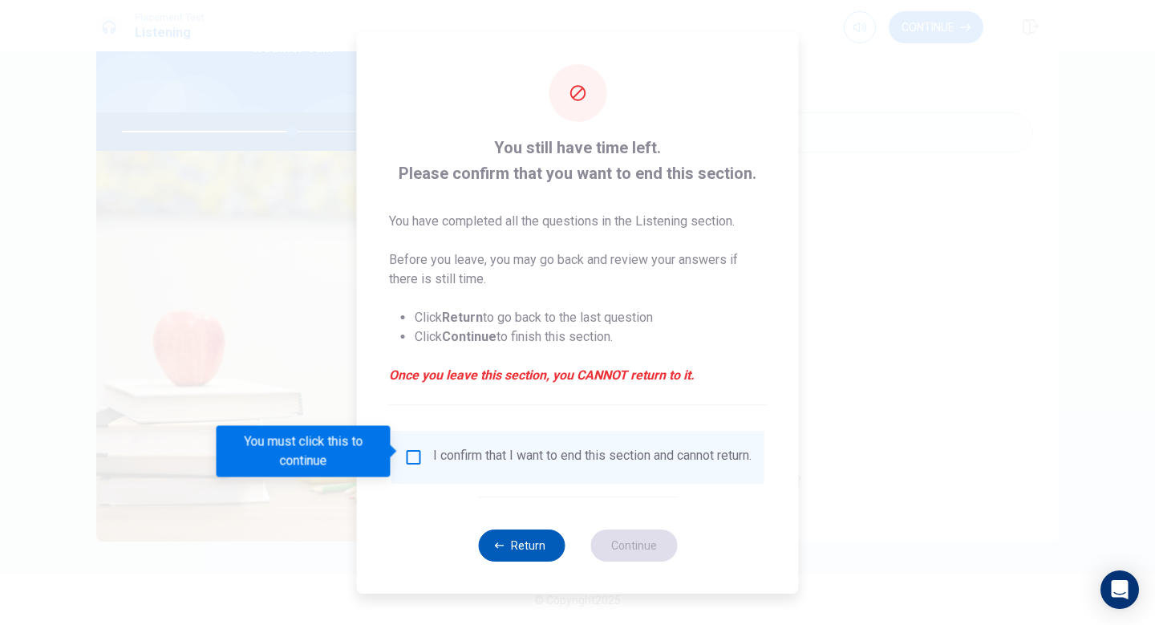
click at [492, 561] on button "Return" at bounding box center [521, 546] width 87 height 32
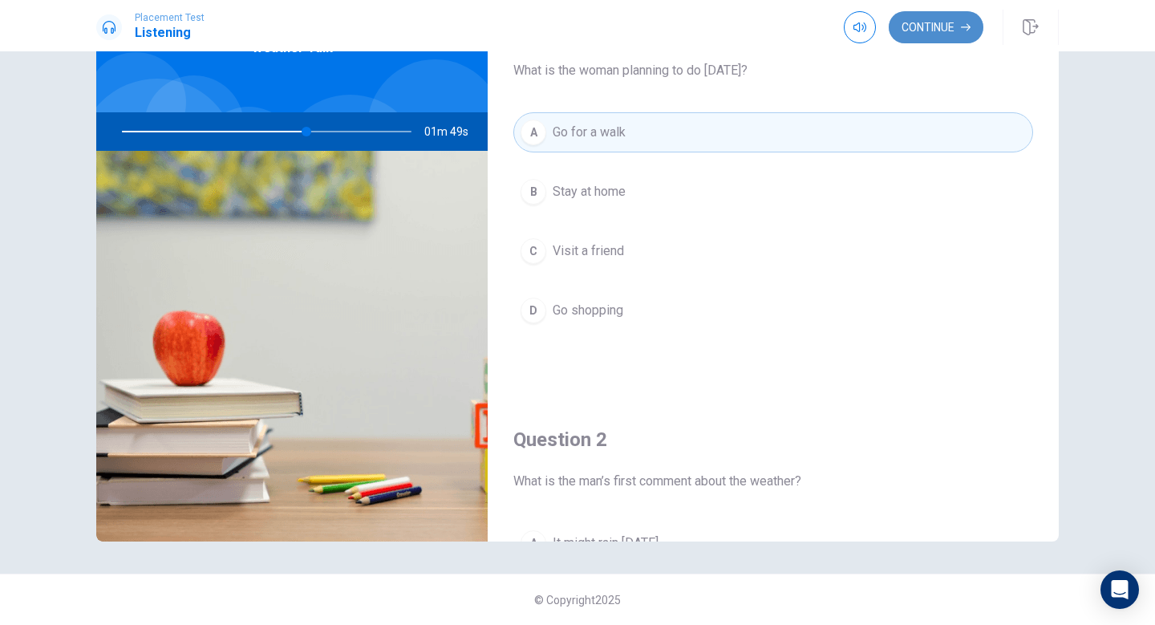
click at [936, 21] on button "Continue" at bounding box center [936, 27] width 95 height 32
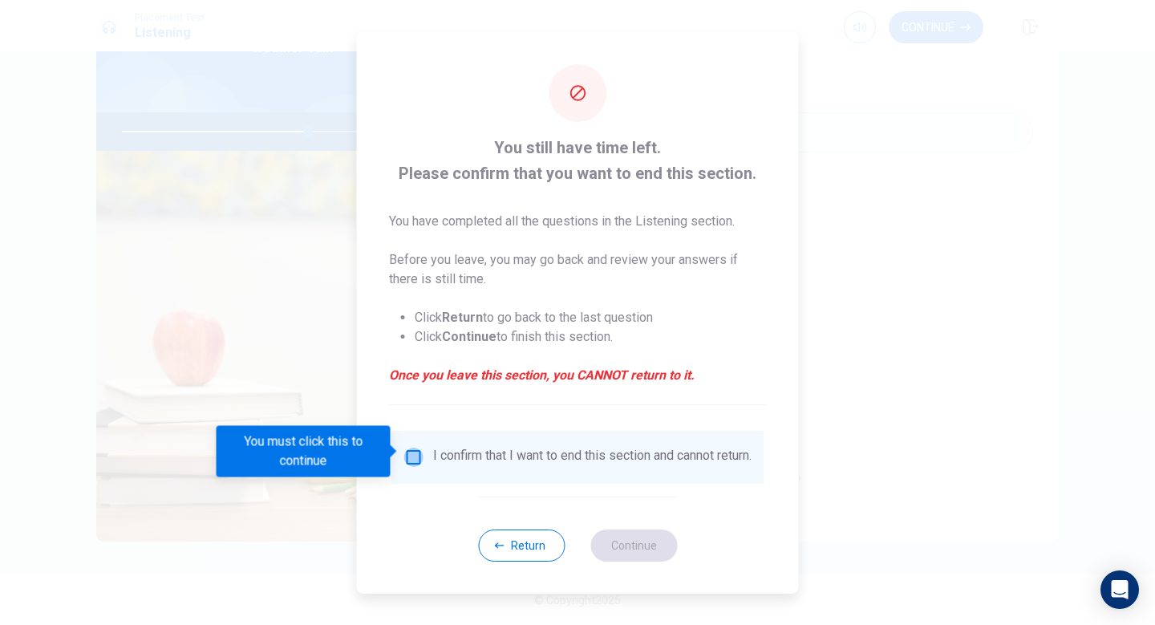
click at [410, 455] on input "You must click this to continue" at bounding box center [413, 457] width 19 height 19
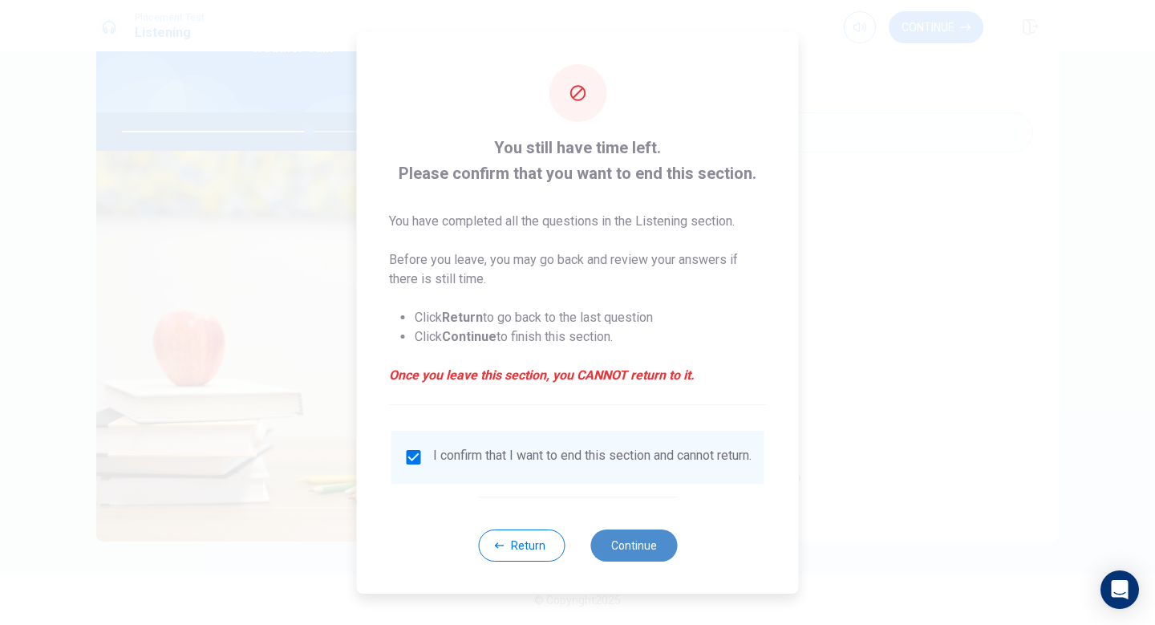
click at [632, 553] on button "Continue" at bounding box center [634, 546] width 87 height 32
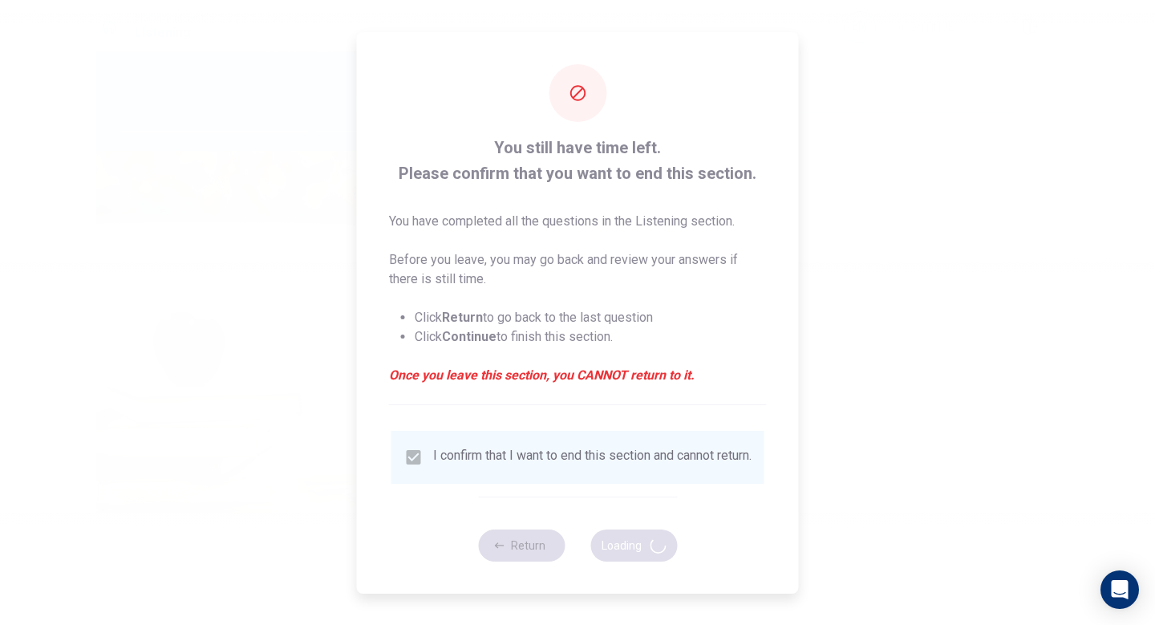
type input "66"
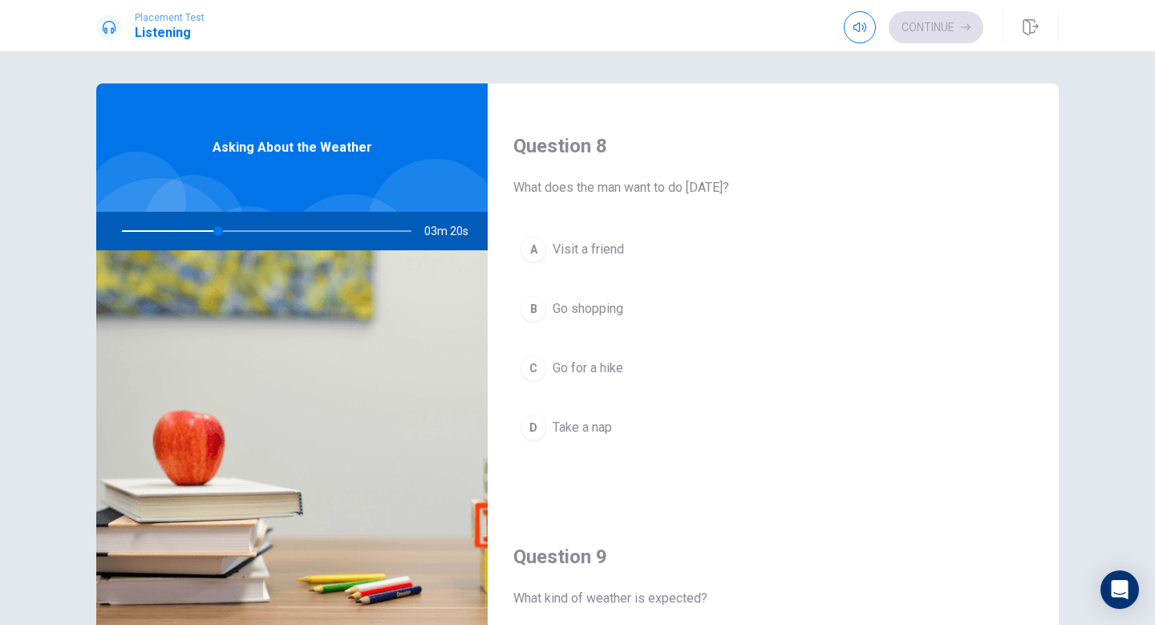
scroll to position [805, 0]
click at [531, 370] on div "C" at bounding box center [534, 368] width 26 height 26
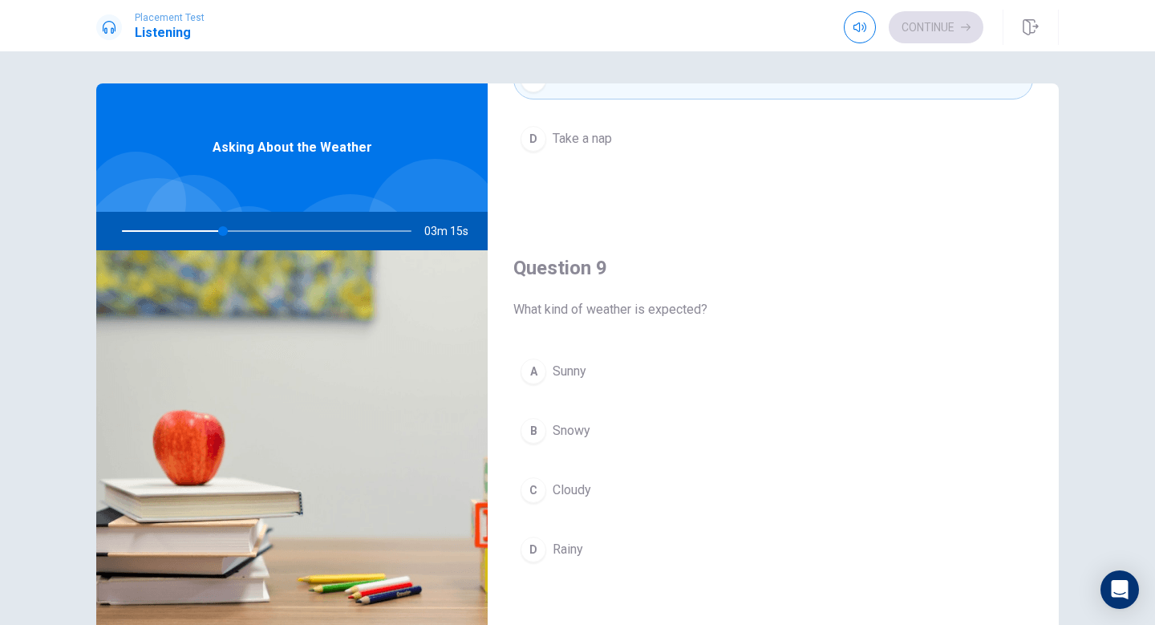
scroll to position [1126, 0]
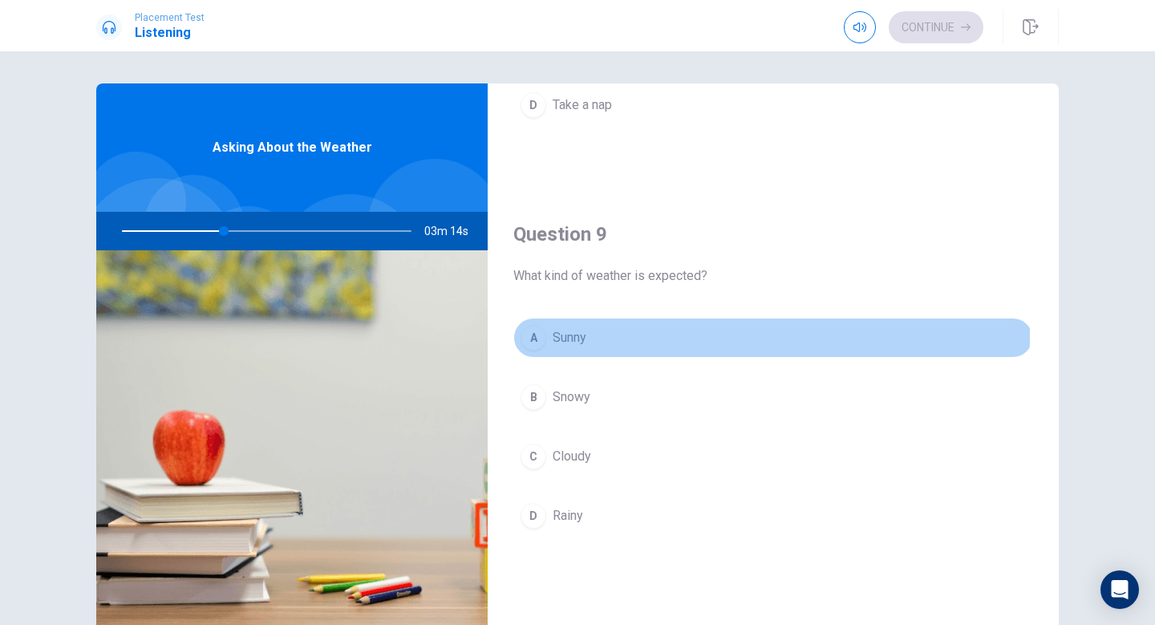
click at [521, 335] on div "A" at bounding box center [534, 338] width 26 height 26
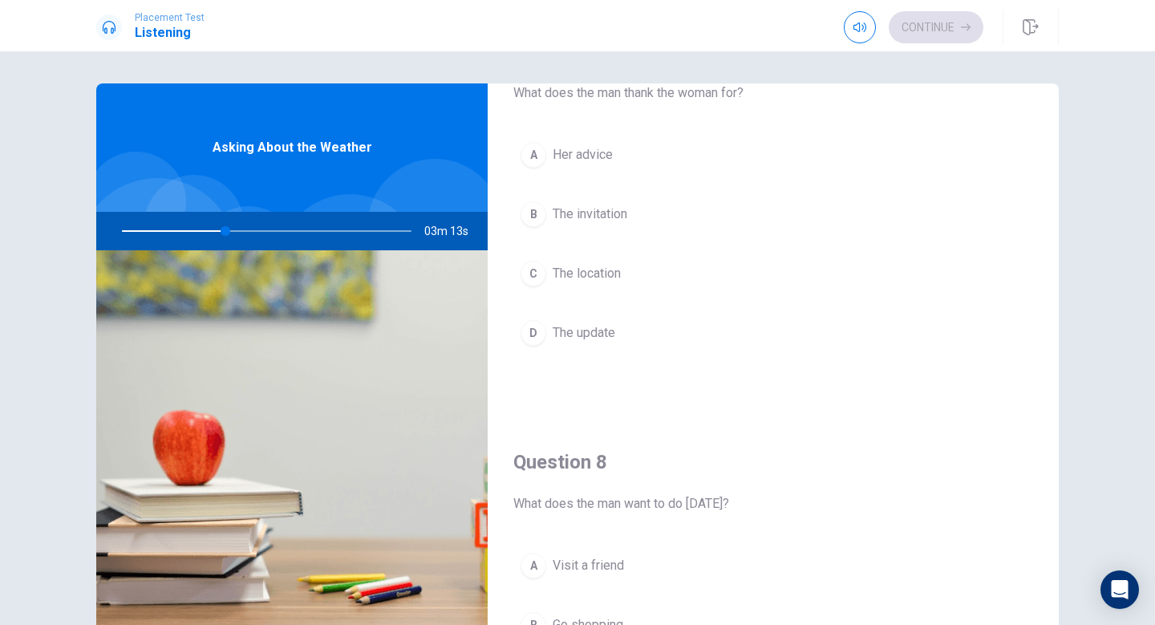
scroll to position [0, 0]
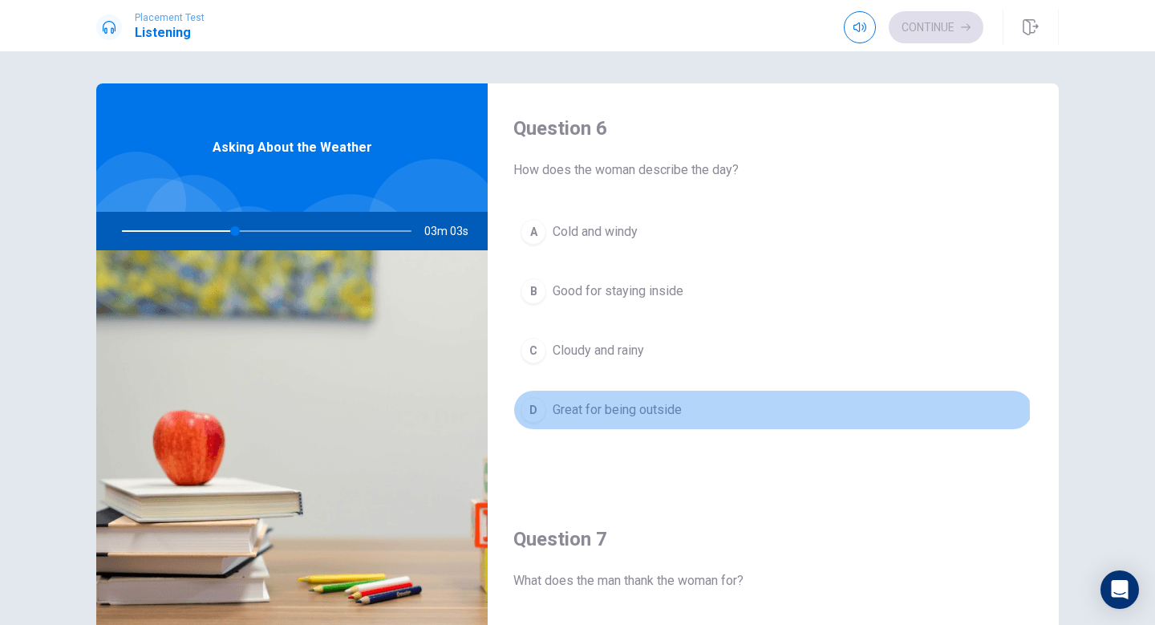
click at [538, 414] on div "D" at bounding box center [534, 410] width 26 height 26
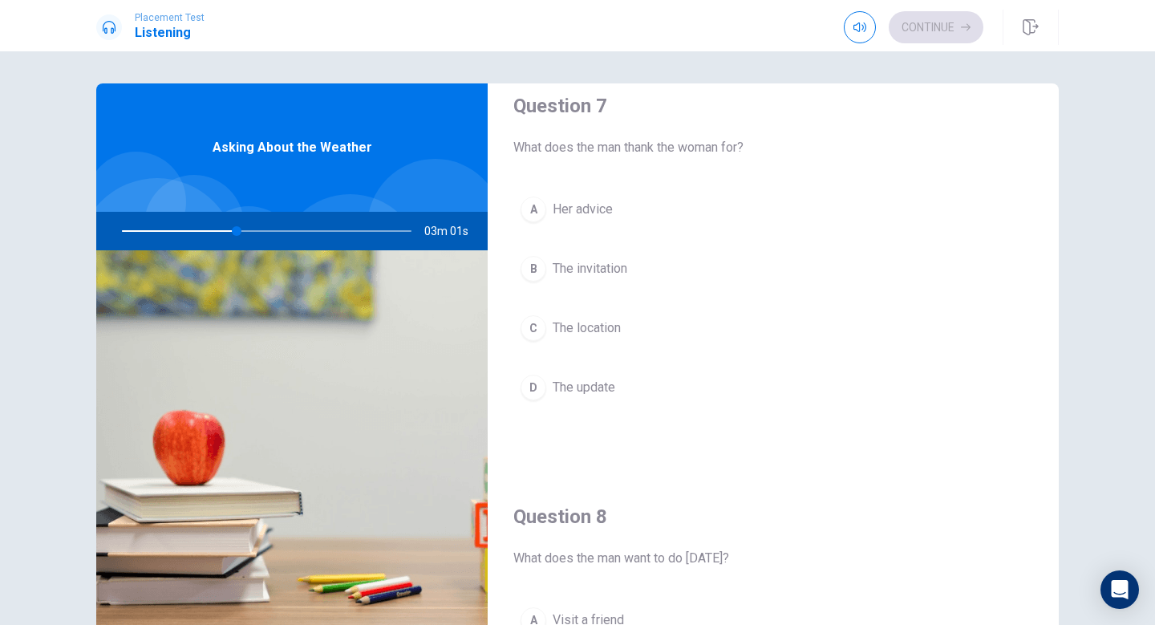
scroll to position [424, 0]
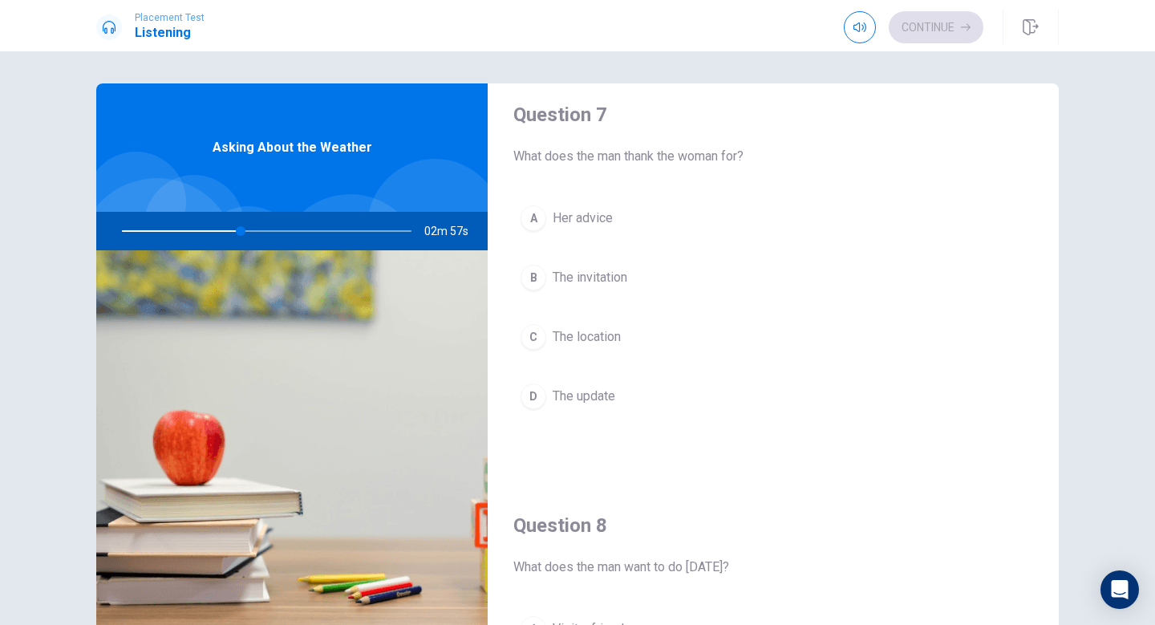
click at [534, 394] on div "D" at bounding box center [534, 397] width 26 height 26
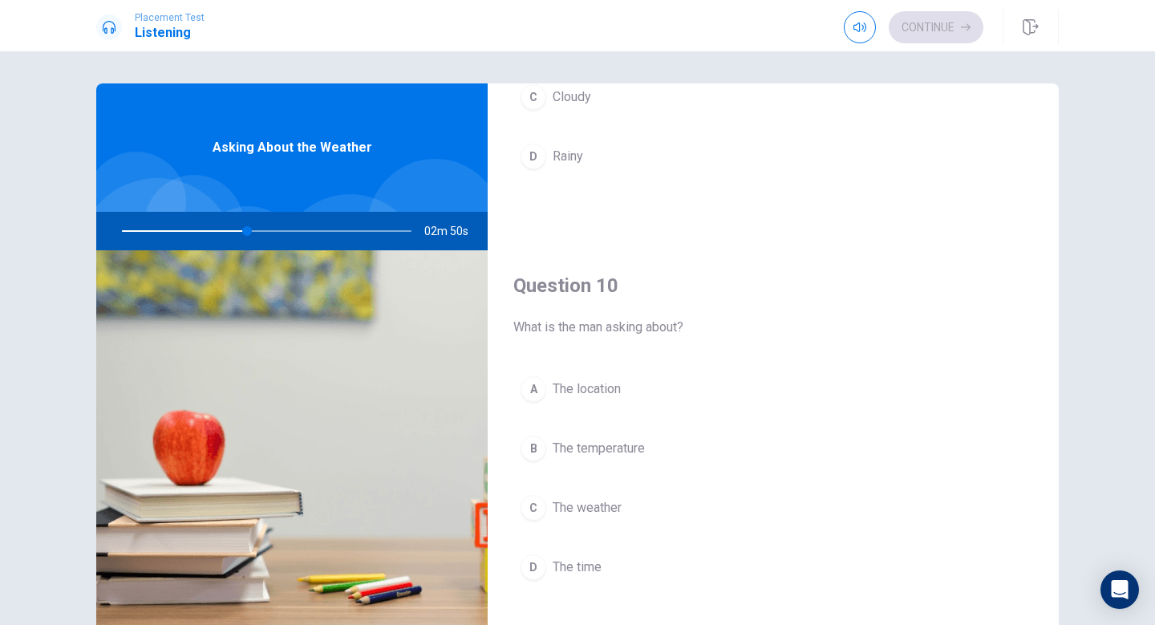
scroll to position [1495, 0]
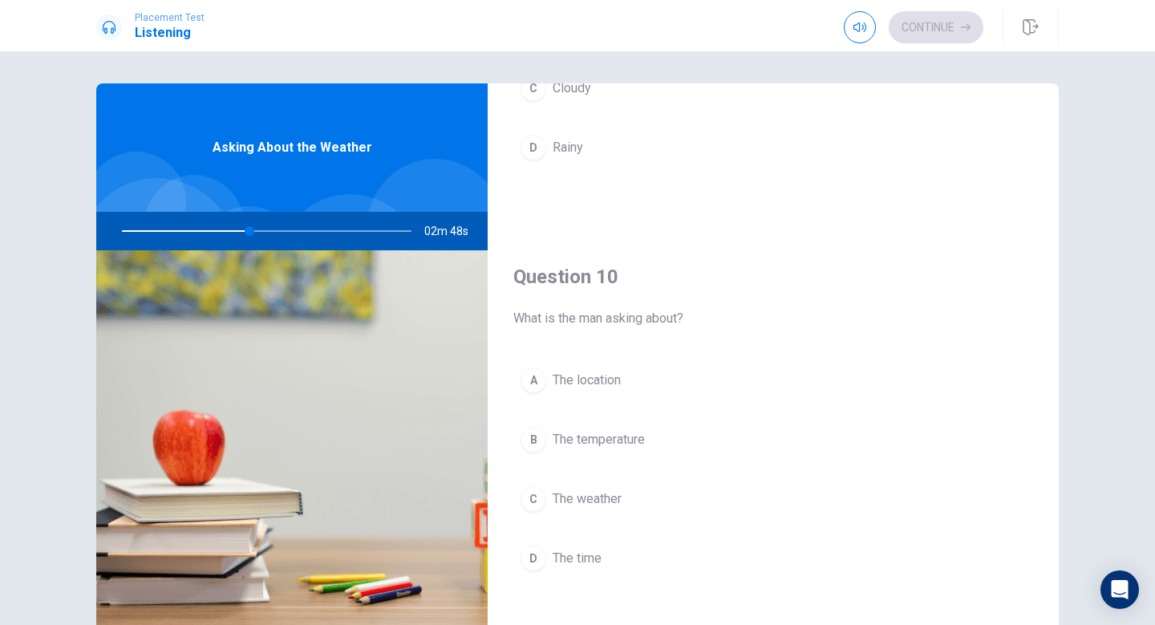
click at [531, 493] on div "C" at bounding box center [534, 499] width 26 height 26
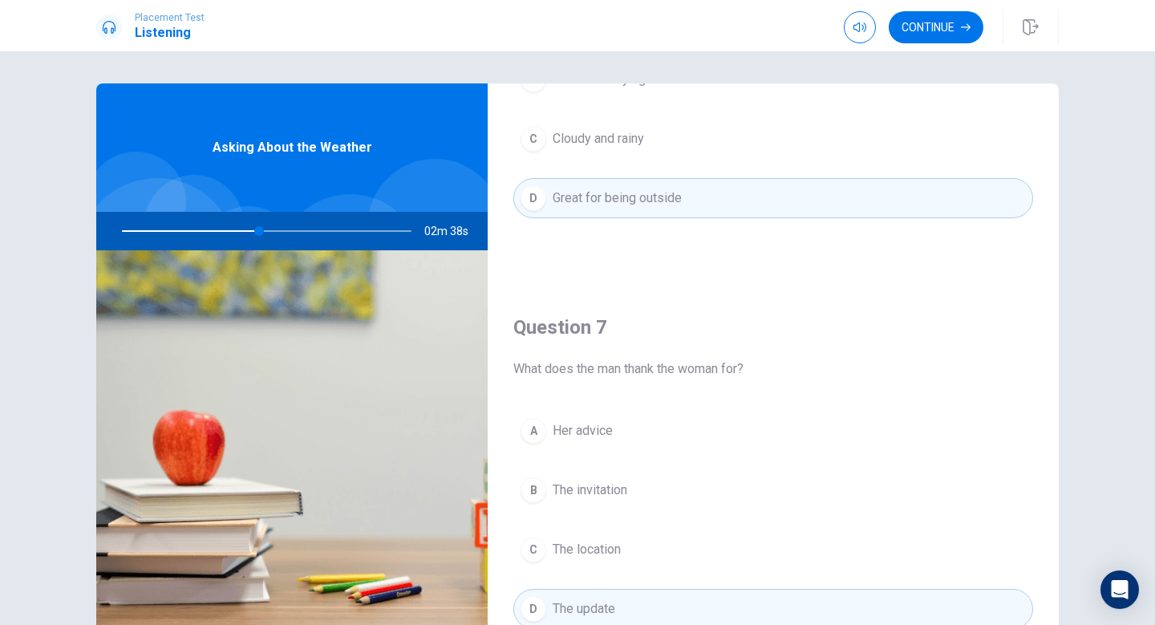
scroll to position [0, 0]
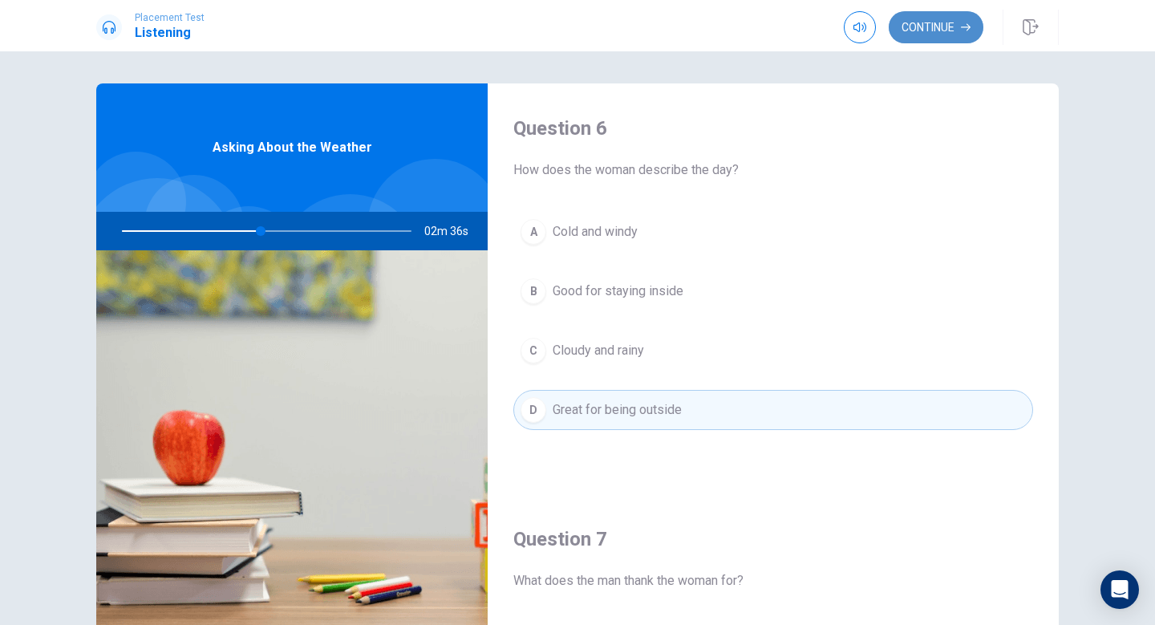
click at [944, 26] on button "Continue" at bounding box center [936, 27] width 95 height 32
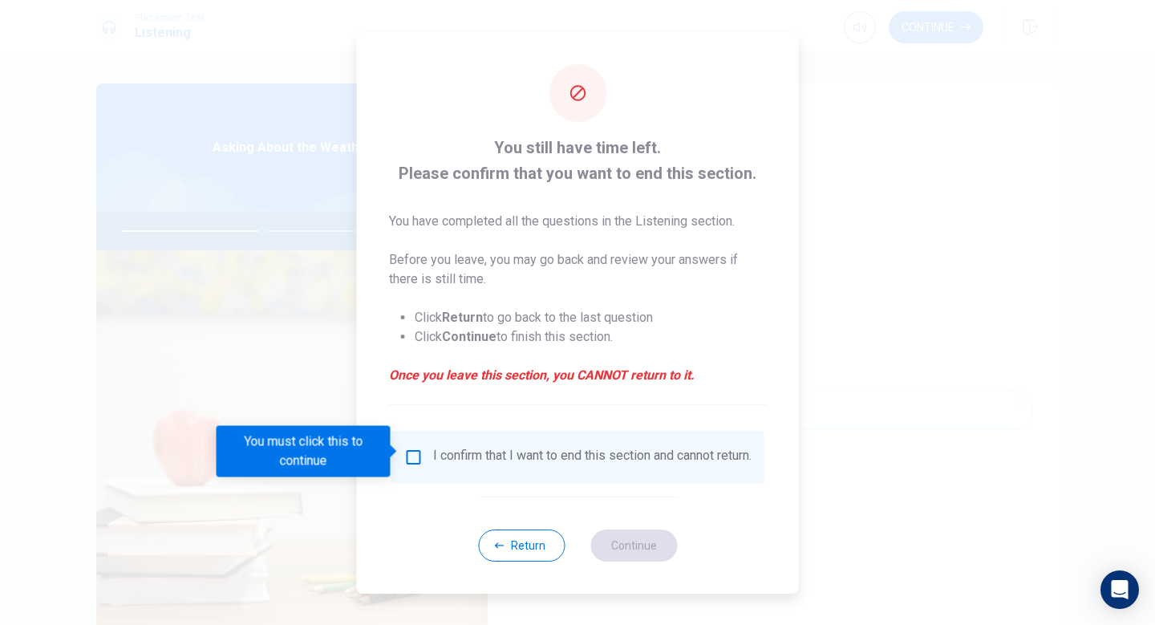
click at [417, 448] on input "You must click this to continue" at bounding box center [413, 457] width 19 height 19
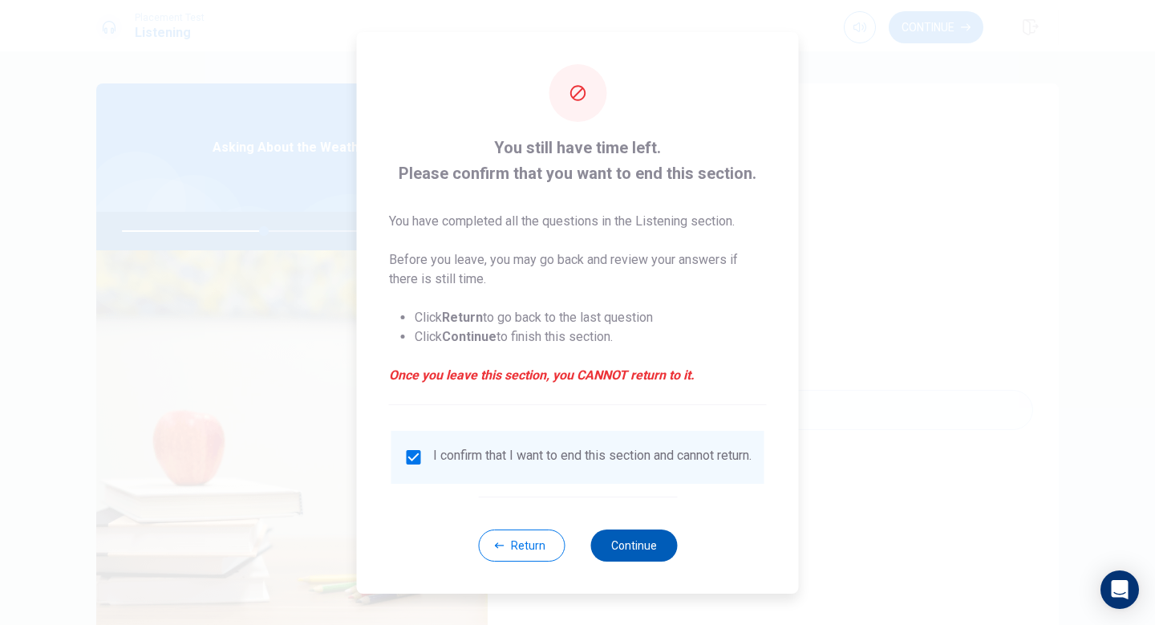
click at [619, 557] on button "Continue" at bounding box center [634, 546] width 87 height 32
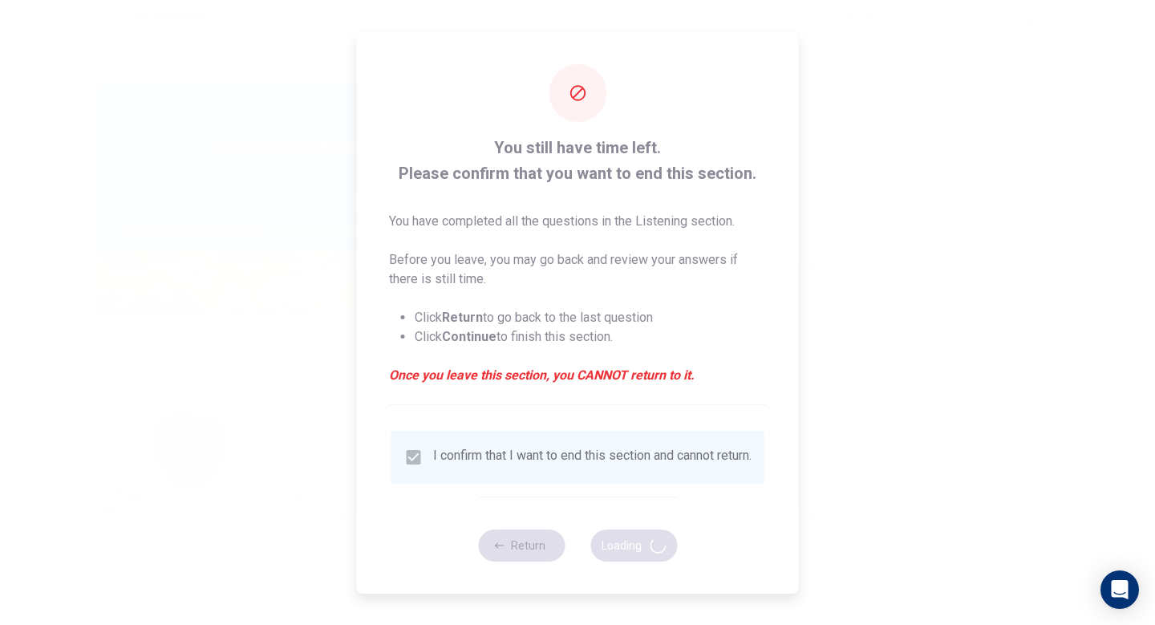
type input "50"
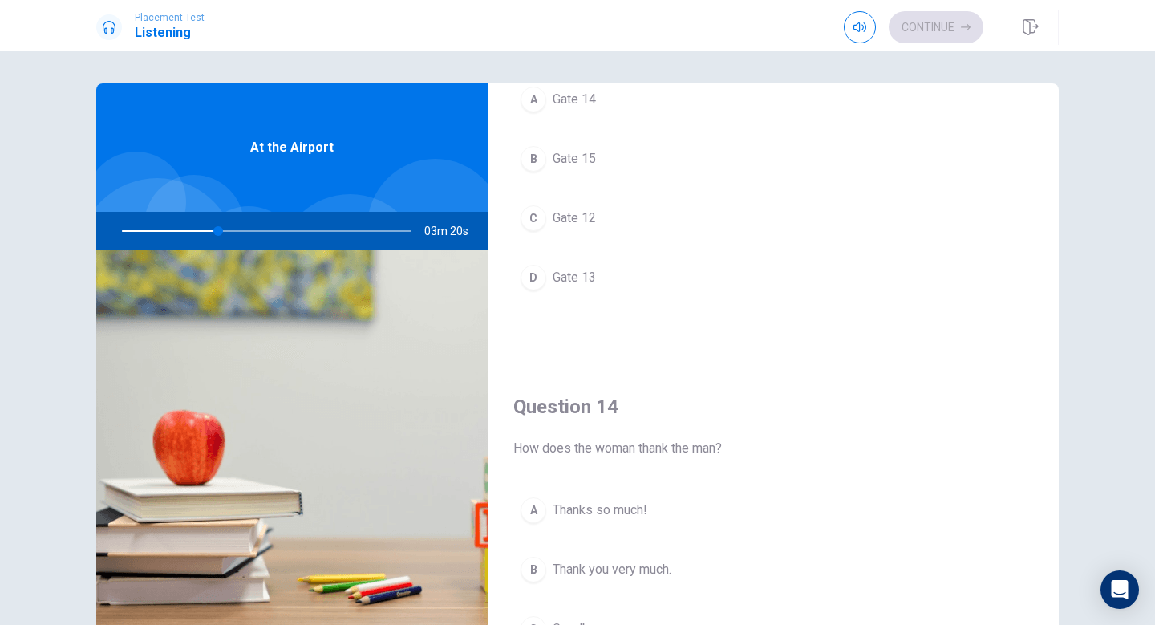
scroll to position [914, 0]
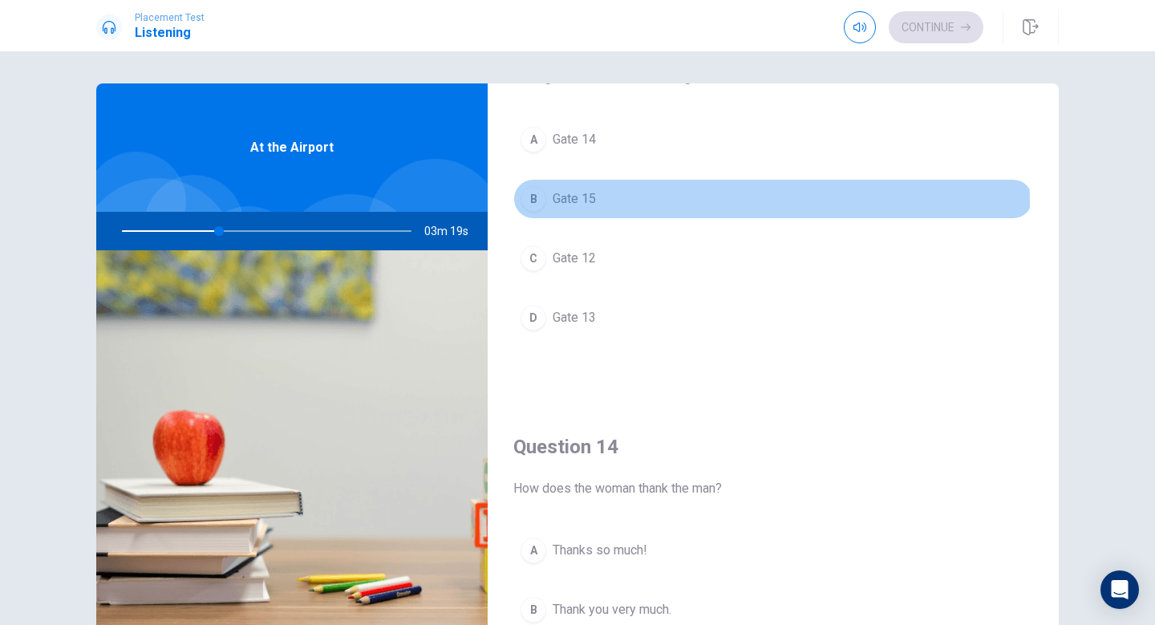
click at [528, 205] on div "B" at bounding box center [534, 199] width 26 height 26
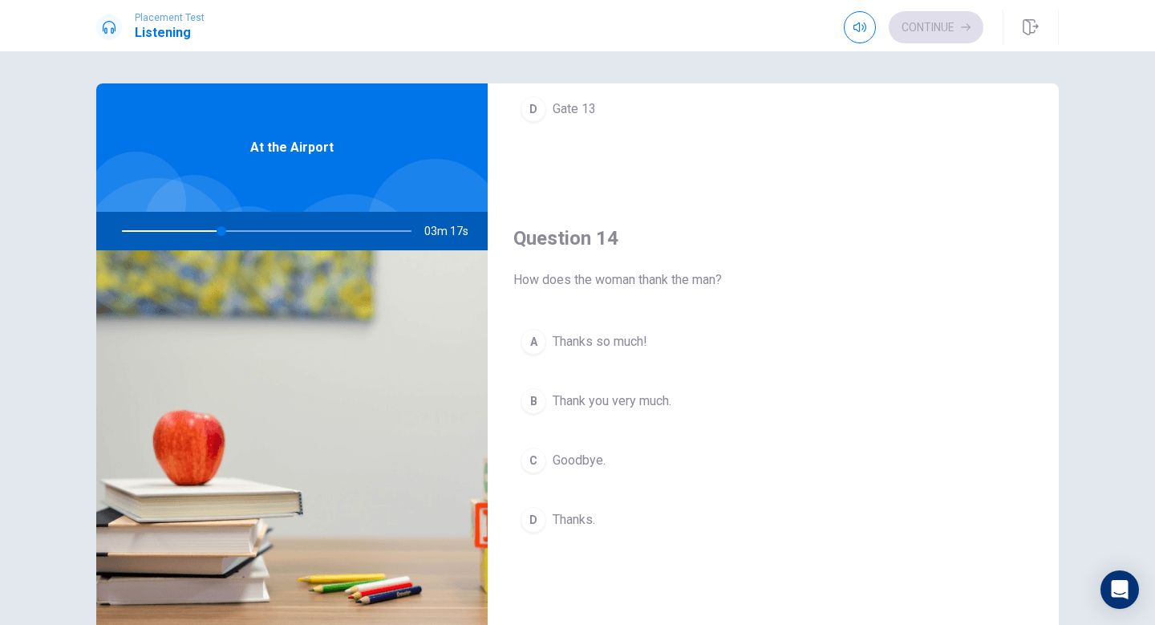
scroll to position [1126, 0]
click at [524, 333] on div "A" at bounding box center [534, 339] width 26 height 26
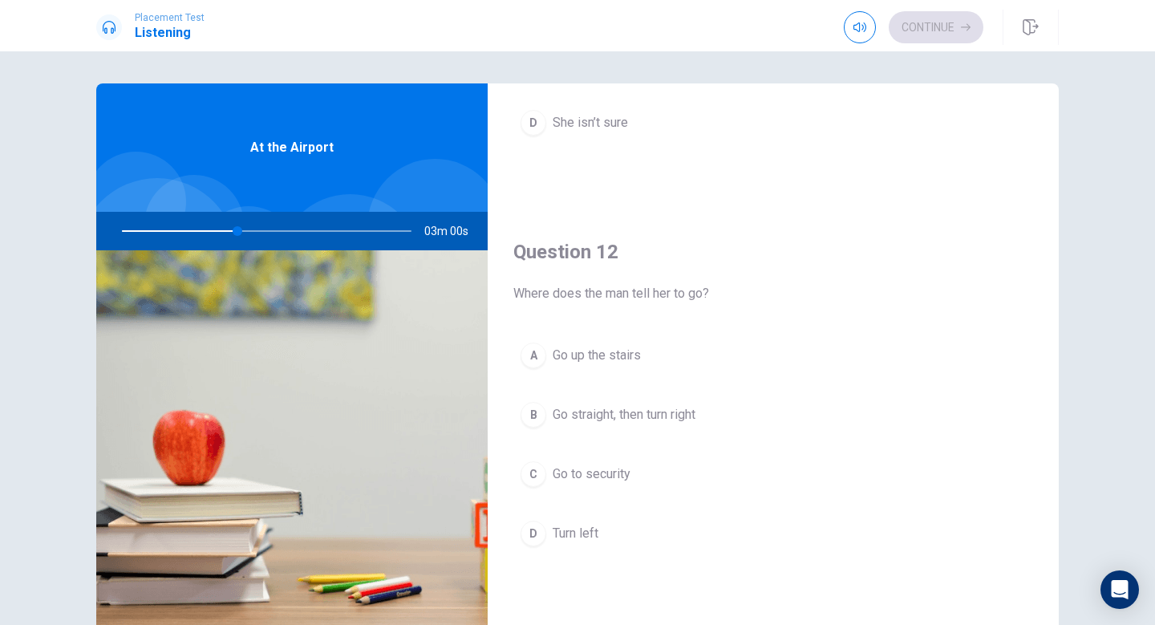
scroll to position [309, 0]
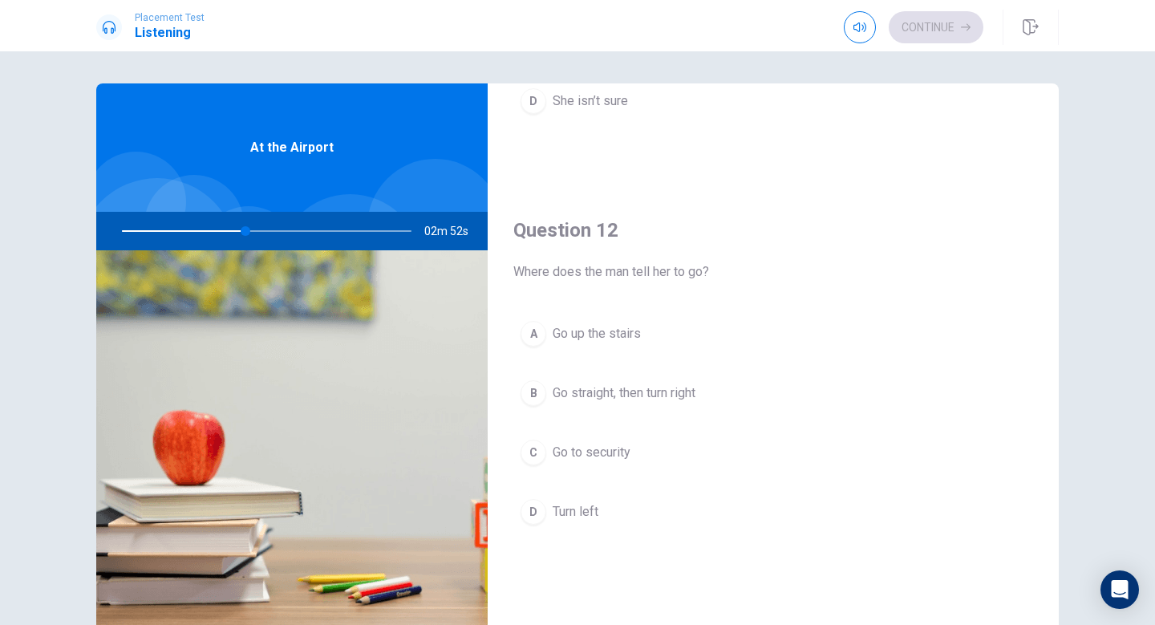
click at [538, 391] on div "B" at bounding box center [534, 393] width 26 height 26
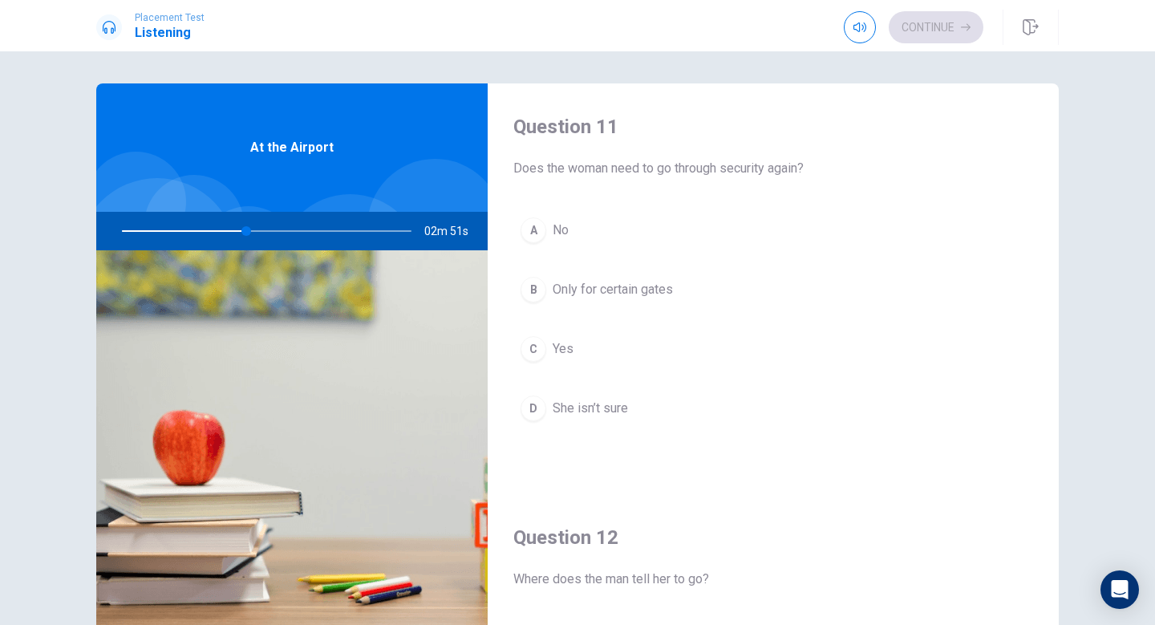
scroll to position [0, 0]
click at [544, 290] on button "B Only for certain gates" at bounding box center [773, 291] width 520 height 40
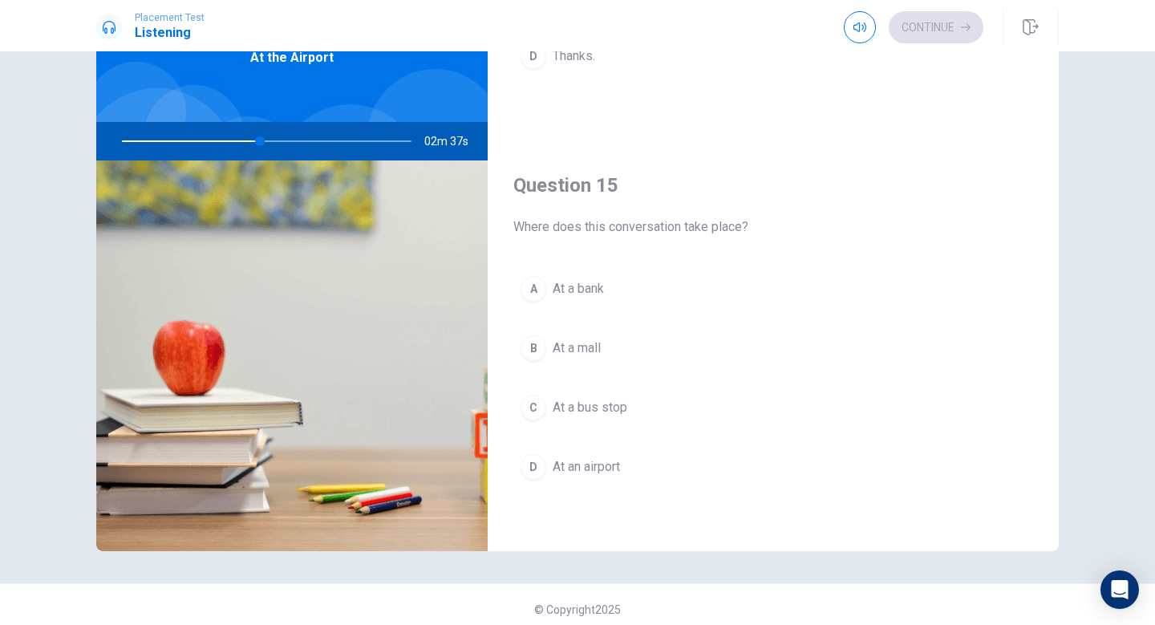
scroll to position [99, 0]
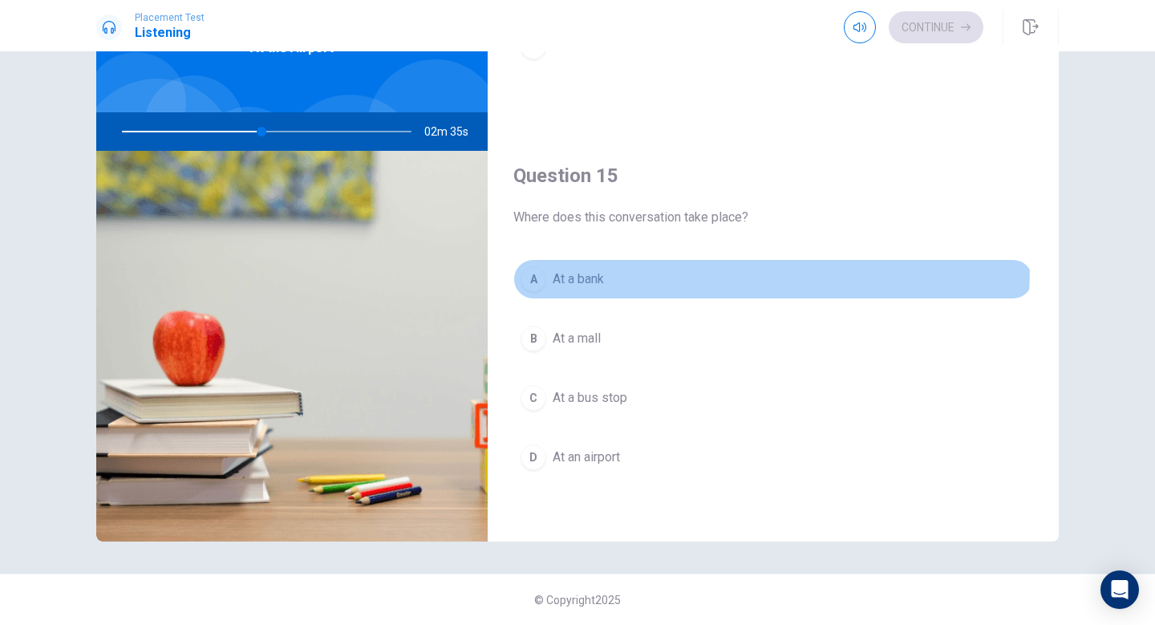
click at [530, 265] on button "A At a bank" at bounding box center [773, 279] width 520 height 40
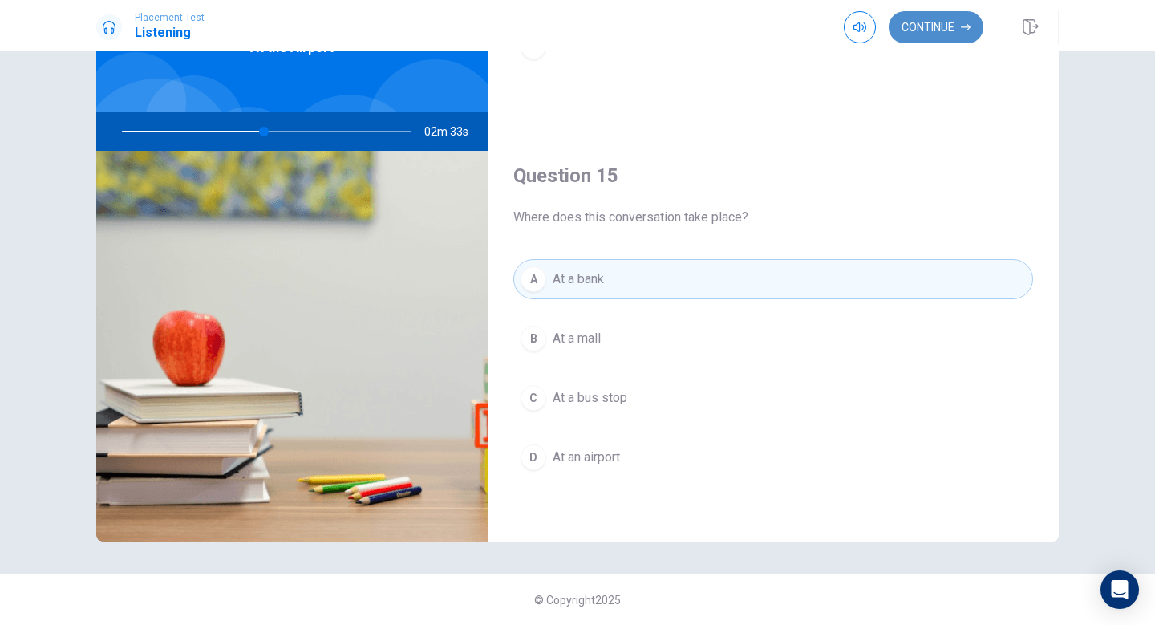
click at [960, 36] on button "Continue" at bounding box center [936, 27] width 95 height 32
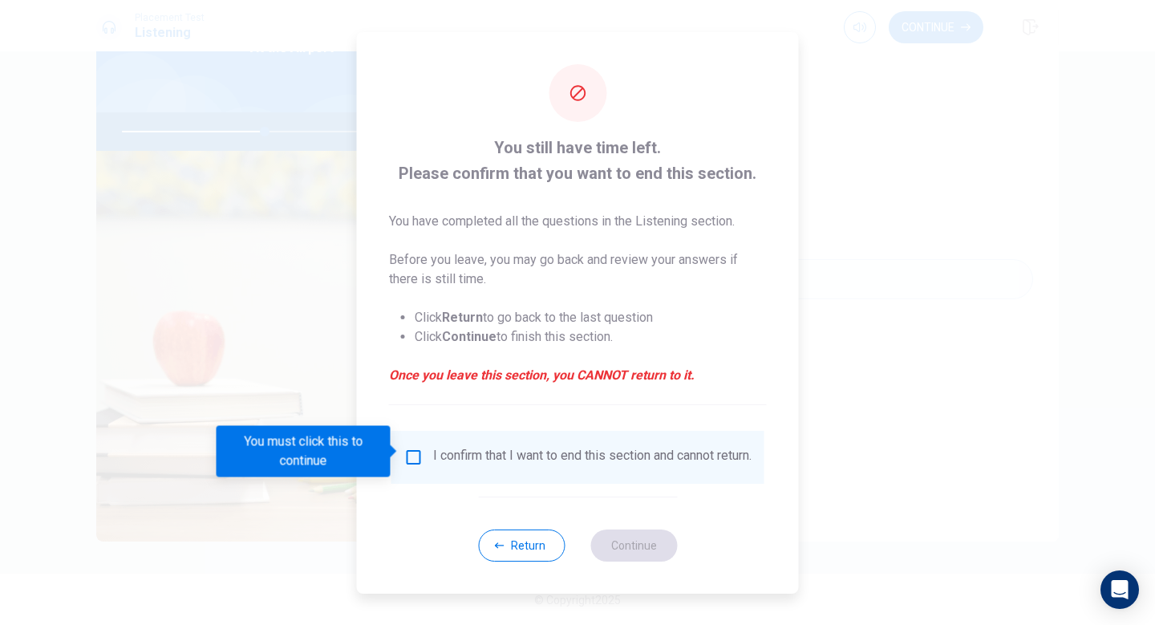
click at [412, 440] on div "I confirm that I want to end this section and cannot return." at bounding box center [578, 457] width 373 height 53
click at [406, 456] on input "You must click this to continue" at bounding box center [413, 457] width 19 height 19
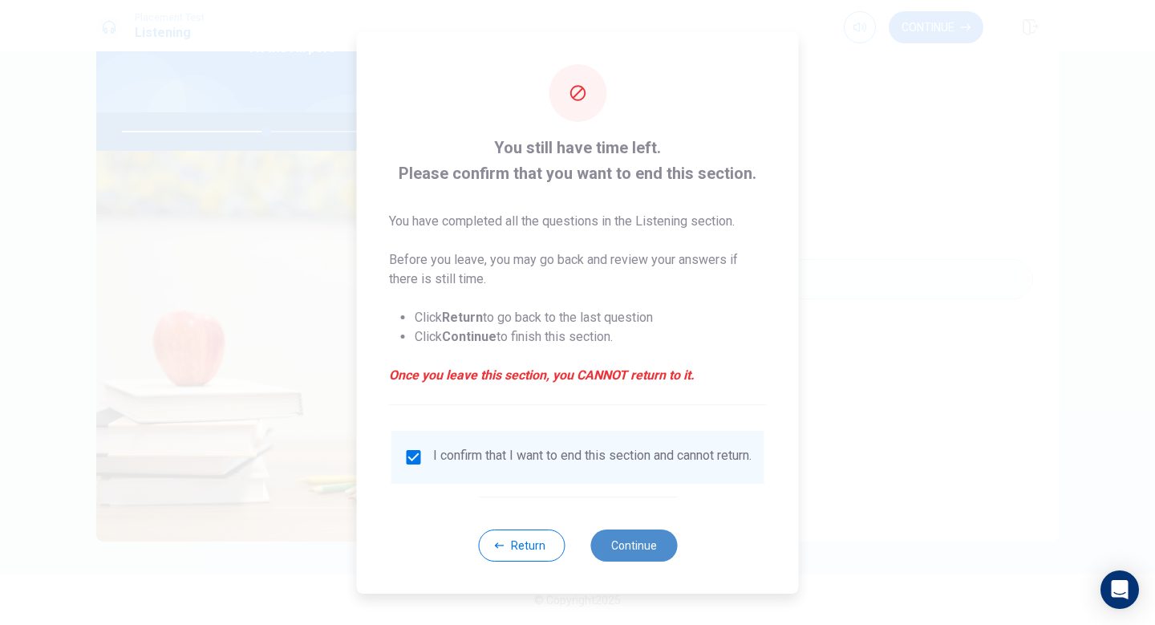
click at [615, 543] on button "Continue" at bounding box center [634, 546] width 87 height 32
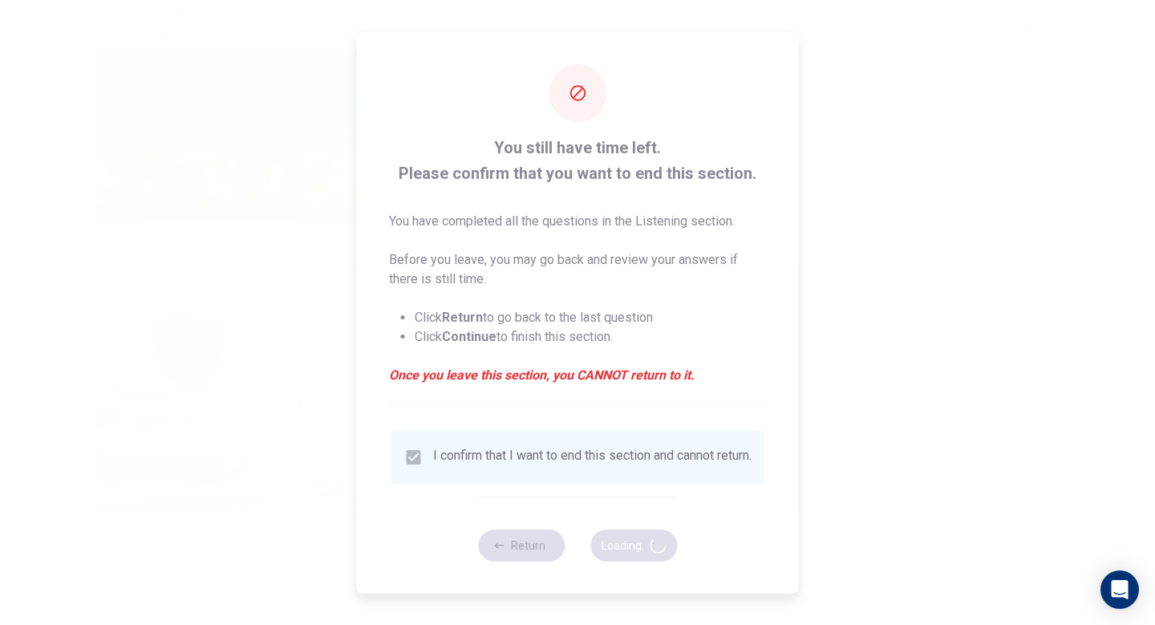
type input "51"
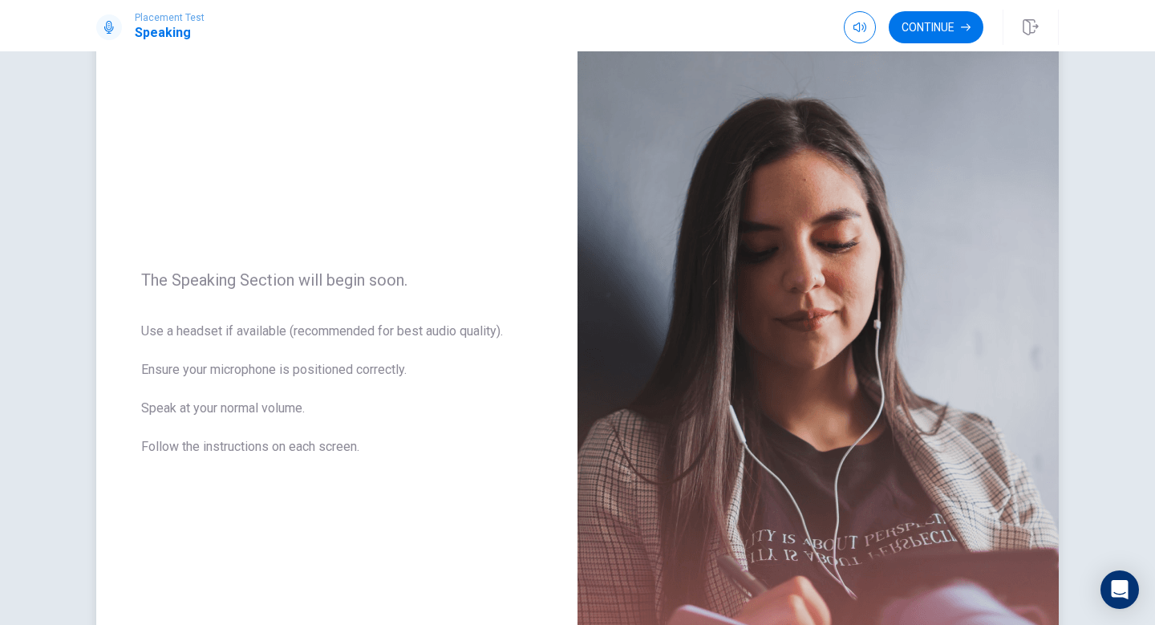
scroll to position [30, 0]
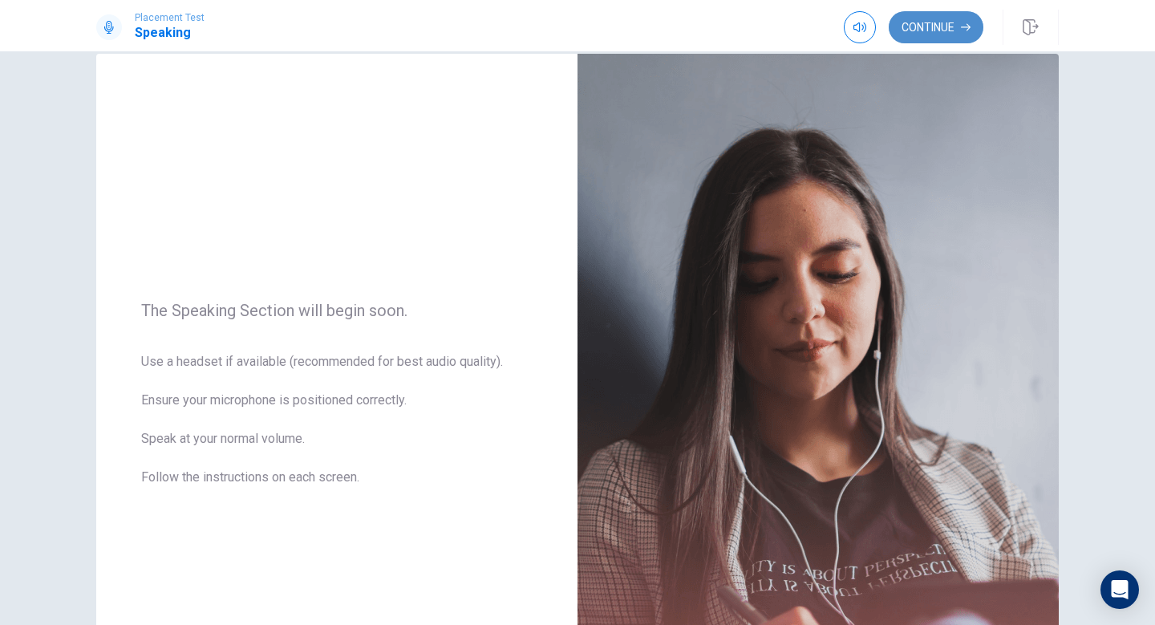
click at [962, 27] on icon "button" at bounding box center [966, 27] width 10 height 10
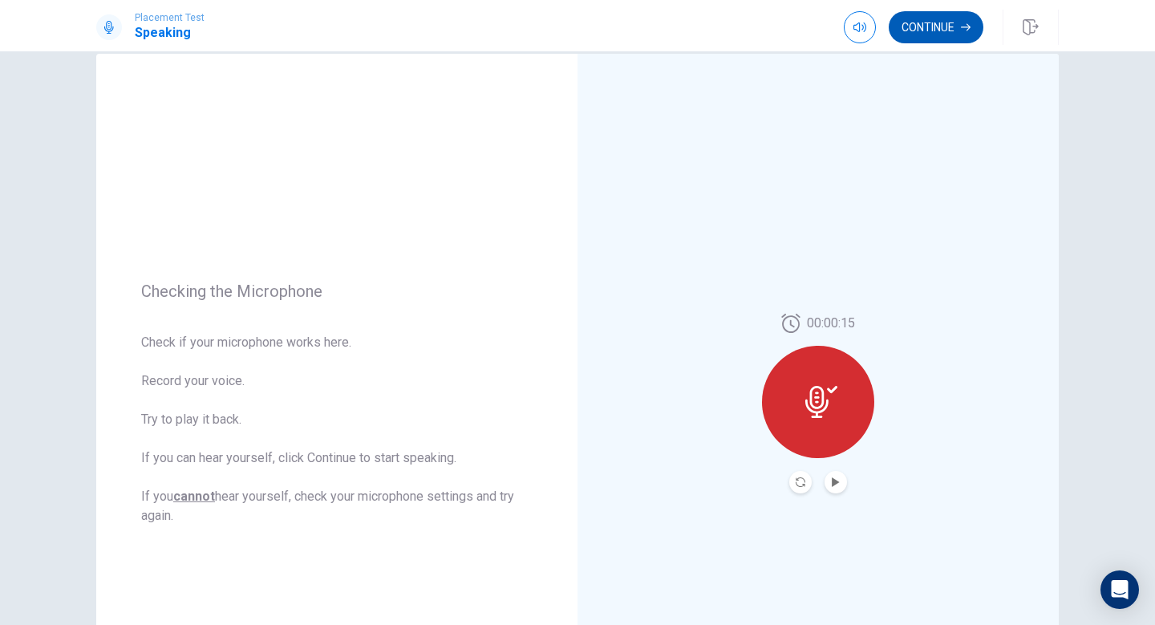
click at [917, 18] on button "Continue" at bounding box center [936, 27] width 95 height 32
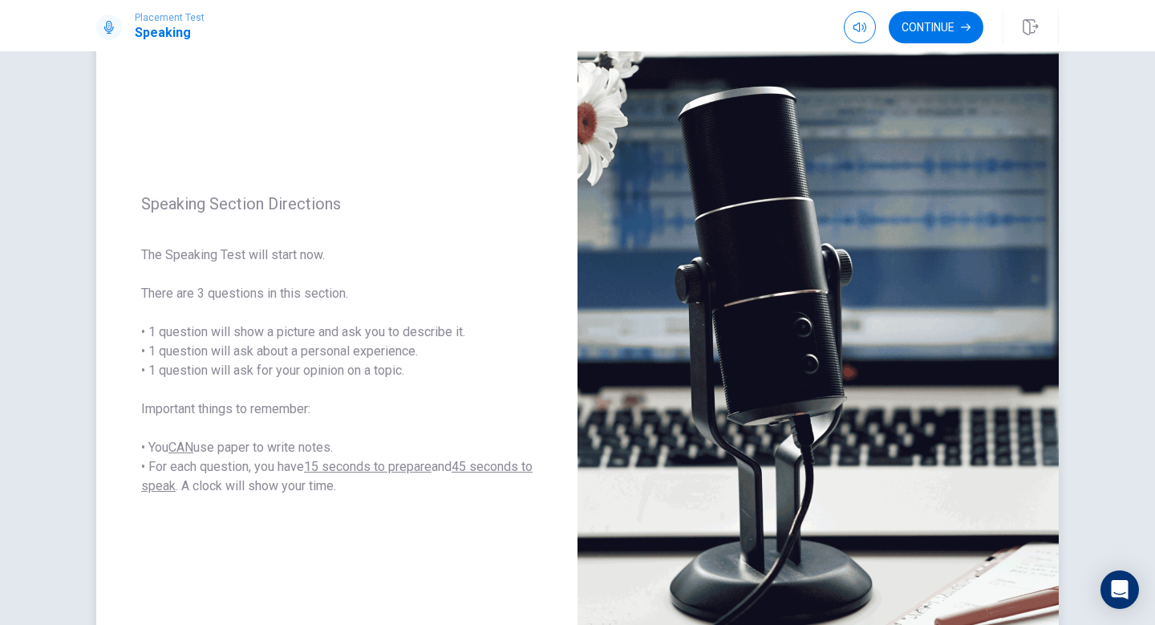
scroll to position [83, 0]
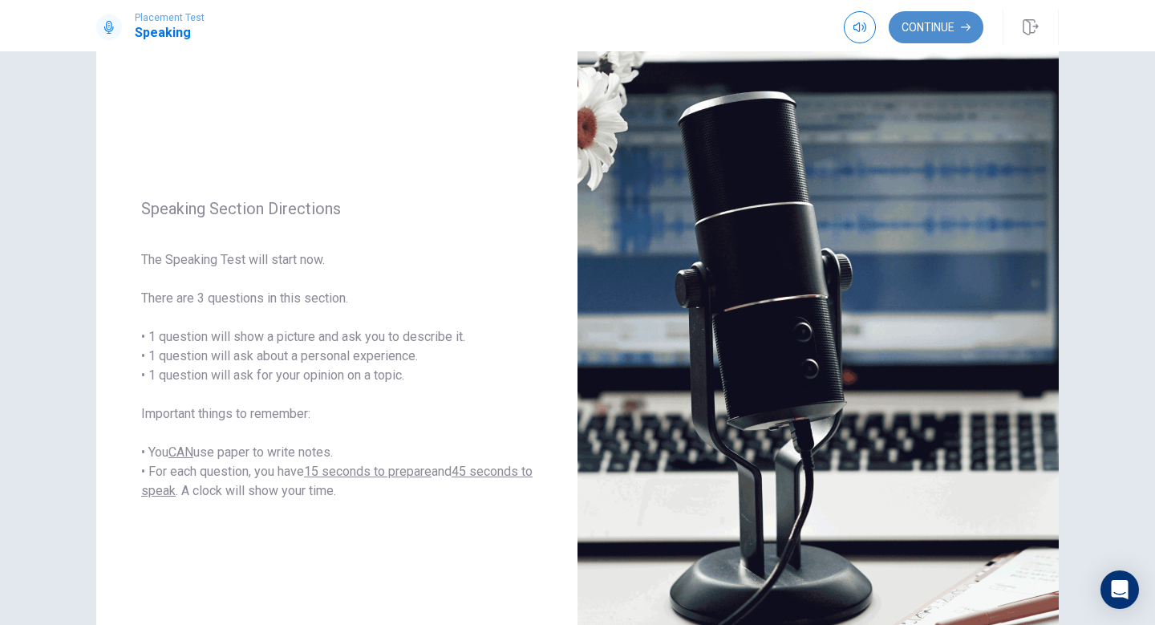
click at [901, 32] on button "Continue" at bounding box center [936, 27] width 95 height 32
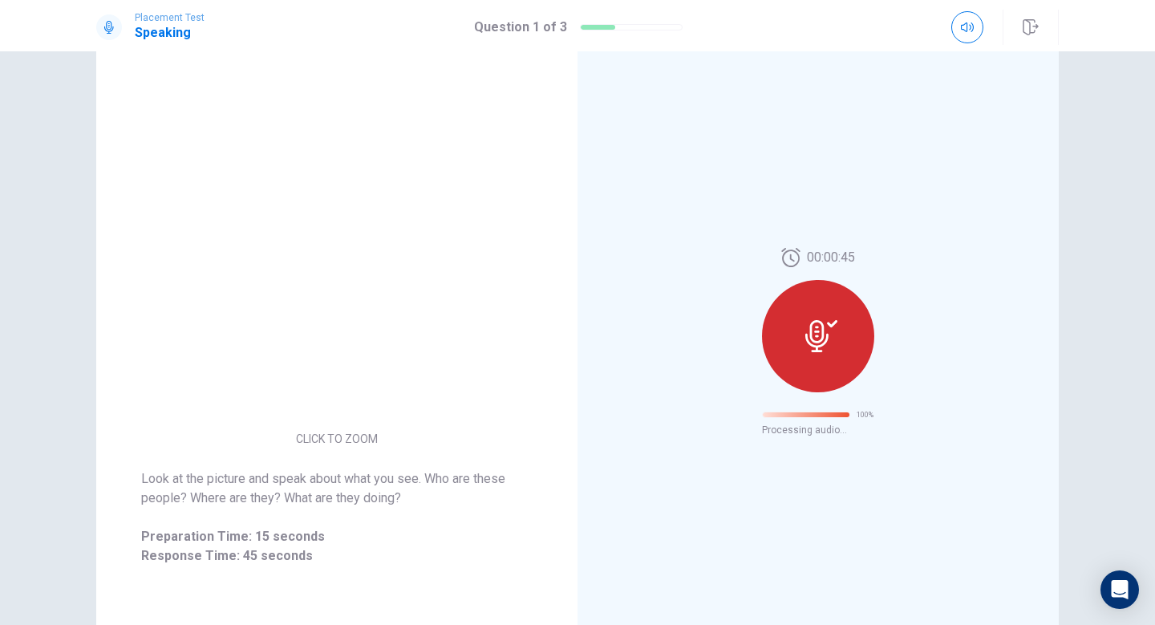
scroll to position [0, 0]
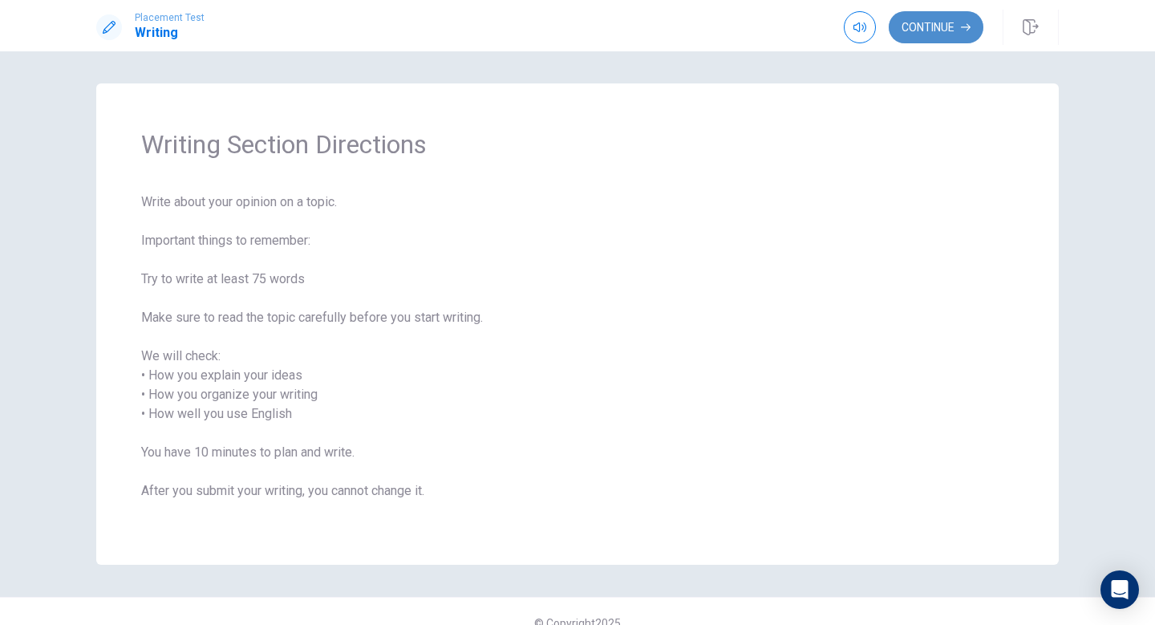
click at [927, 28] on button "Continue" at bounding box center [936, 27] width 95 height 32
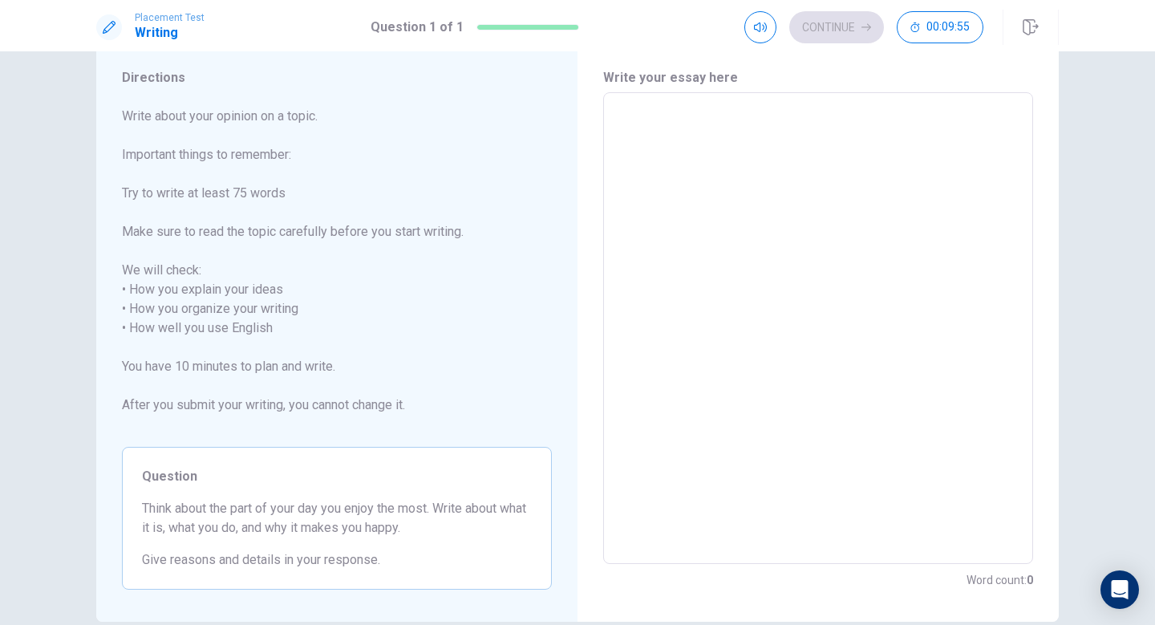
scroll to position [50, 0]
click at [618, 117] on textarea at bounding box center [819, 325] width 408 height 445
type textarea "M"
type textarea "x"
type textarea "L"
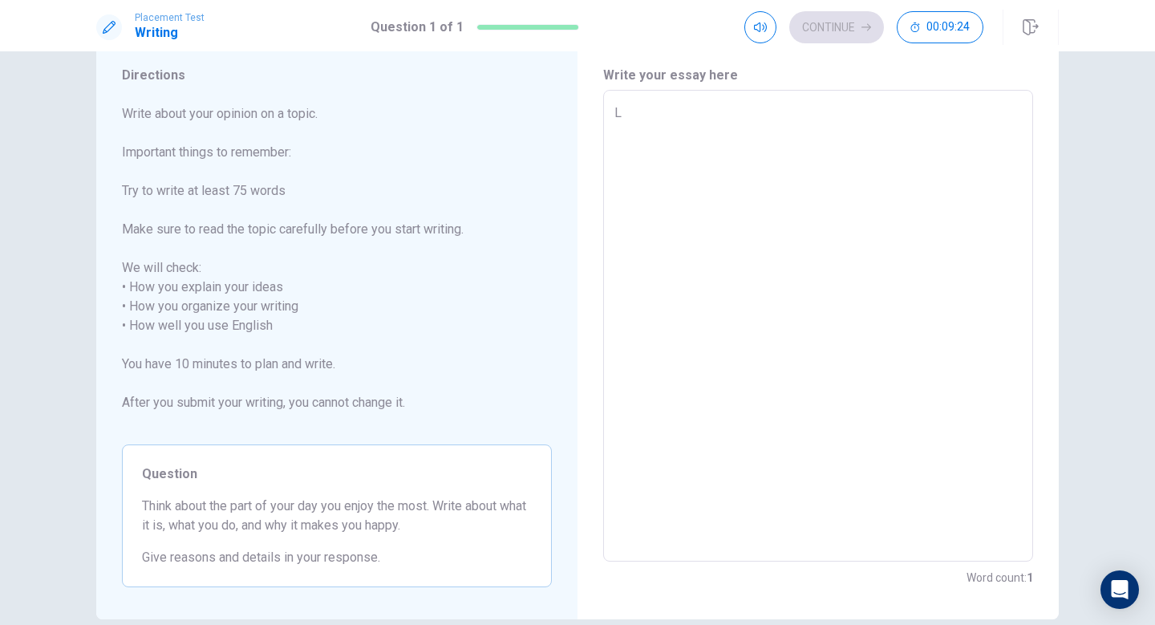
type textarea "x"
type textarea "I"
type textarea "x"
type textarea "I"
type textarea "x"
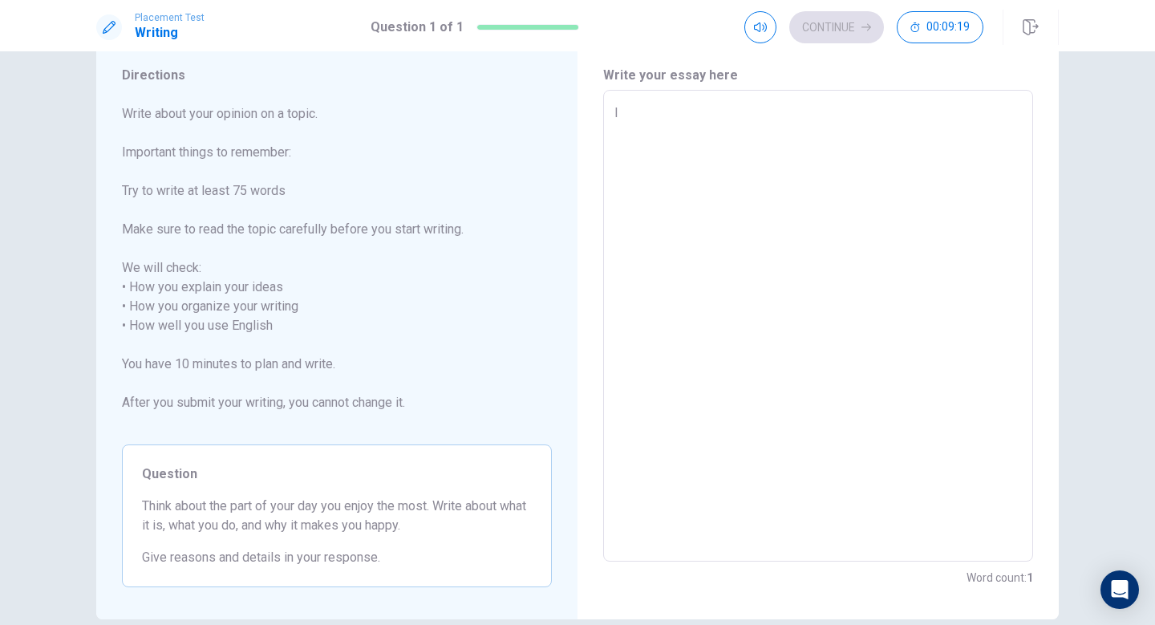
type textarea "I l"
type textarea "x"
type textarea "I li"
type textarea "x"
type textarea "I lik"
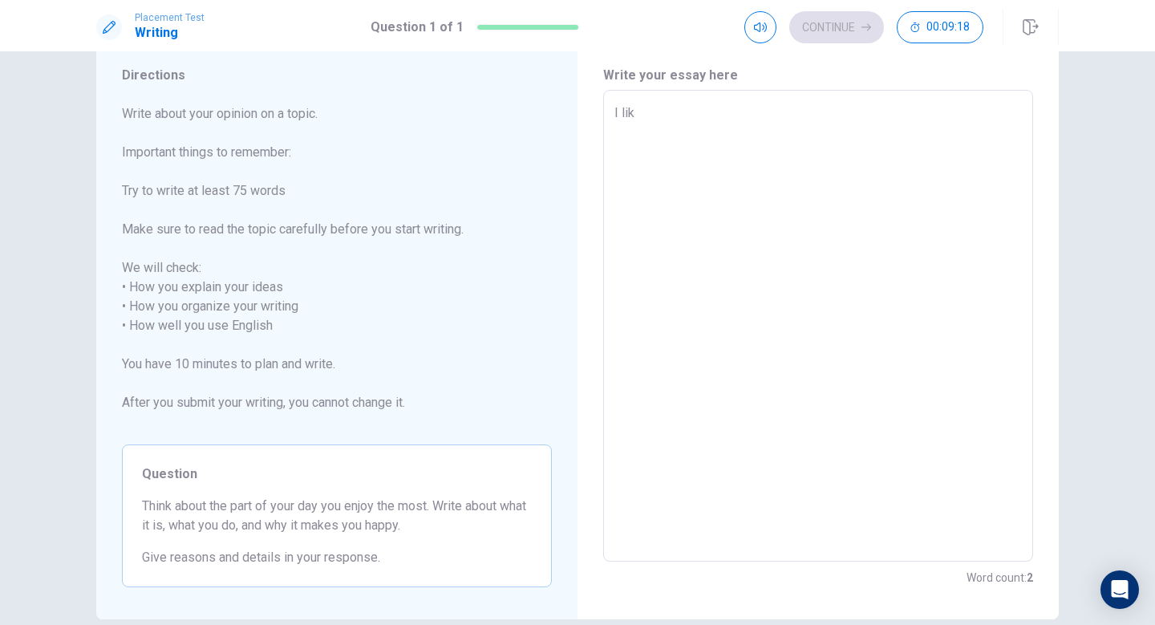
type textarea "x"
type textarea "I like"
type textarea "x"
type textarea "I like"
type textarea "x"
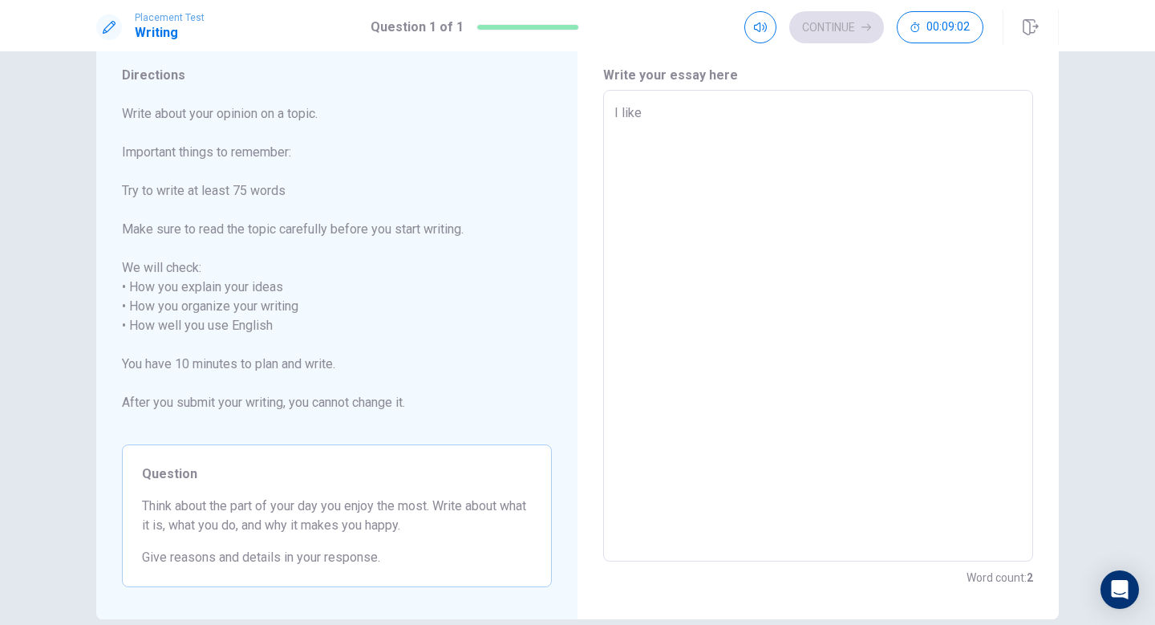
type textarea "I like"
type textarea "x"
type textarea "I like t"
type textarea "x"
type textarea "I like to"
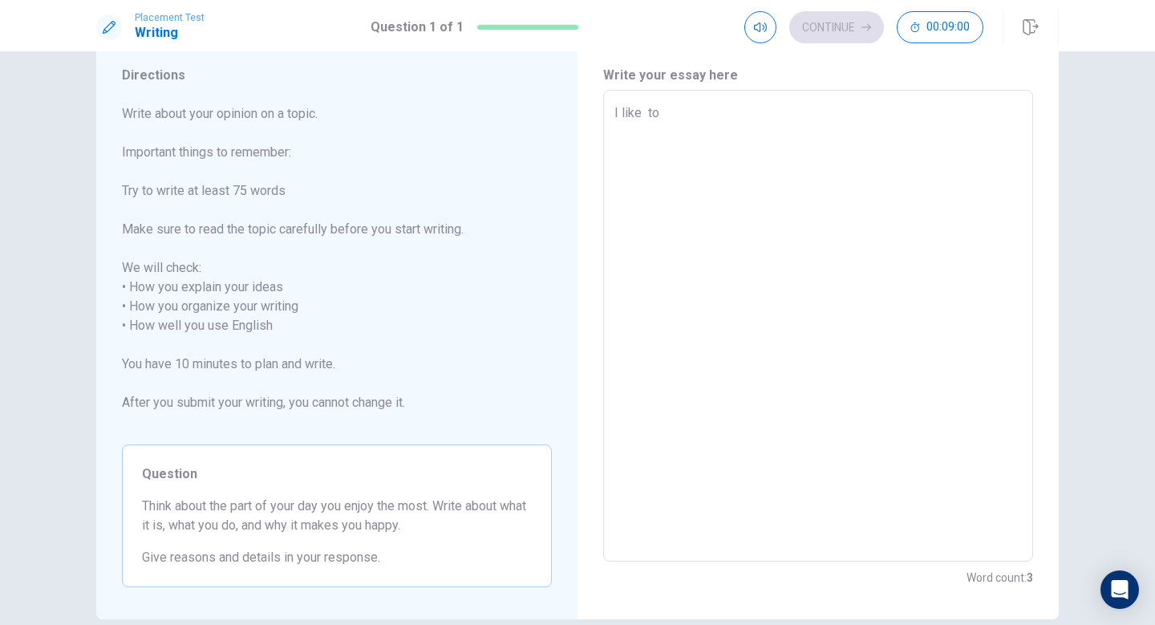
type textarea "x"
type textarea "I like to"
type textarea "x"
type textarea "I like to"
type textarea "x"
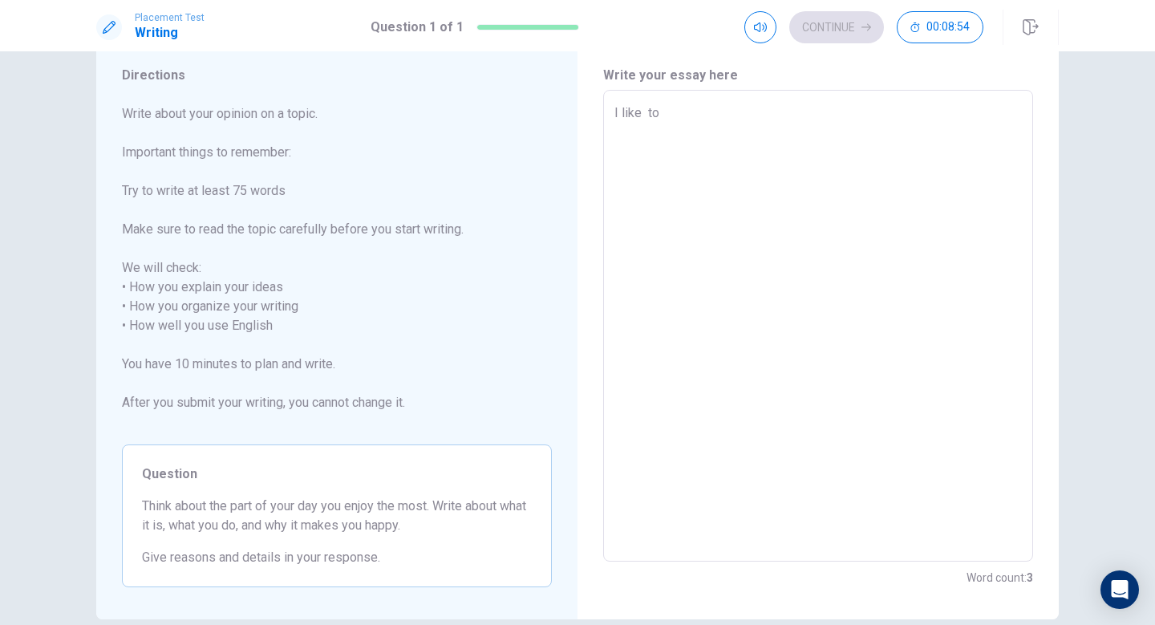
type textarea "I like t"
type textarea "x"
type textarea "I like"
type textarea "x"
type textarea "I like"
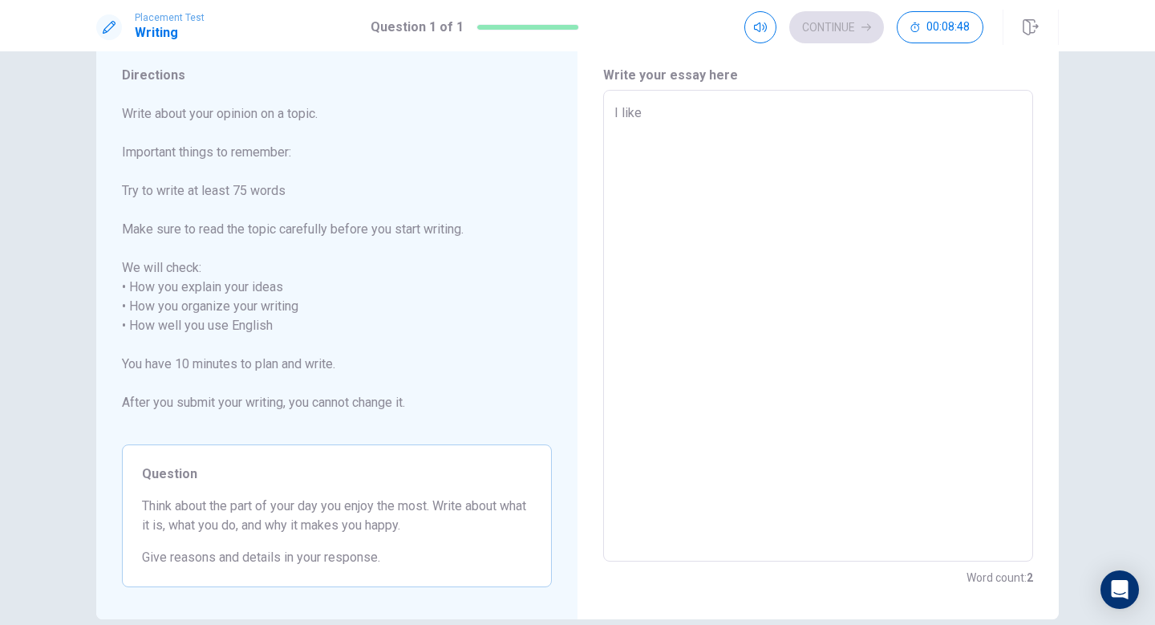
type textarea "x"
type textarea "I like i"
type textarea "x"
type textarea "I like in"
type textarea "x"
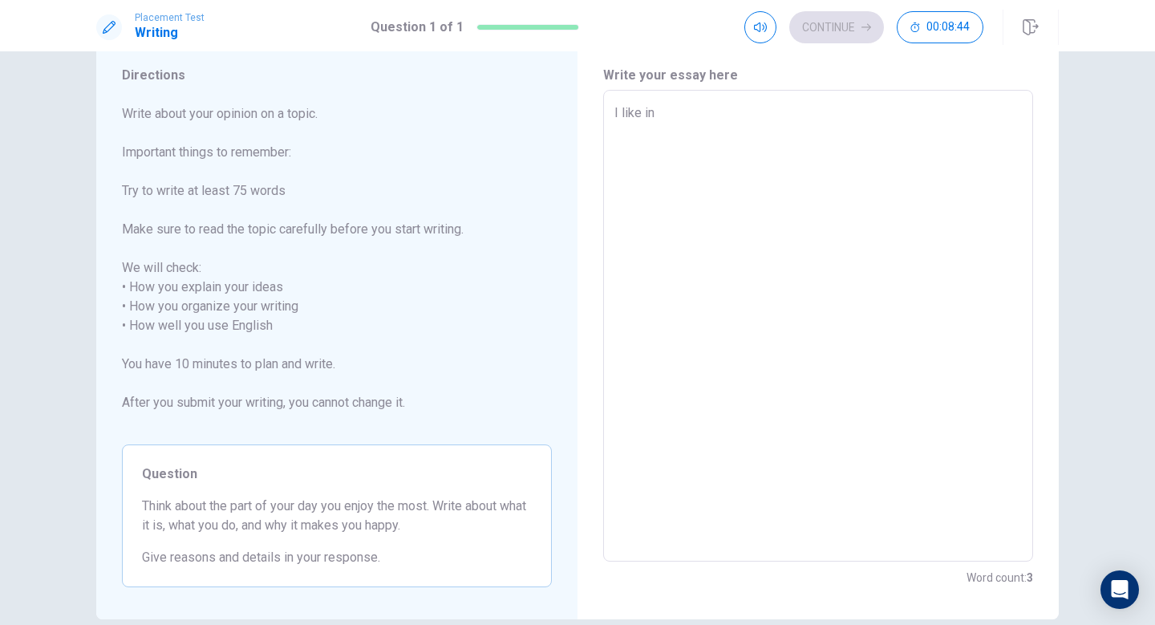
type textarea "I like in"
type textarea "x"
type textarea "I like in"
type textarea "x"
type textarea "I like i"
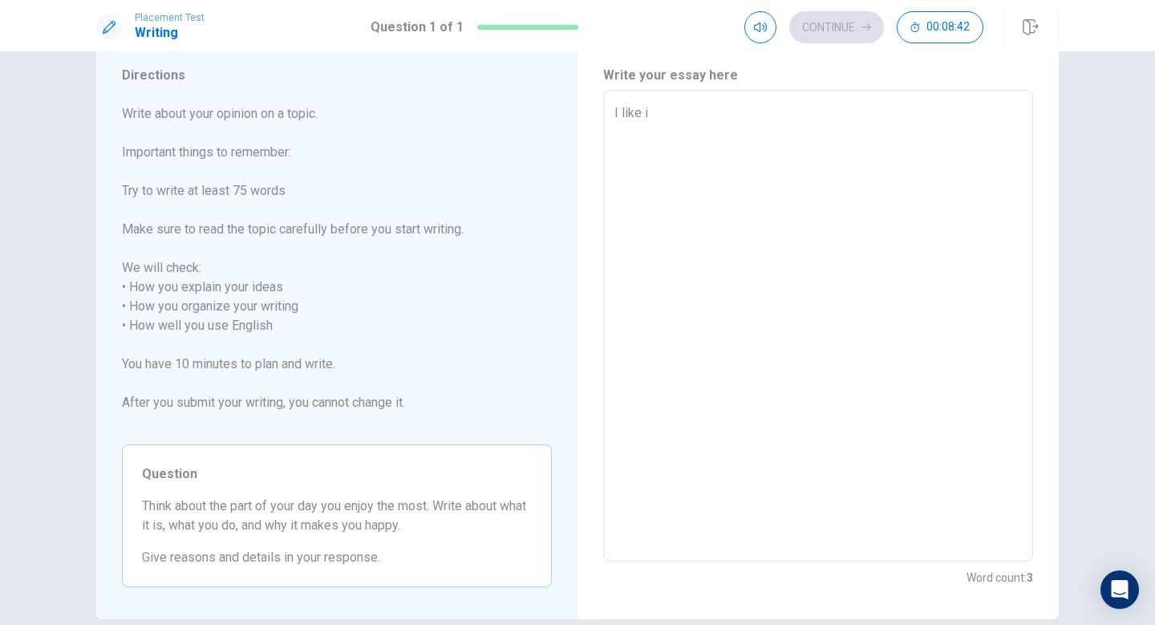
type textarea "x"
type textarea "I like"
type textarea "x"
type textarea "I like s"
type textarea "x"
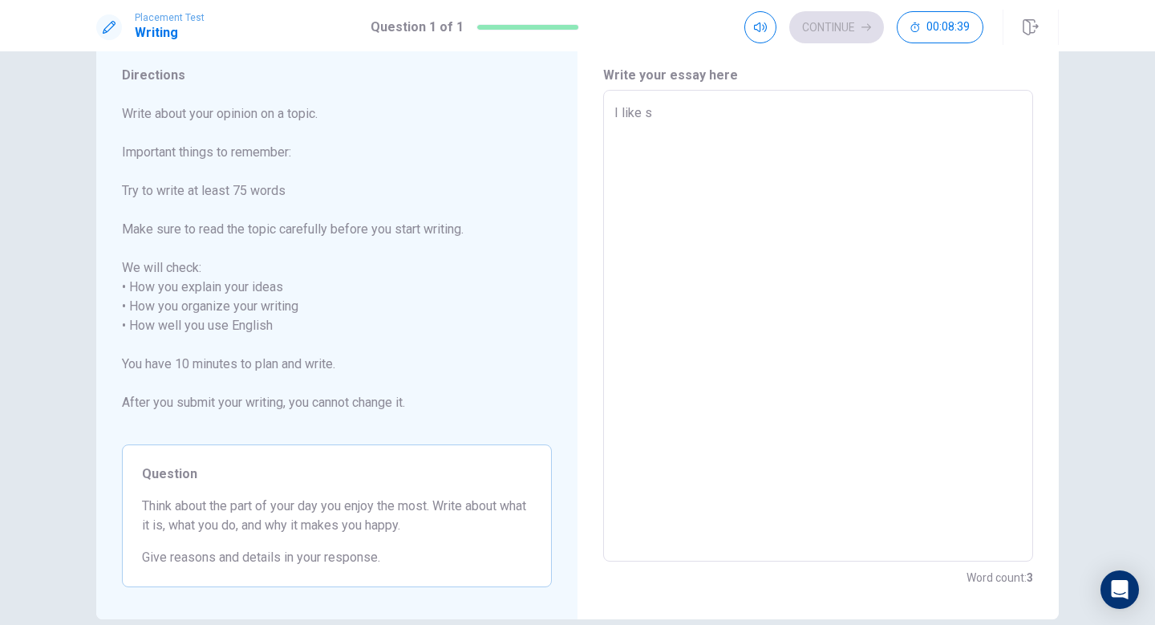
type textarea "I like sl"
type textarea "x"
type textarea "I like sle"
type textarea "x"
type textarea "I like slee"
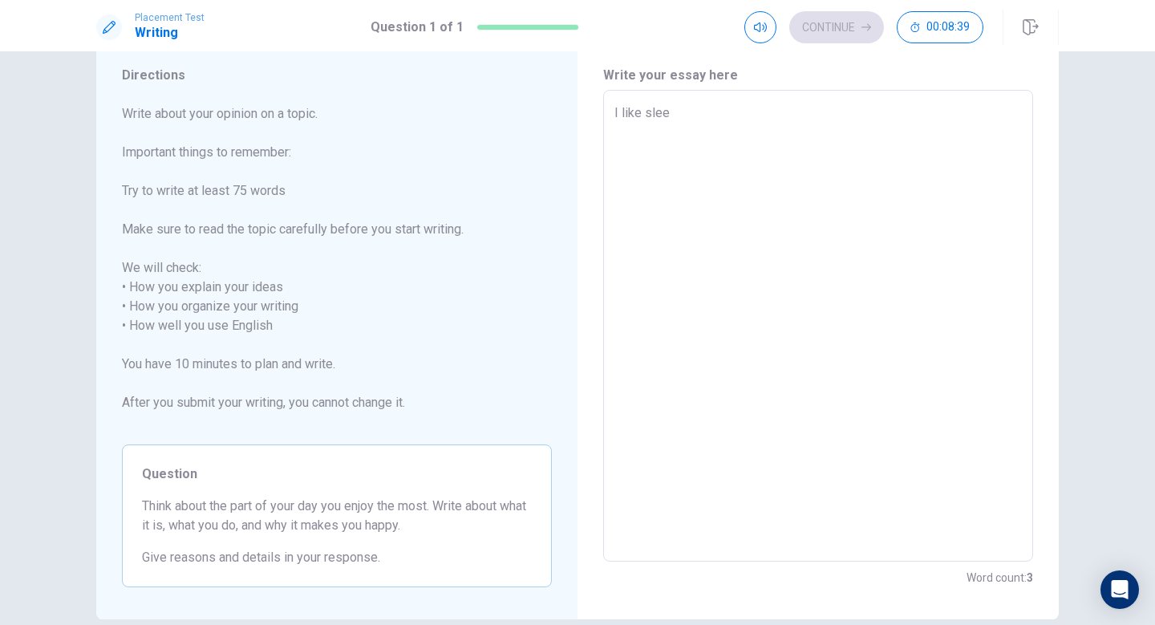
type textarea "x"
type textarea "I like sleep"
type textarea "x"
type textarea "I like sleep"
type textarea "x"
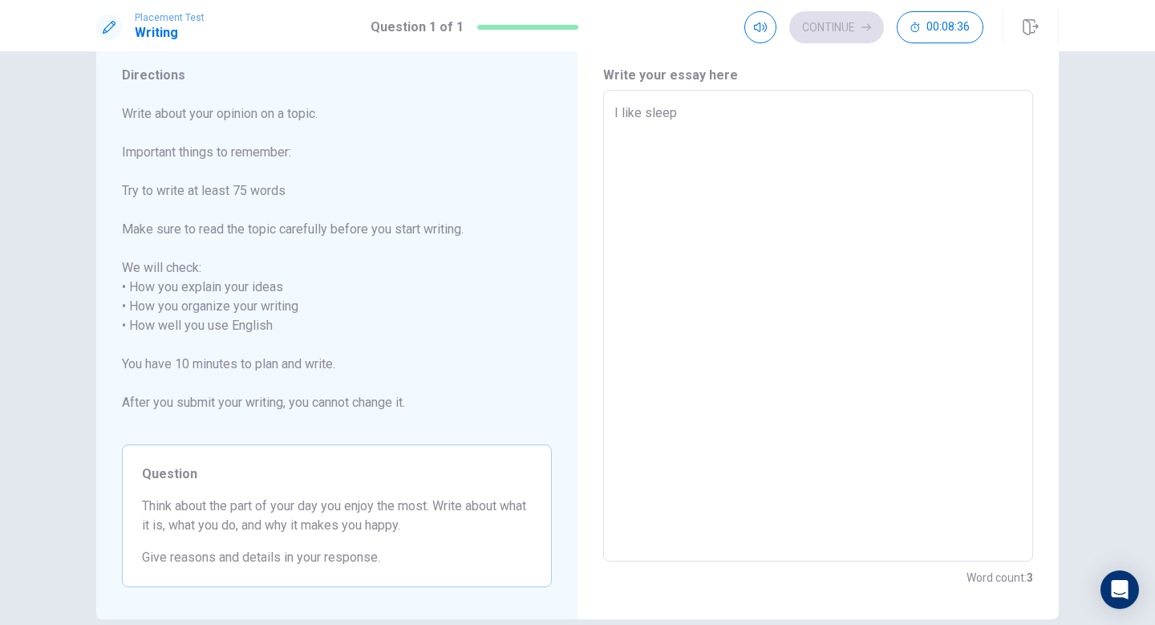
type textarea "I like sleep o"
type textarea "x"
type textarea "I like sleep on"
type textarea "x"
type textarea "I like sleep on"
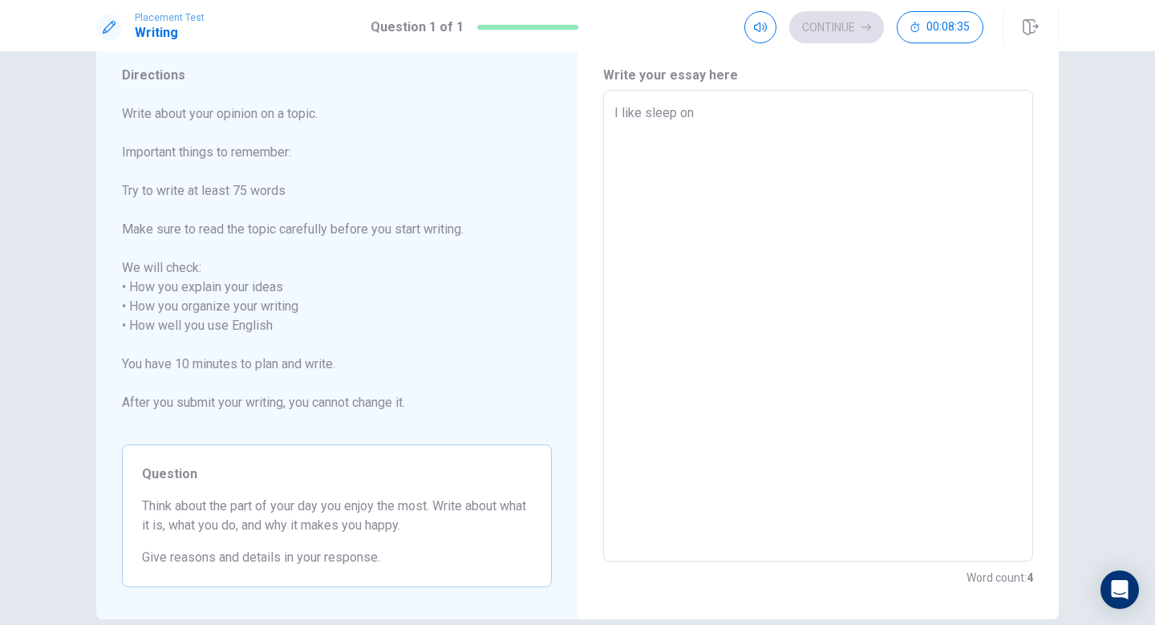
type textarea "x"
type textarea "I like sleep on m"
type textarea "x"
type textarea "I like sleep on my"
type textarea "x"
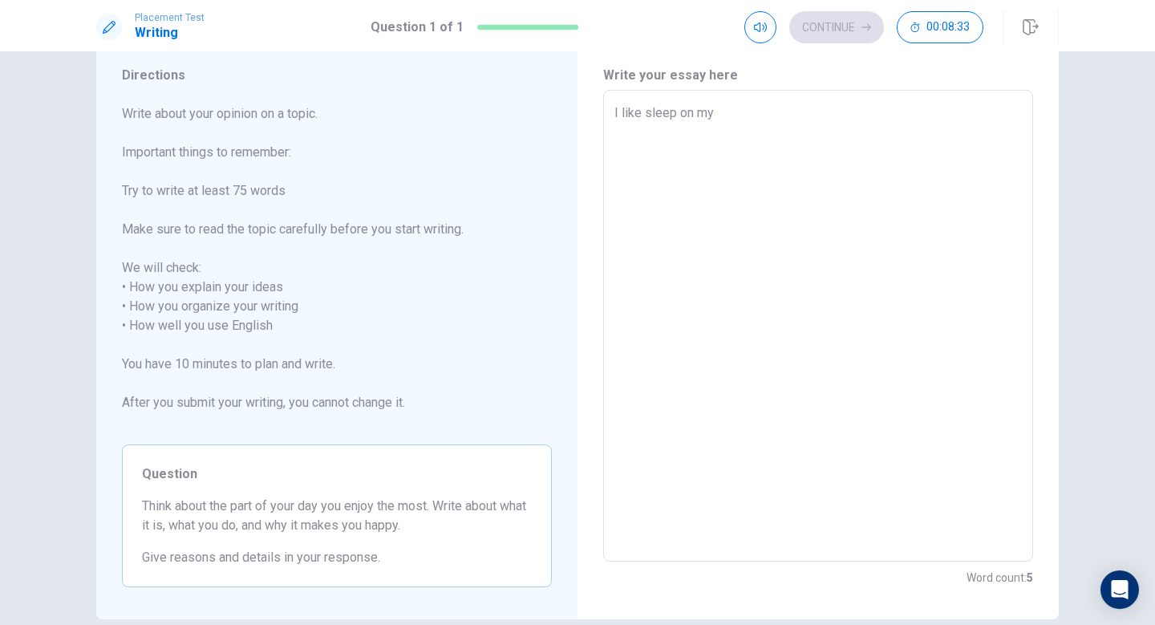
type textarea "I like sleep on my"
type textarea "x"
type textarea "I like sleep on my b"
type textarea "x"
type textarea "I like sleep on my ba"
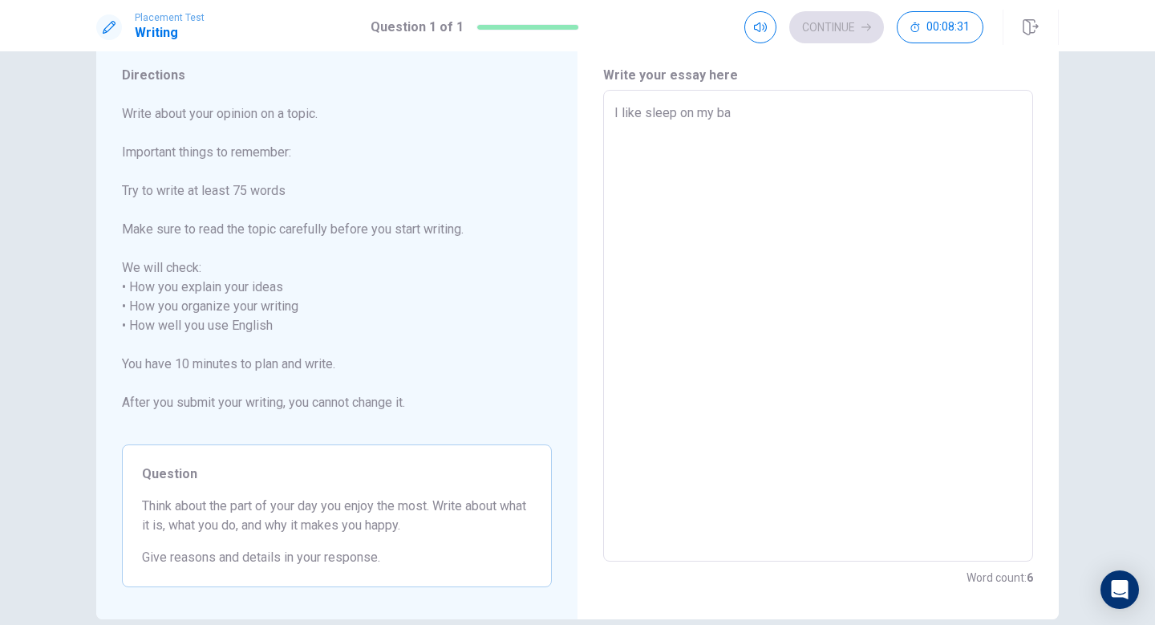
type textarea "x"
type textarea "I like sleep on my bad"
type textarea "x"
type textarea "I like sleep on my bad"
type textarea "x"
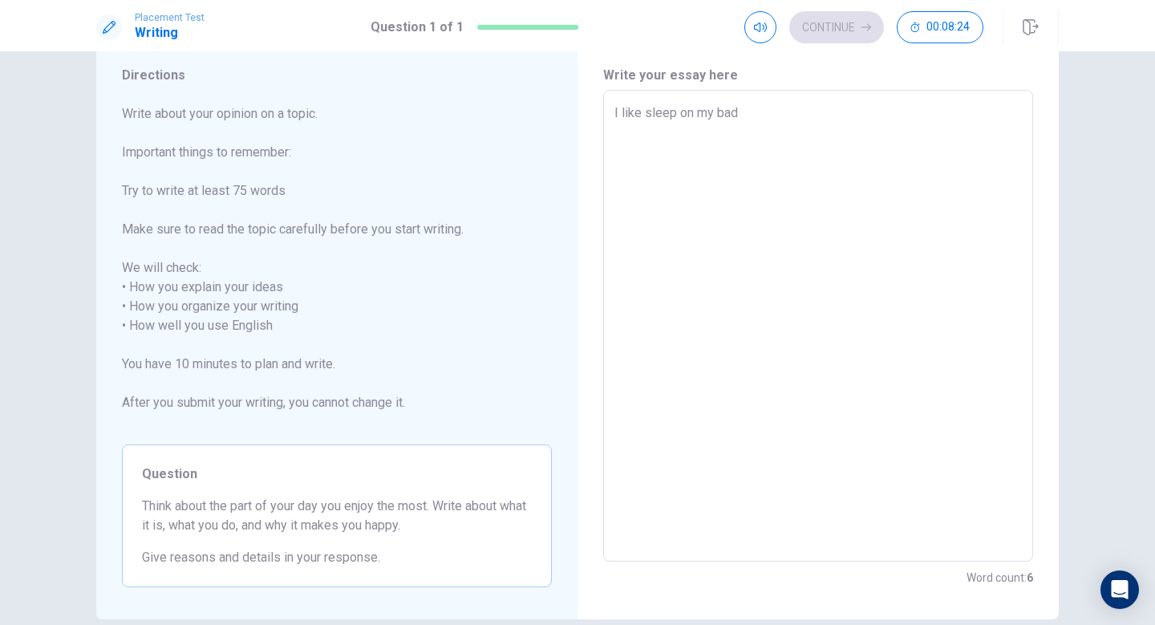
type textarea "I like sleep on my bad a"
type textarea "x"
type textarea "I like sleep on my bad an"
type textarea "x"
type textarea "I like sleep on my bad and"
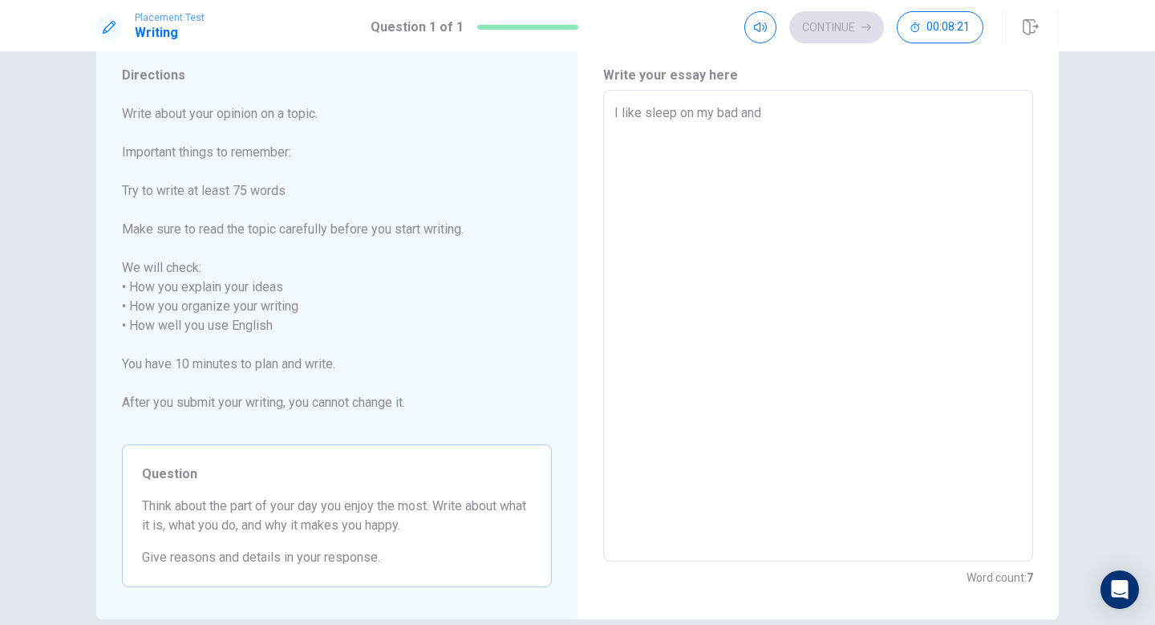
type textarea "x"
type textarea "I like sleep on my bad and"
type textarea "x"
type textarea "I like sleep on my bad and w"
type textarea "x"
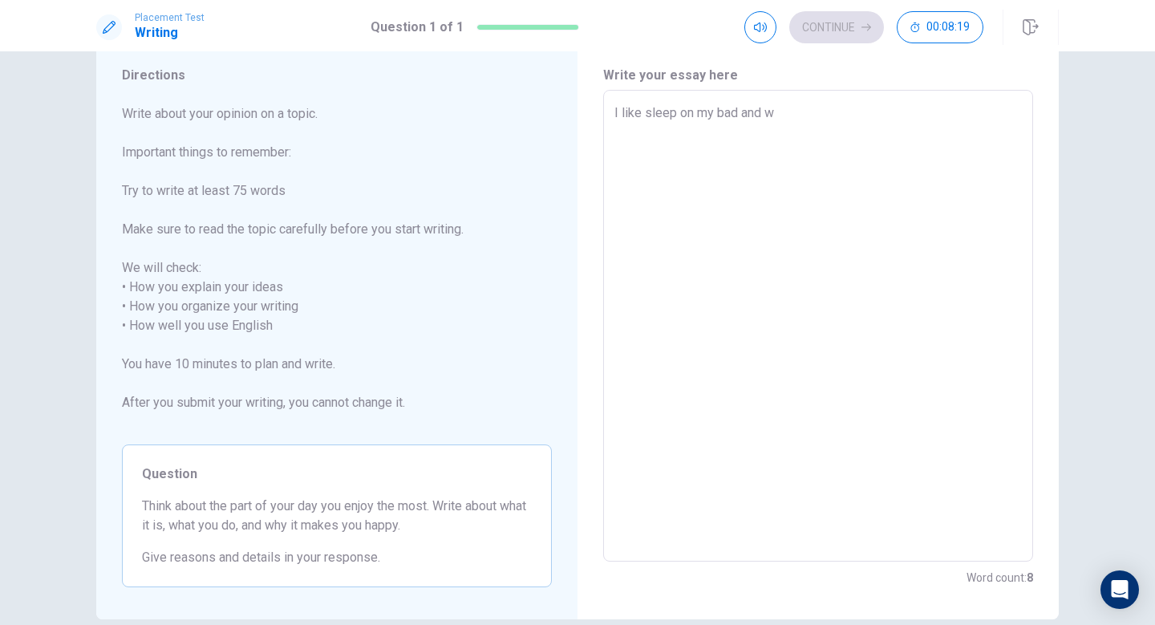
type textarea "I like sleep on my bad and wa"
type textarea "x"
type textarea "I like sleep on my bad and wat"
type textarea "x"
type textarea "I like sleep on my bad and watc"
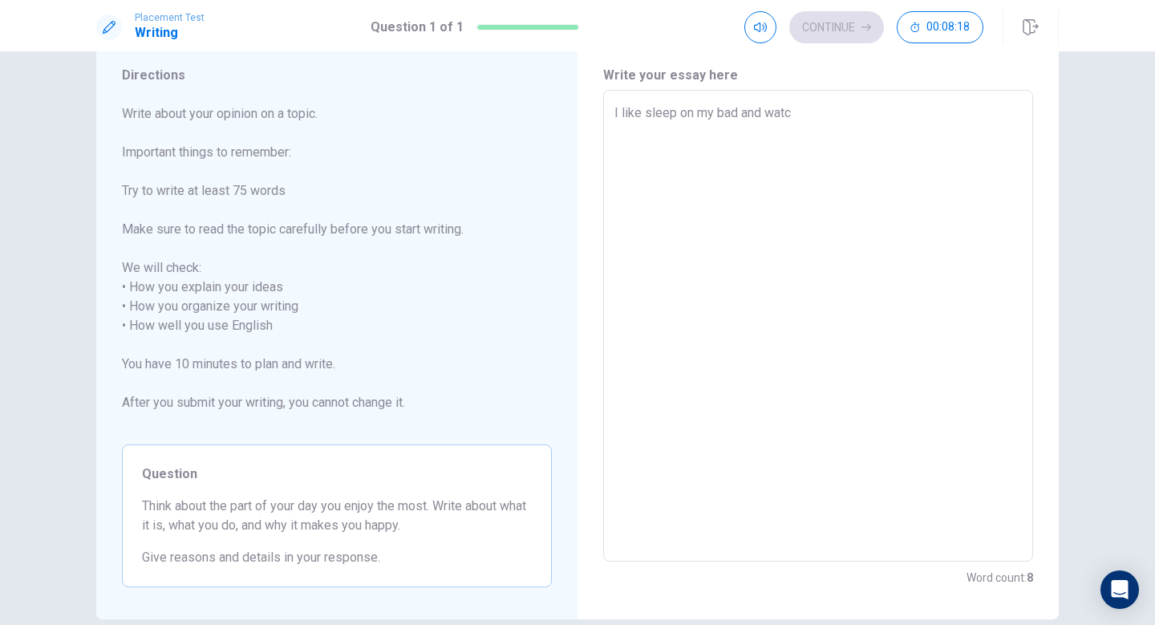
type textarea "x"
type textarea "I like sleep on my bad and watch"
type textarea "x"
type textarea "I like sleep on my bad and watch"
type textarea "x"
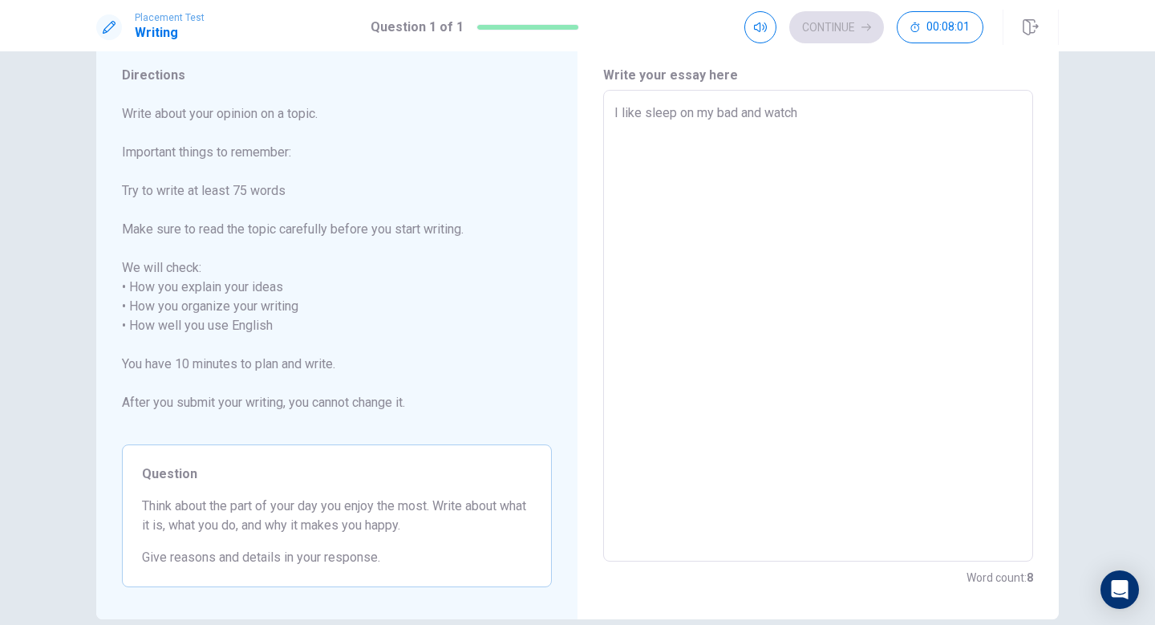
type textarea "I like sleep on my bad and watch m"
type textarea "x"
type textarea "I like sleep on my bad and watch my"
type textarea "x"
type textarea "I like sleep on my bad and watch myi"
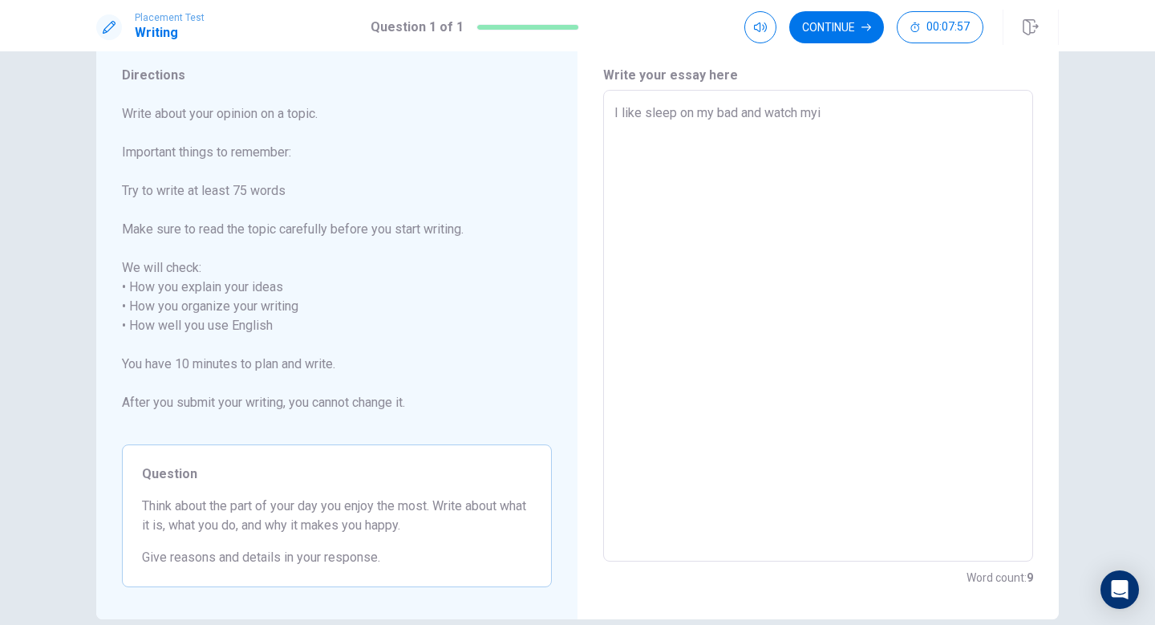
type textarea "x"
type textarea "I like sleep on my bad and watch myip"
type textarea "x"
type textarea "I like sleep on my bad and watch myiph"
type textarea "x"
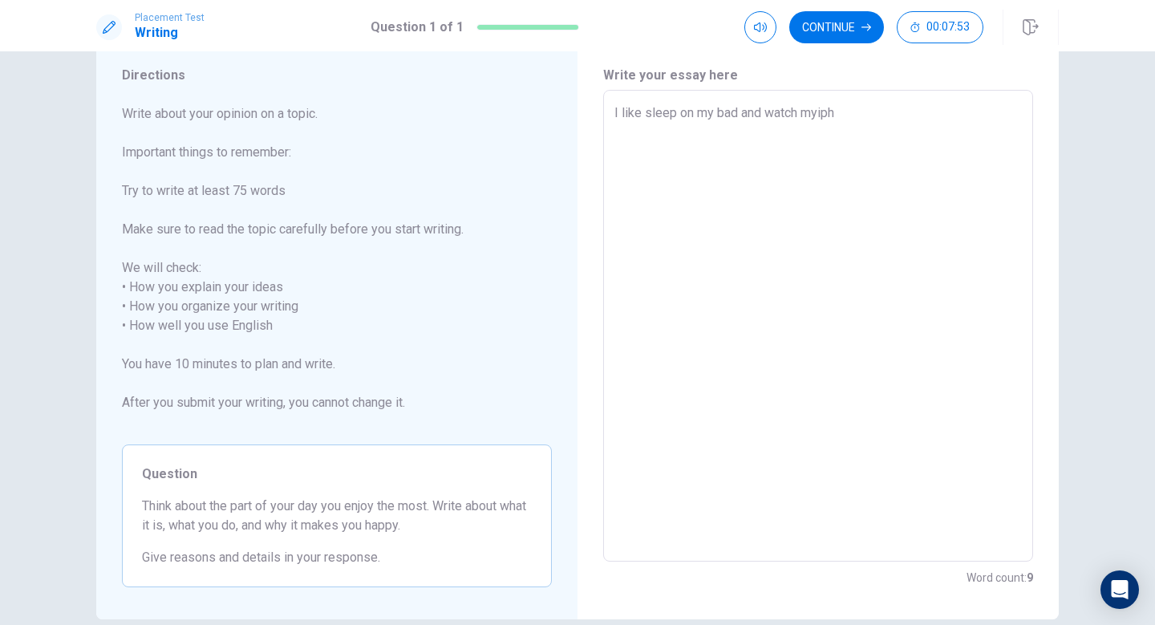
type textarea "I like sleep on my bad and watch myip"
type textarea "x"
type textarea "I like sleep on my bad and watch myi"
type textarea "x"
type textarea "I like sleep on my bad and watch my"
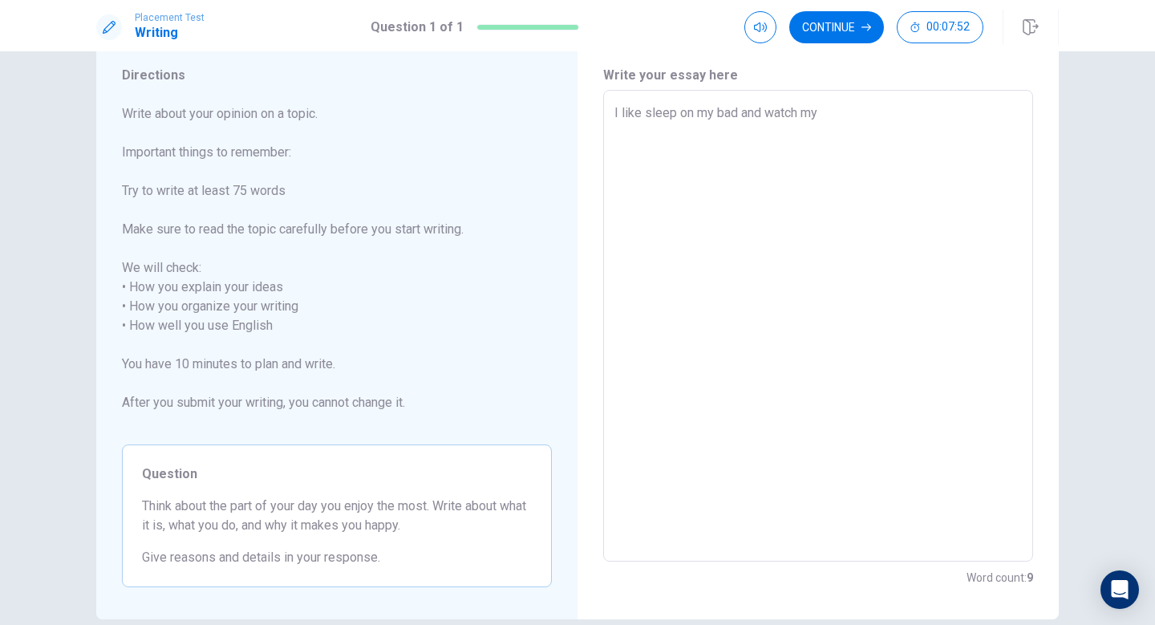
type textarea "x"
type textarea "I like sleep on my bad and watch my"
type textarea "x"
type textarea "I like sleep on my bad and watch my i"
type textarea "x"
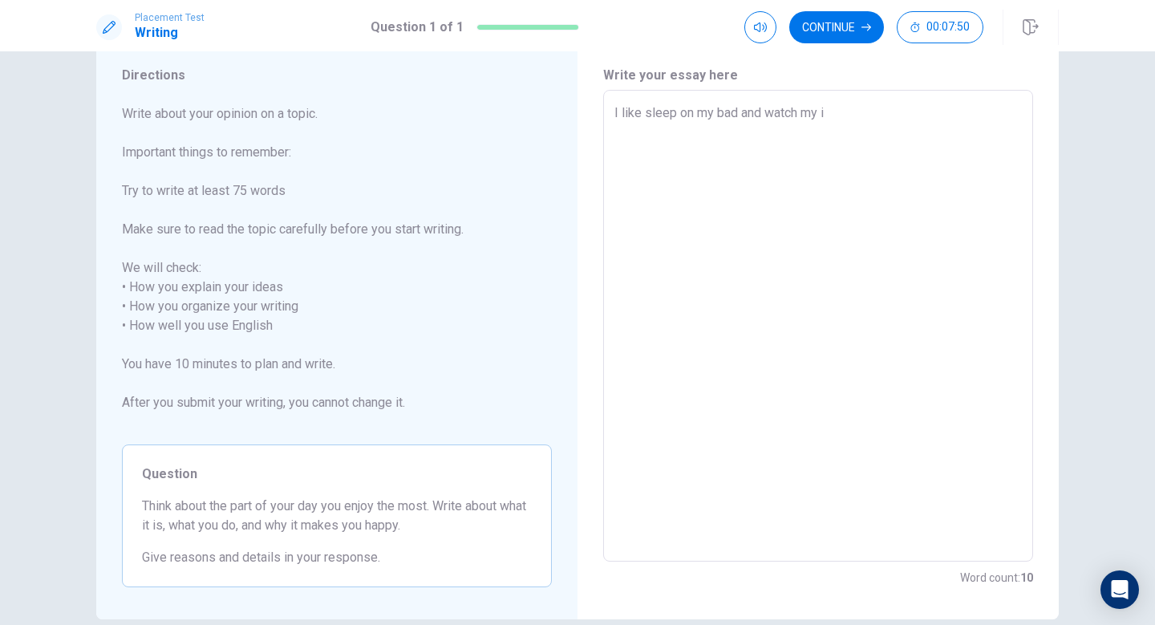
type textarea "I like sleep on my bad and watch my ip"
type textarea "x"
type textarea "I like sleep on my bad and watch my iph"
type textarea "x"
type textarea "I like sleep on my bad and watch my ipho"
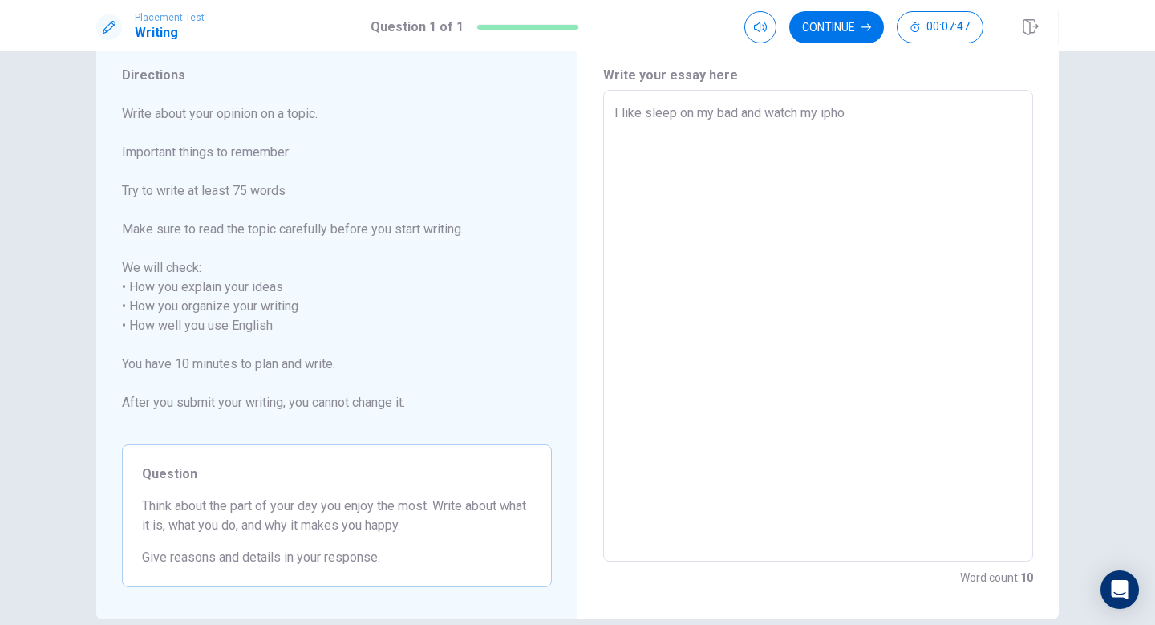
type textarea "x"
type textarea "I like sleep on my bad and watch my iphot"
type textarea "x"
type textarea "I like sleep on my bad and watch my iphoto"
type textarea "x"
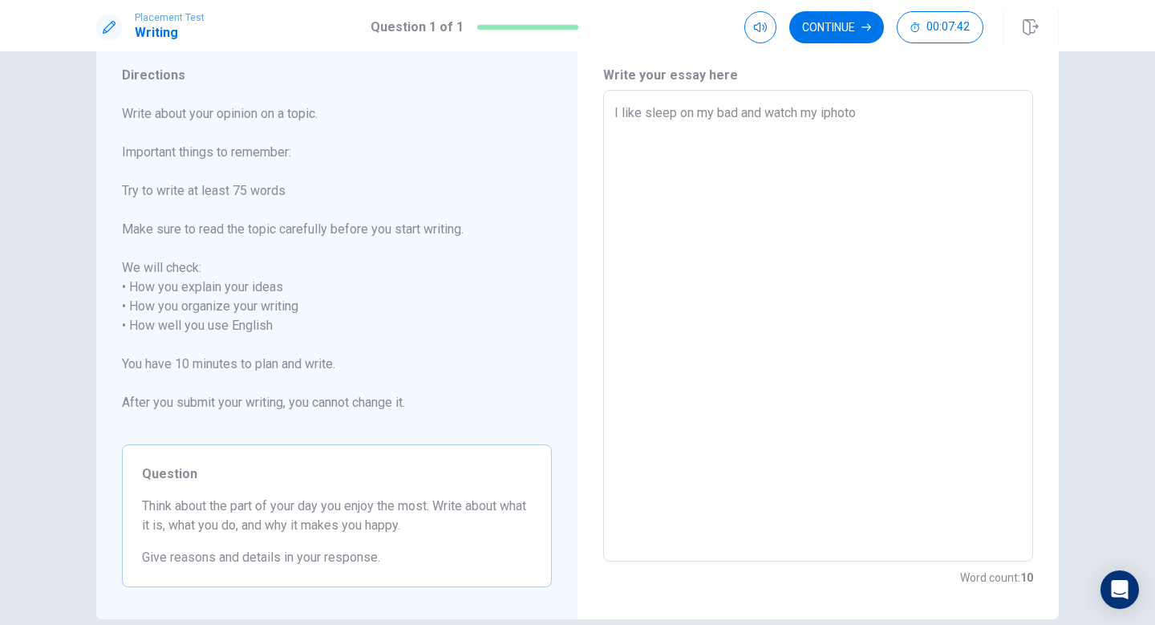
type textarea "I like sleep on my bad and watch my iphot"
type textarea "x"
type textarea "I like sleep on my bad and watch my ipho"
type textarea "x"
type textarea "I like sleep on my bad and watch my iph"
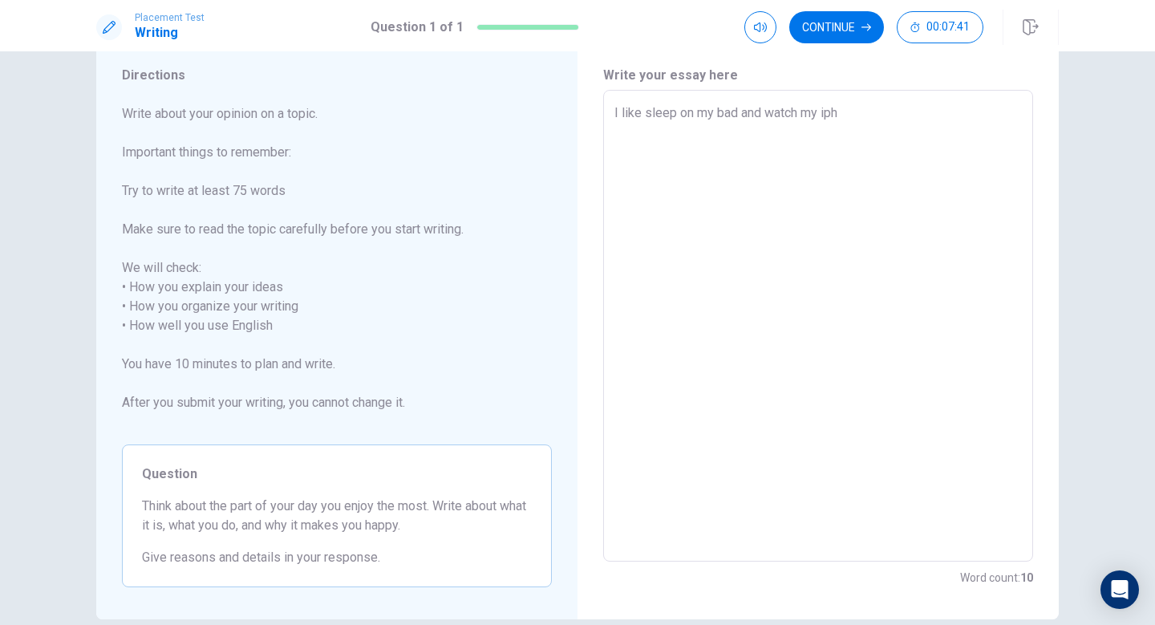
type textarea "x"
type textarea "I like sleep on my bad and watch my ip"
type textarea "x"
type textarea "I like sleep on my bad and watch my i"
type textarea "x"
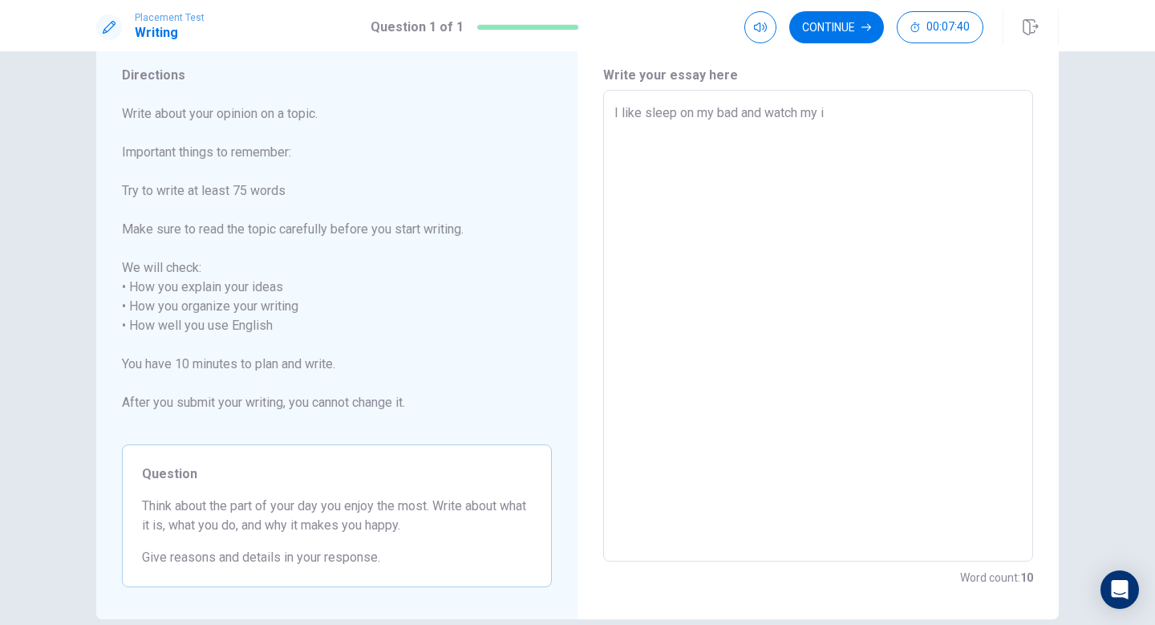
type textarea "I like sleep on my bad and watch my"
type textarea "x"
type textarea "I like sleep on my bad and watch my i"
type textarea "x"
type textarea "I like sleep on my bad and watch my ip"
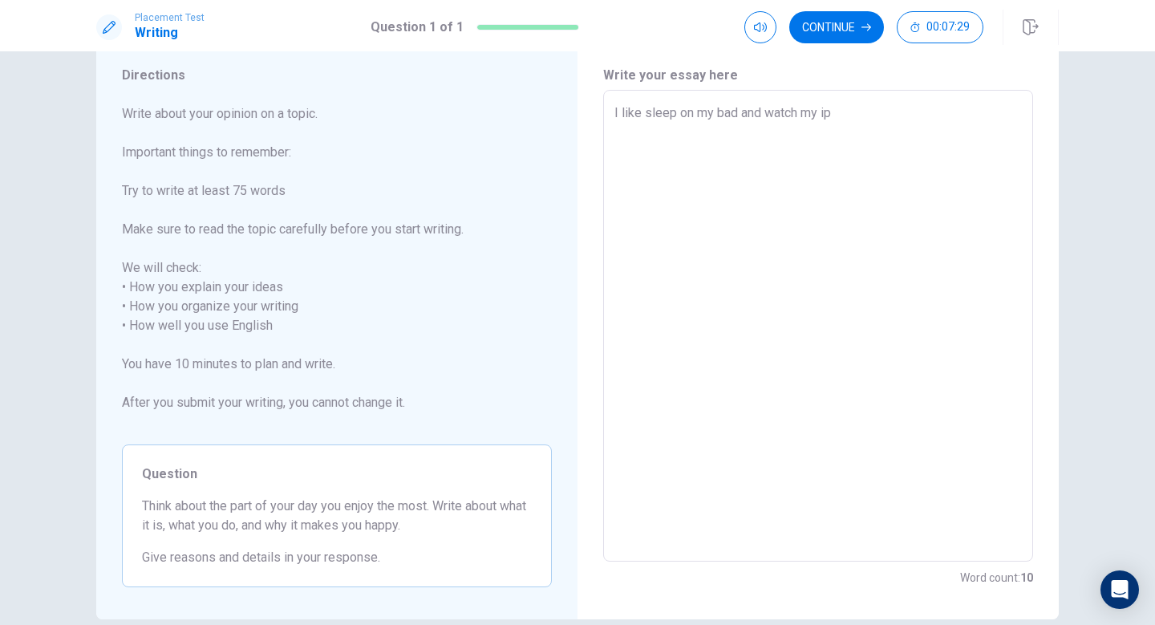
type textarea "x"
type textarea "I like sleep on my bad and watch my iph"
type textarea "x"
type textarea "I like sleep on my bad and watch my ipho"
type textarea "x"
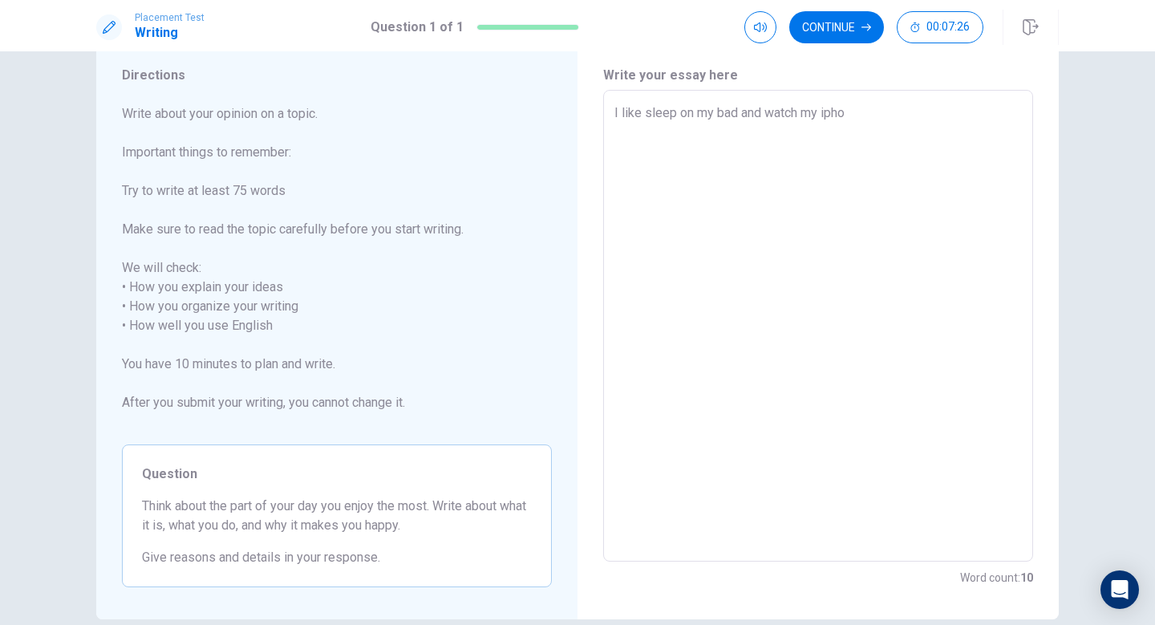
type textarea "I like sleep on my bad and watch my iphot"
type textarea "x"
type textarea "I like sleep on my bad and watch my iphoto"
type textarea "x"
type textarea "I like sleep on my bad and watch my iphoto"
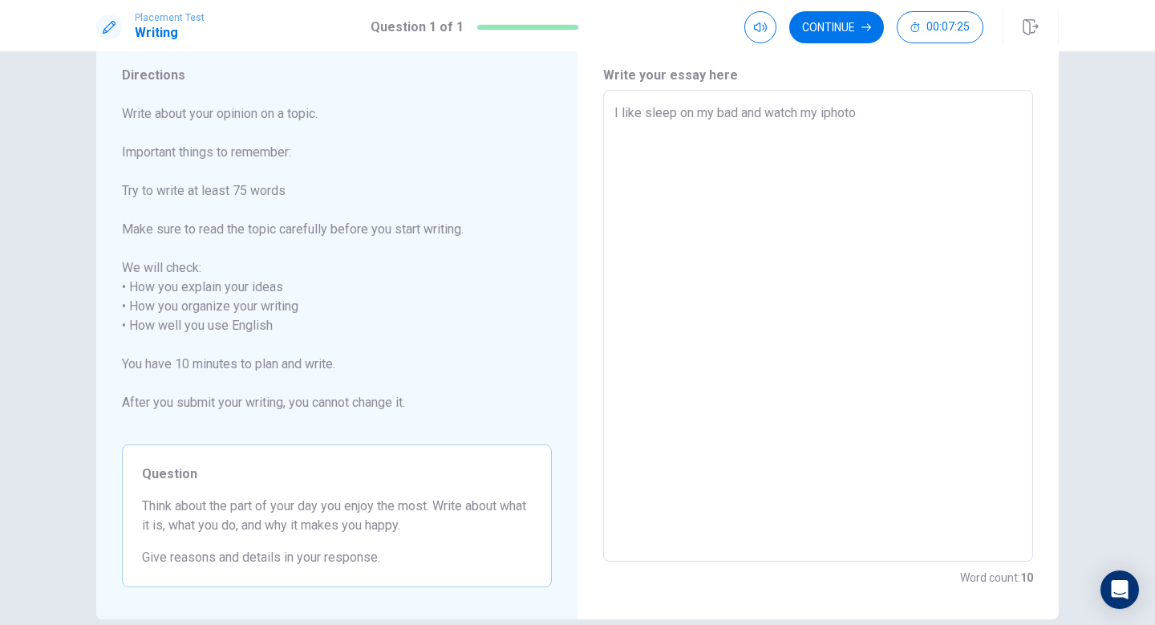
type textarea "x"
type textarea "I like sleep on my bad and watch my iphoto"
type textarea "x"
type textarea "I like sleep on my bad and watch my iphot"
type textarea "x"
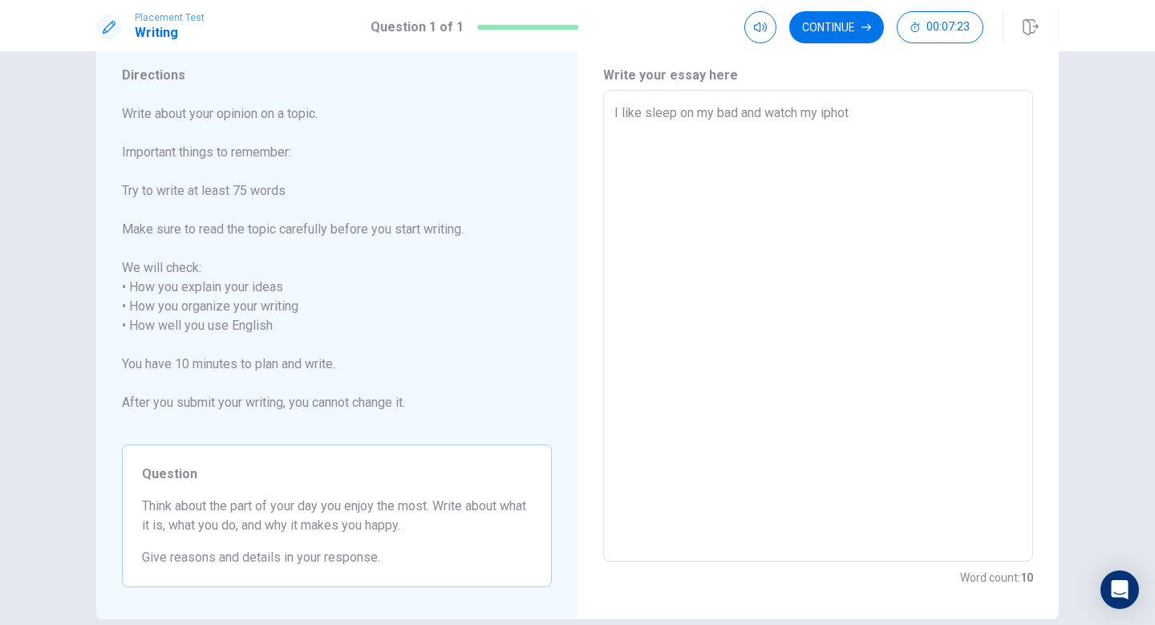
type textarea "I like sleep on my bad and watch my ipho"
type textarea "x"
type textarea "I like sleep on my bad and watch my iph"
type textarea "x"
type textarea "I like sleep on my bad and watch my ip"
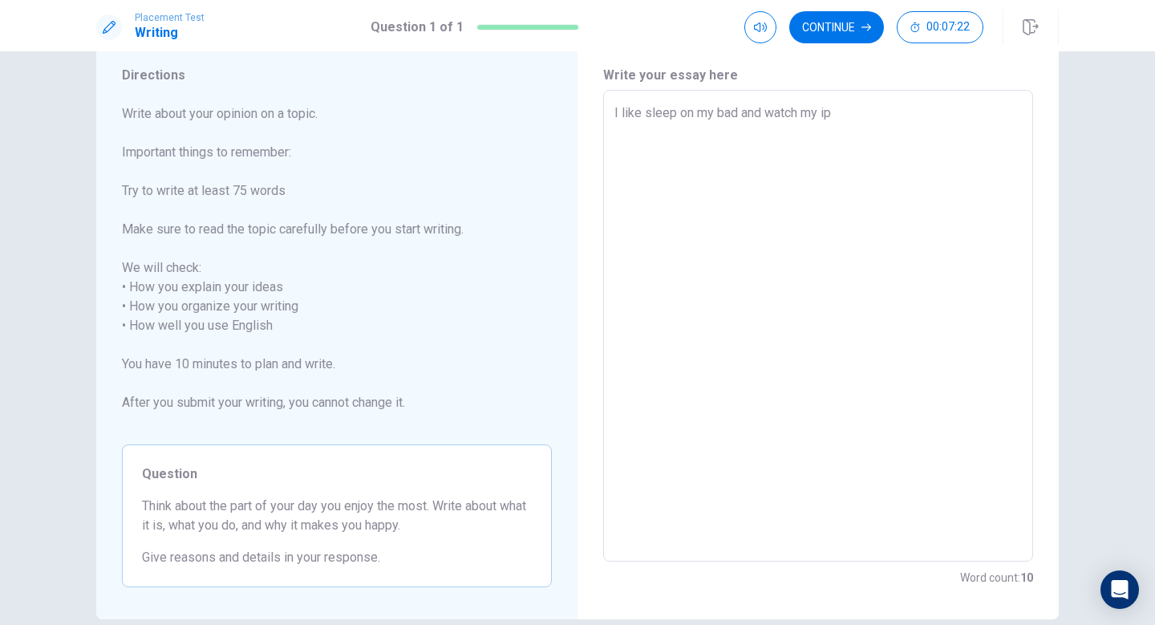
type textarea "x"
type textarea "I like sleep on my bad and watch my i"
type textarea "x"
type textarea "I like sleep on my bad and watch my"
type textarea "x"
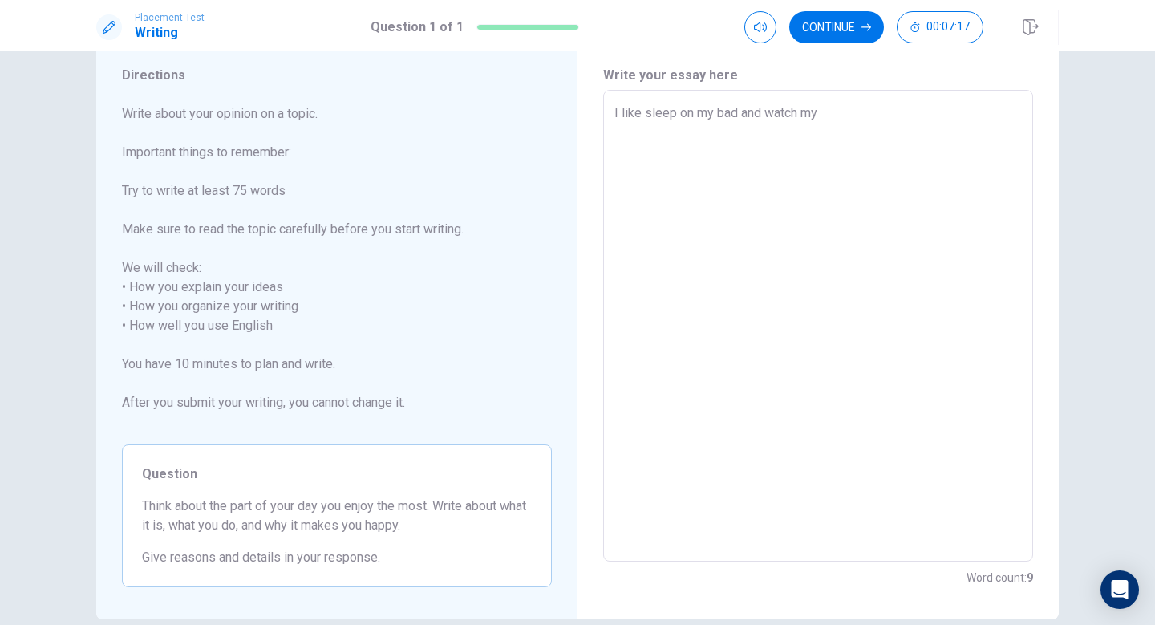
type textarea "I like sleep on my bad and watch my"
type textarea "x"
type textarea "I like sleep on my bad and watch m"
type textarea "x"
type textarea "I like sleep on my bad and watch"
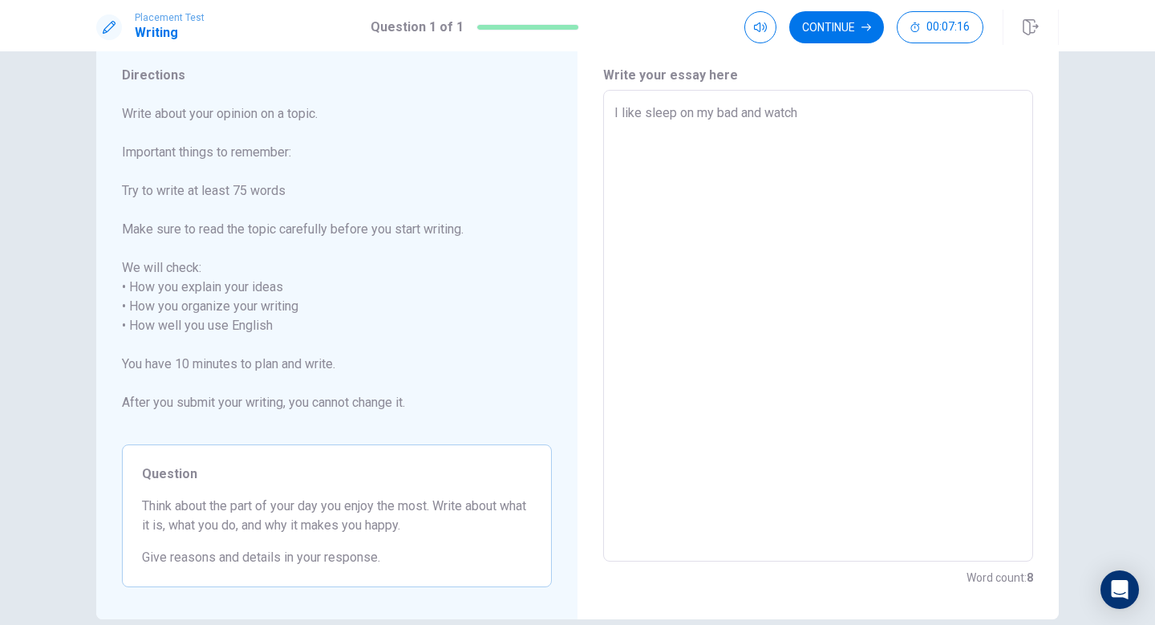
type textarea "x"
type textarea "I like sleep on my bad and watch"
type textarea "x"
type textarea "I like sleep on my bad and watc"
type textarea "x"
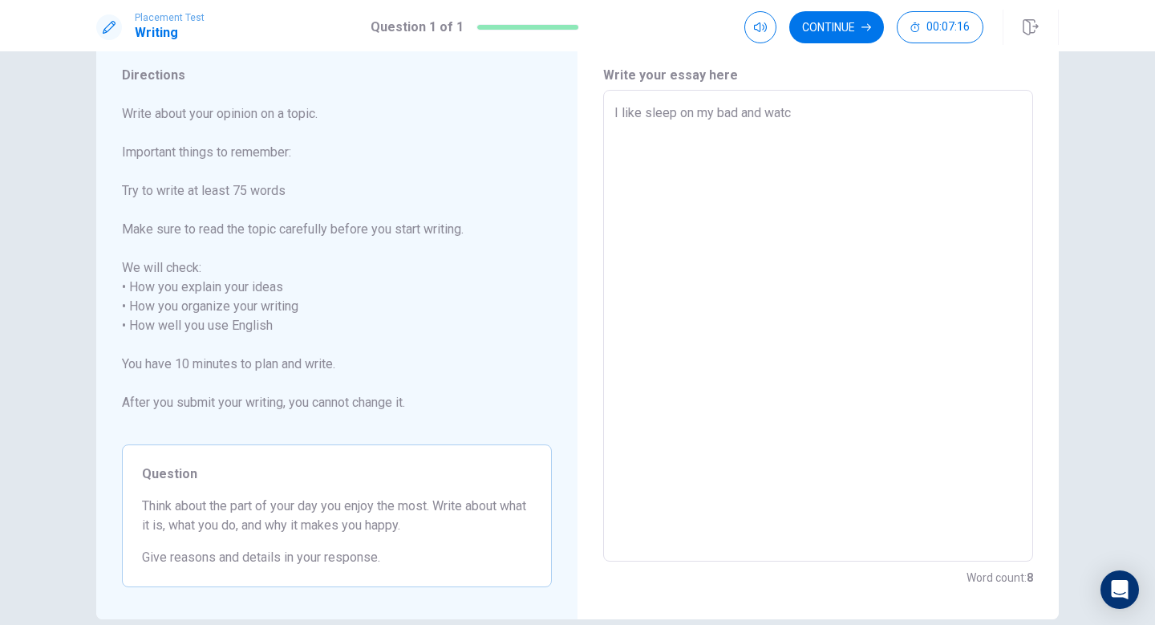
type textarea "I like sleep on my bad and wat"
type textarea "x"
type textarea "I like sleep on my bad and wa"
type textarea "x"
type textarea "I like sleep on my bad and w"
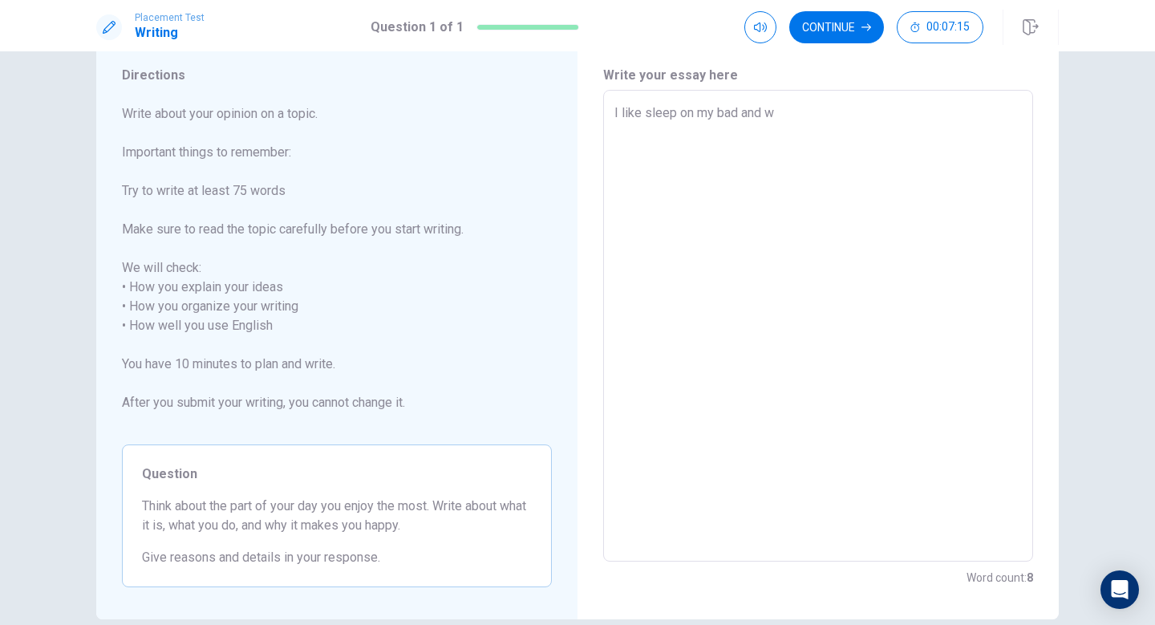
type textarea "x"
type textarea "I like sleep on my bad and"
type textarea "x"
type textarea "I like sleep on my bad and t"
type textarea "x"
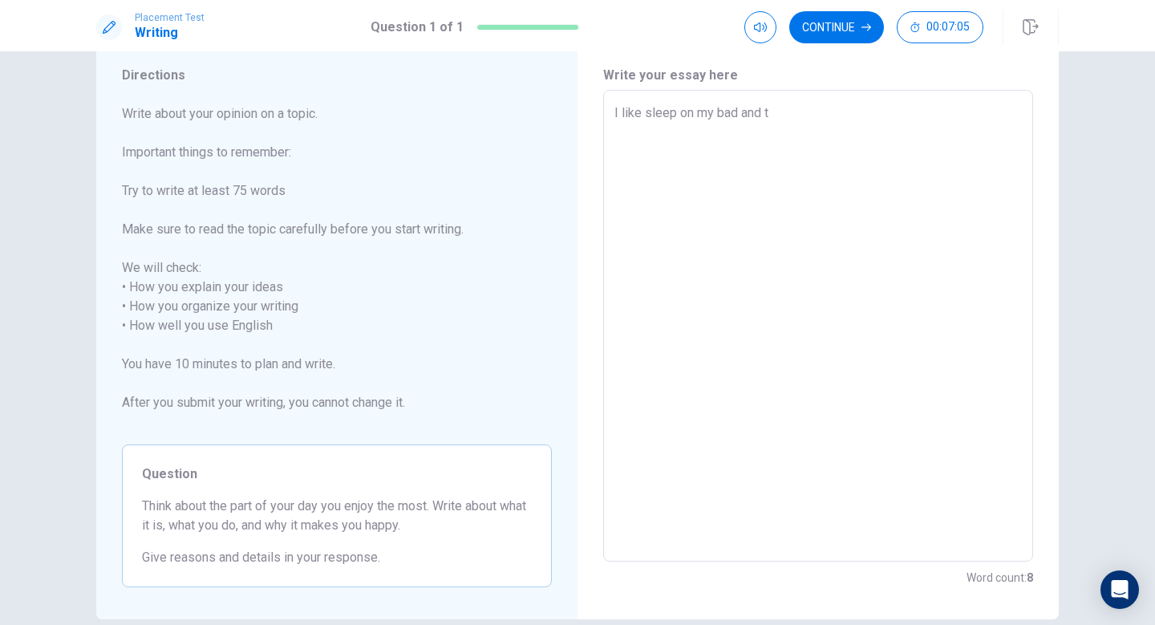
type textarea "I like sleep on my bad and to"
type textarea "x"
type textarea "I like sleep on my bad and to"
type textarea "x"
type textarea "I like sleep on my bad and to e"
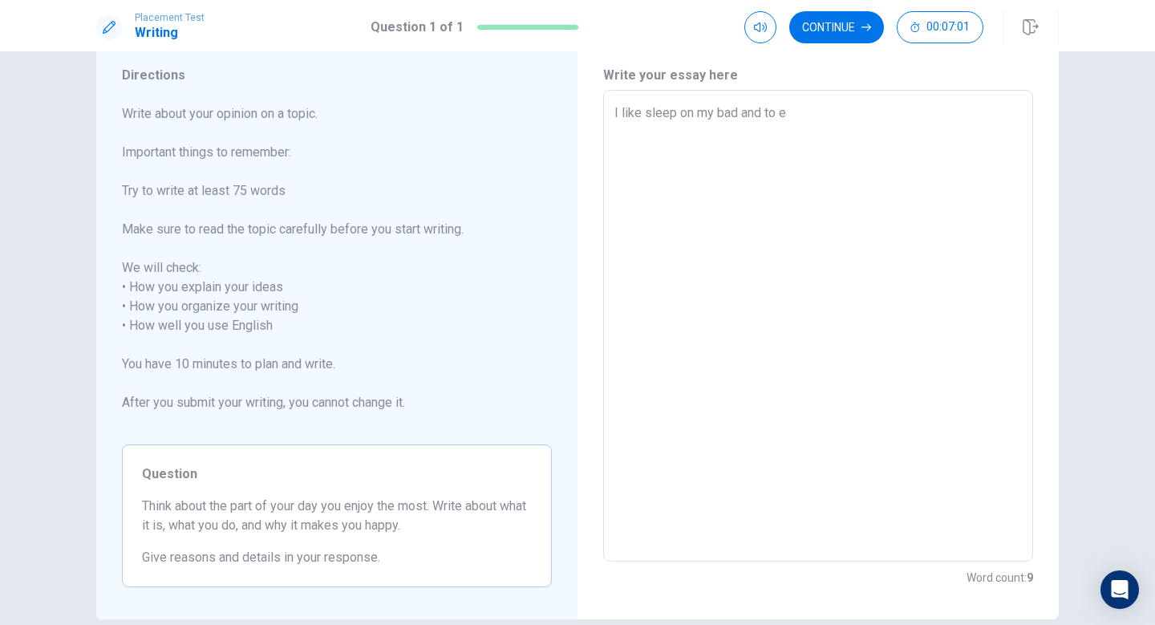
type textarea "x"
type textarea "I like sleep on my bad and to ea"
type textarea "x"
type textarea "I like sleep on my bad and to eat"
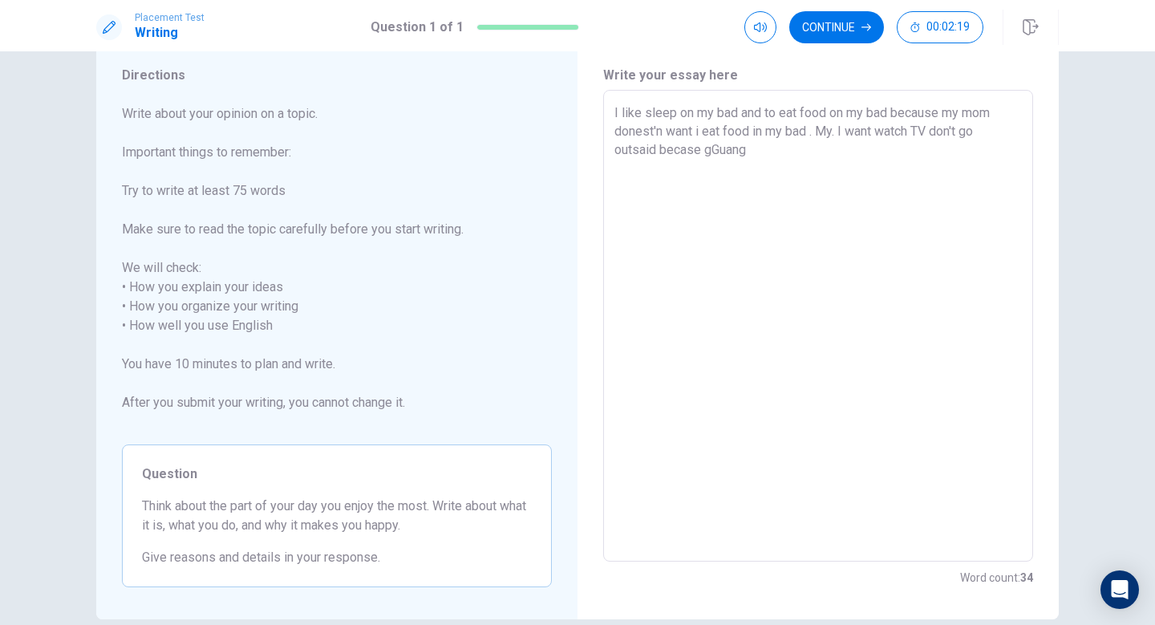
click at [710, 155] on textarea "I like sleep on my bad and to eat food on my bad because my mom donest'n want i…" at bounding box center [819, 325] width 408 height 445
click at [761, 155] on textarea "I like sleep on my bad and to eat food on my bad because my mom donest'n want i…" at bounding box center [819, 325] width 408 height 445
click at [797, 153] on textarea "I like sleep on my bad and to eat food on my bad because my mom donest'n want i…" at bounding box center [819, 325] width 408 height 445
click at [842, 155] on textarea "I like sleep on my bad and to eat food on my bad because my mom donest'n want i…" at bounding box center [819, 325] width 408 height 445
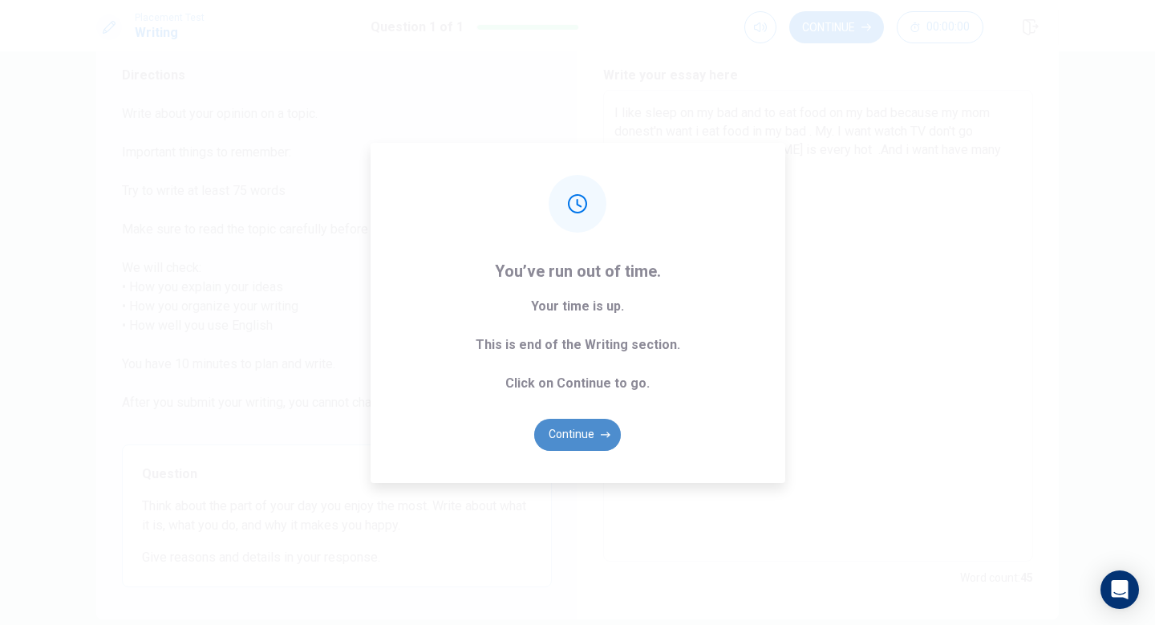
click at [558, 436] on button "Continue" at bounding box center [577, 435] width 87 height 32
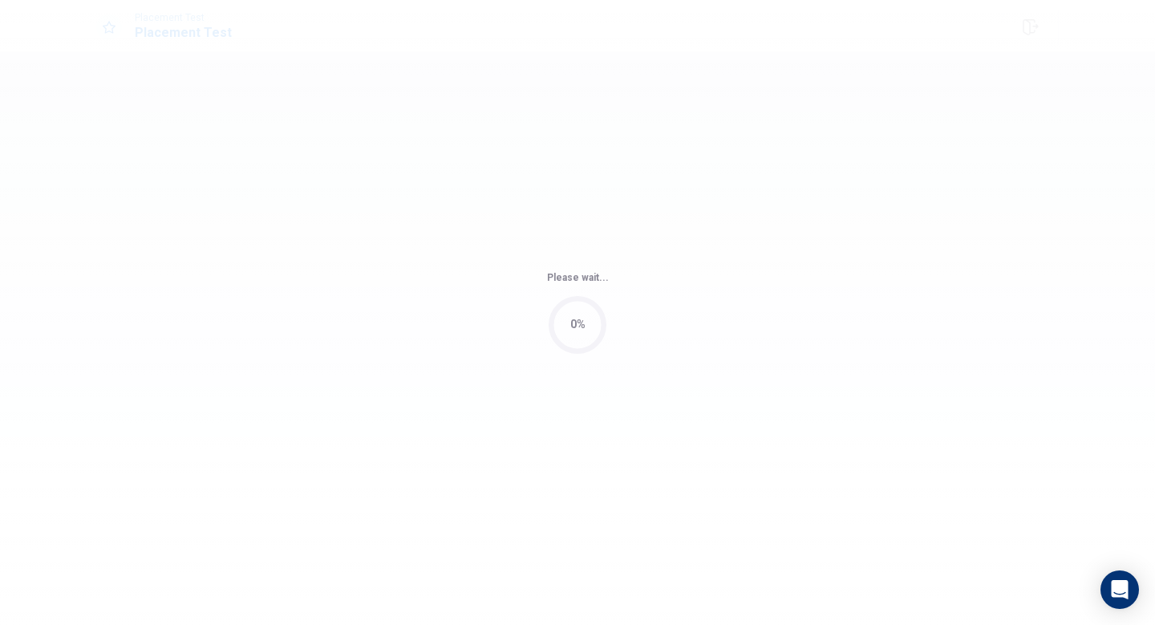
scroll to position [0, 0]
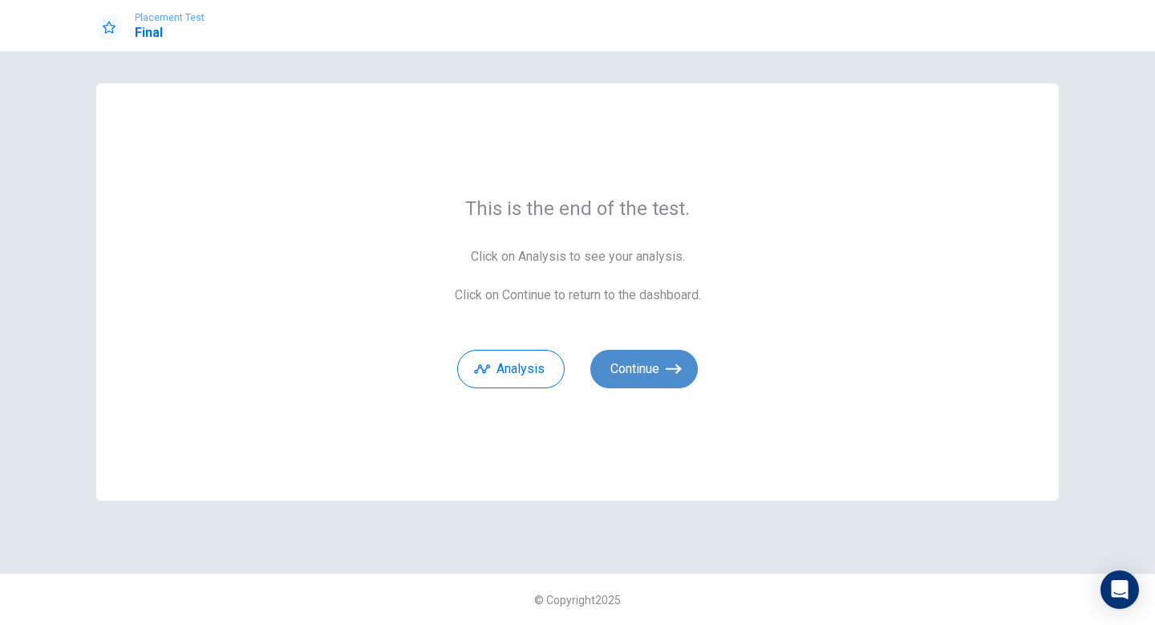
click at [659, 369] on button "Continue" at bounding box center [645, 369] width 108 height 39
